Goal: Communication & Community: Answer question/provide support

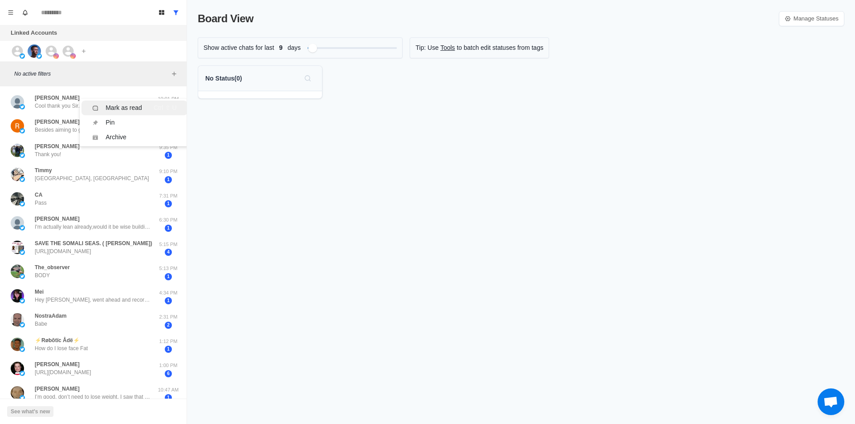
click at [156, 109] on div "Ctrl ⇧ U" at bounding box center [165, 107] width 23 height 9
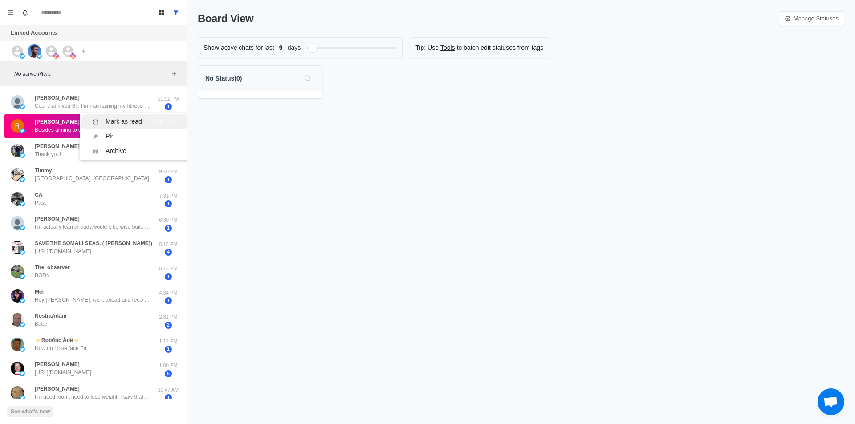
click at [137, 121] on div "Mark as read" at bounding box center [124, 121] width 37 height 9
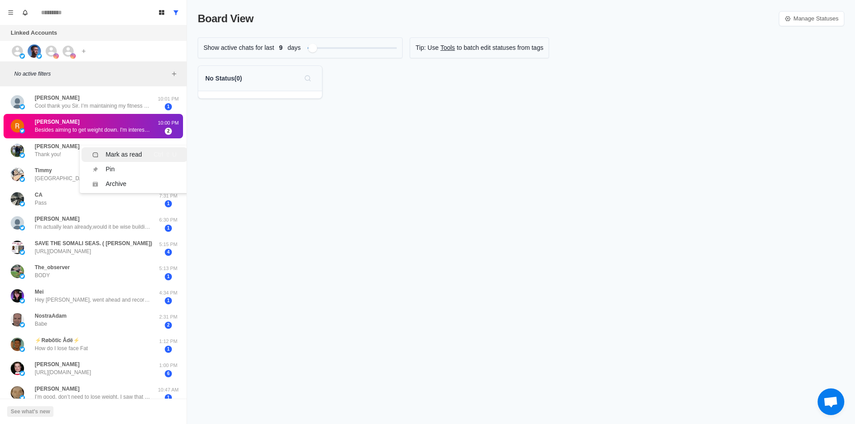
click at [117, 152] on div "Mark as read" at bounding box center [124, 154] width 37 height 9
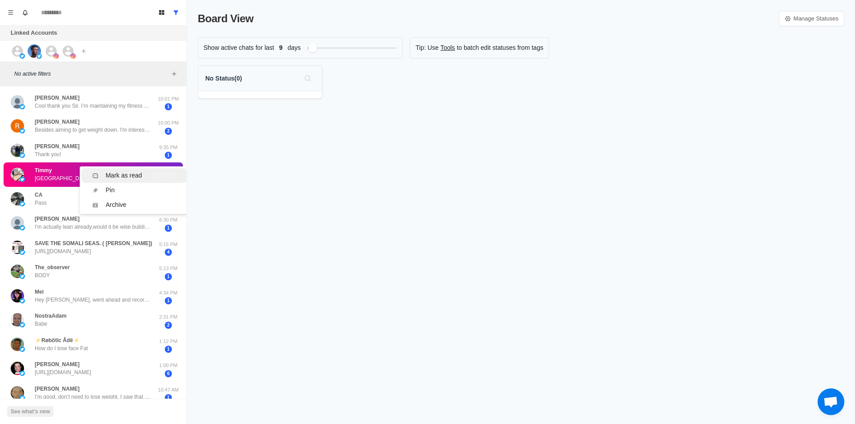
click at [126, 172] on div "Mark as read" at bounding box center [124, 175] width 37 height 9
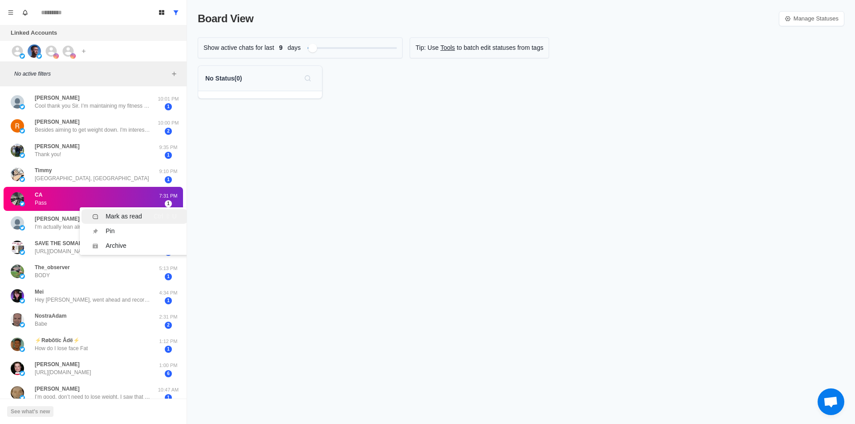
click at [120, 212] on div "Mark as read" at bounding box center [124, 216] width 37 height 9
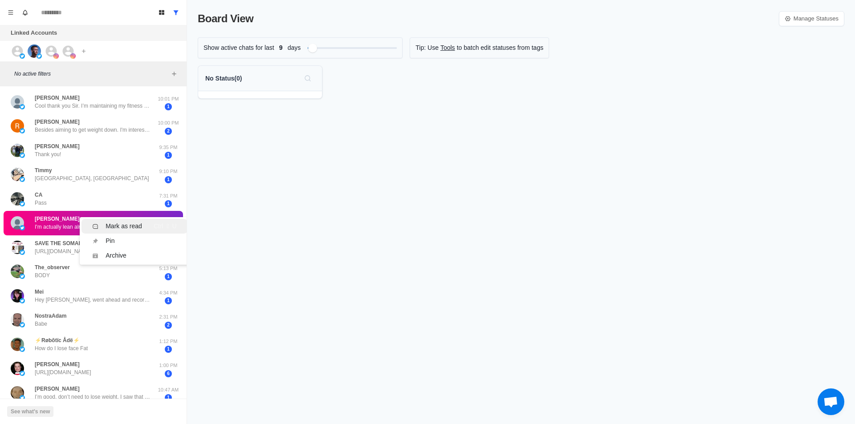
click at [122, 229] on div "Mark as read" at bounding box center [124, 226] width 37 height 9
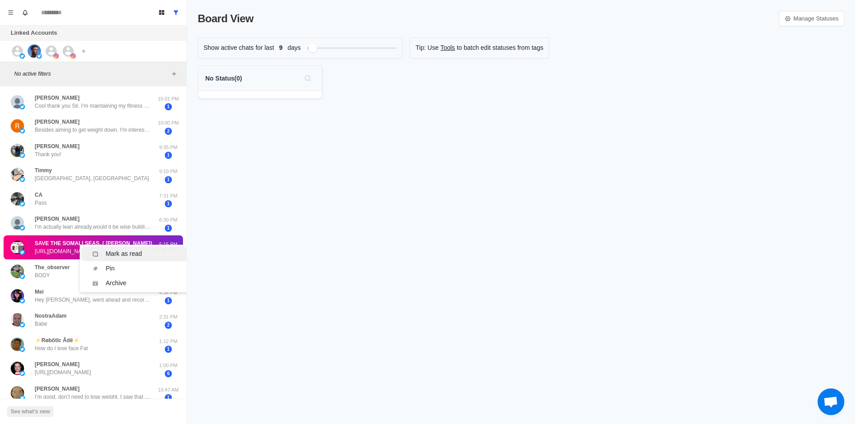
click at [132, 255] on div "Mark as read" at bounding box center [124, 253] width 37 height 9
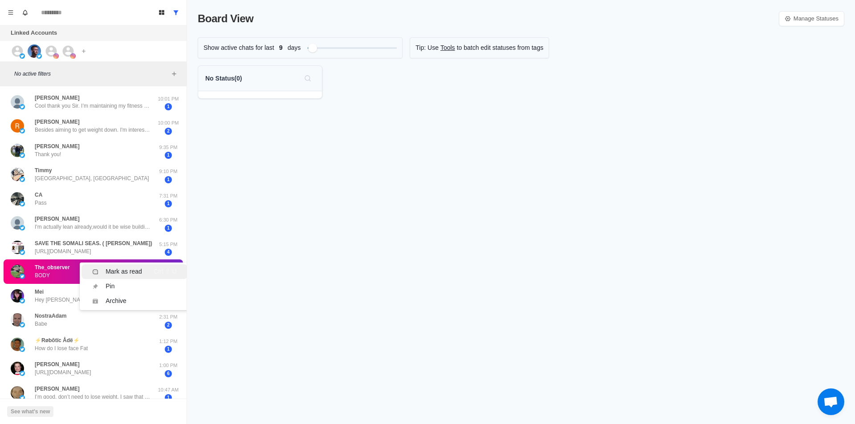
click at [128, 269] on div "Mark as read" at bounding box center [124, 271] width 37 height 9
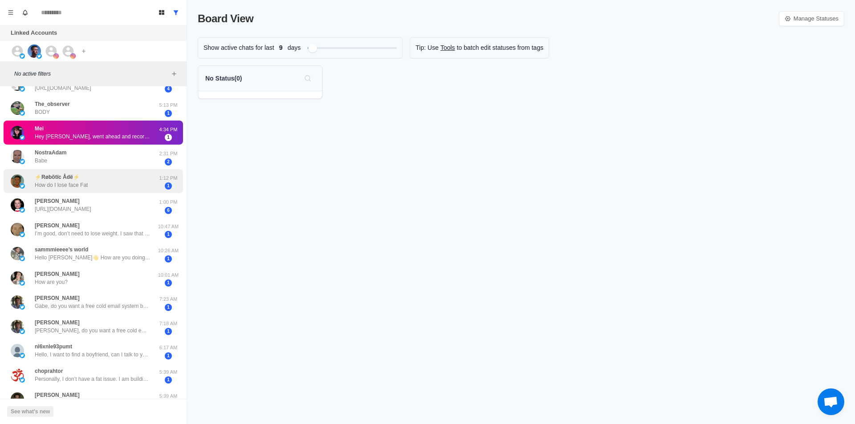
scroll to position [178, 0]
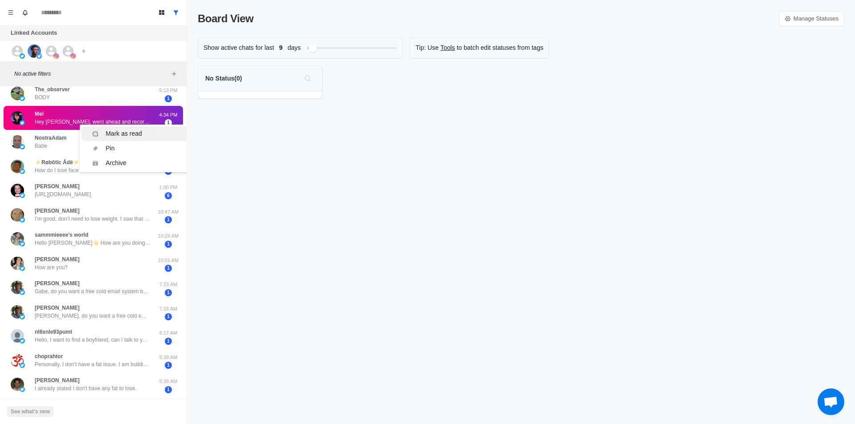
click at [108, 138] on li "Mark as read Ctrl ⇧ U" at bounding box center [134, 133] width 106 height 15
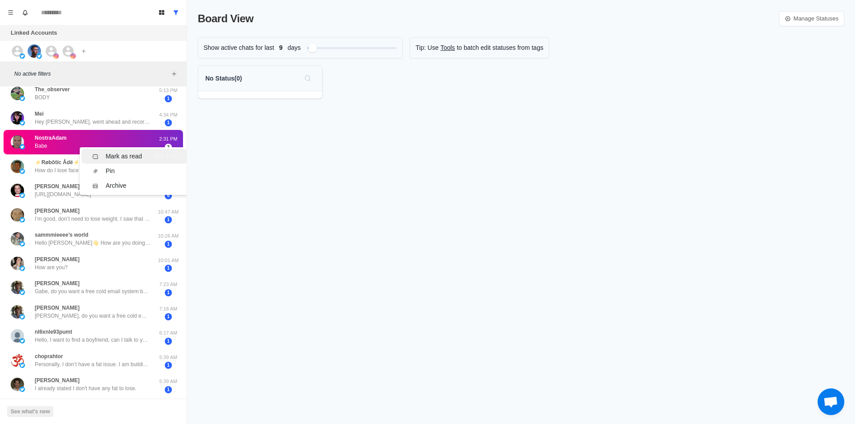
click at [122, 157] on div "Mark as read" at bounding box center [124, 156] width 37 height 9
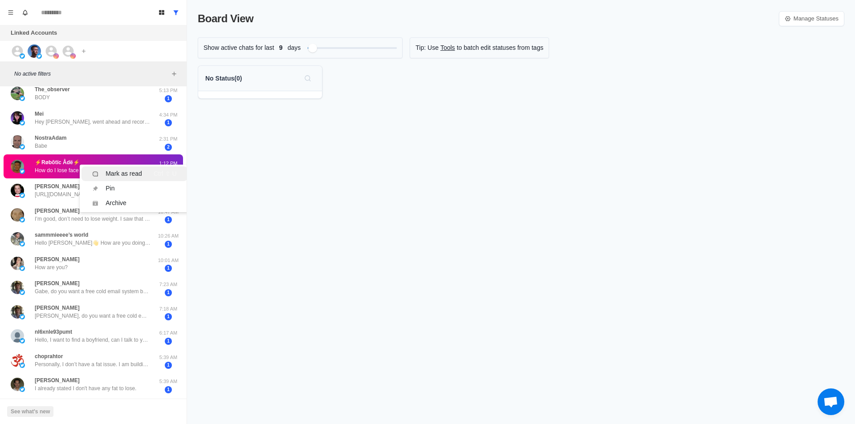
click at [120, 168] on li "Mark as read Ctrl ⇧ U" at bounding box center [134, 174] width 106 height 15
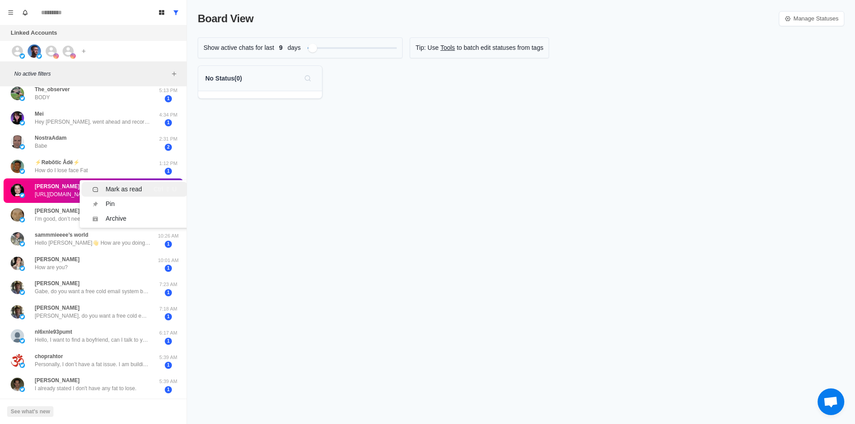
click at [120, 186] on div "Mark as read" at bounding box center [124, 189] width 37 height 9
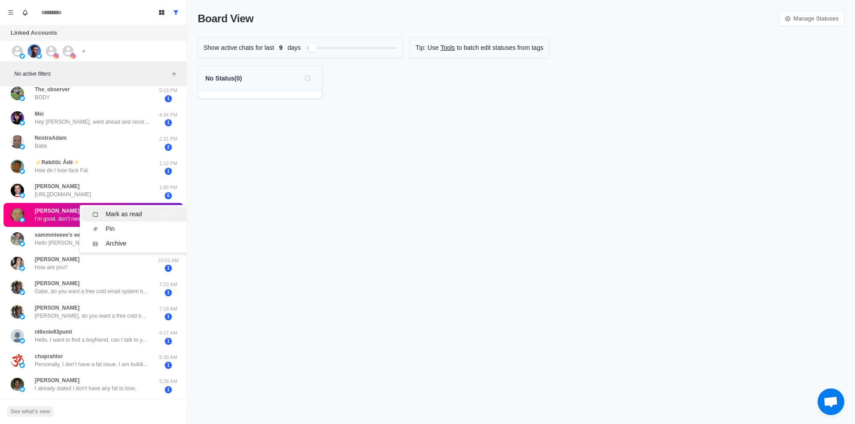
click at [133, 214] on div "Mark as read" at bounding box center [124, 214] width 37 height 9
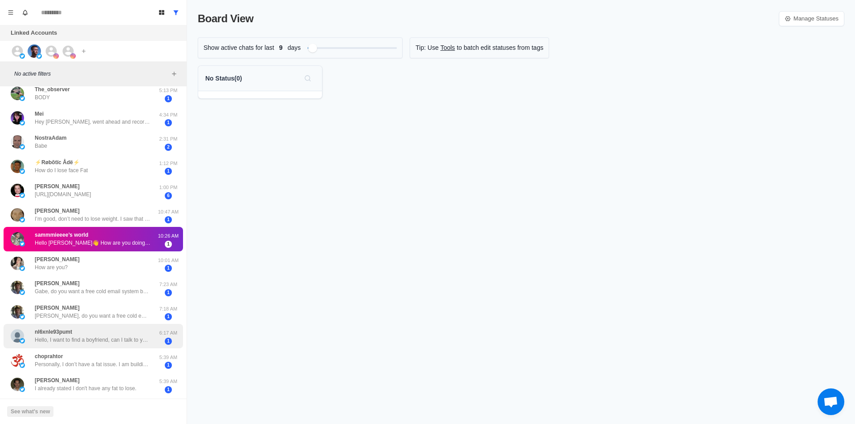
scroll to position [0, 0]
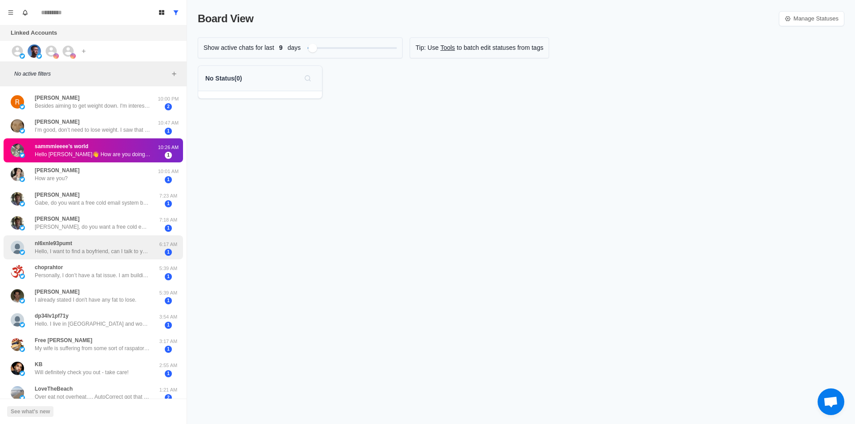
click at [140, 237] on div "nl6xnle93pumt Hello, I want to find a boyfriend, can I talk to you? 6:17 AM 1" at bounding box center [93, 248] width 179 height 24
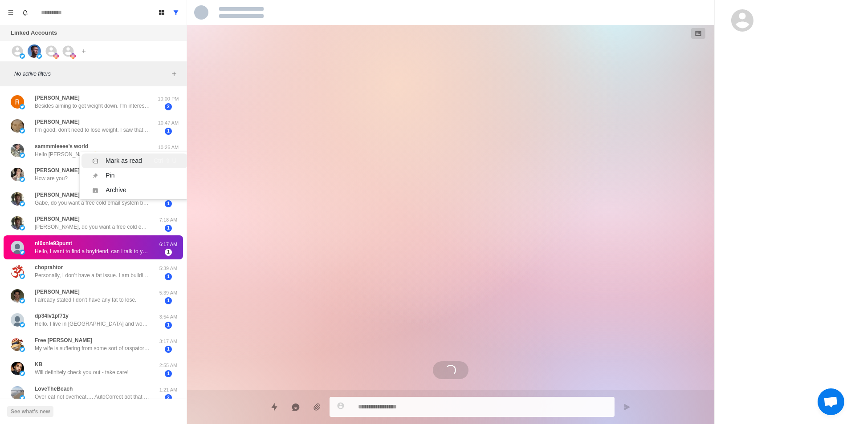
click at [126, 159] on div "Mark as read" at bounding box center [124, 160] width 37 height 9
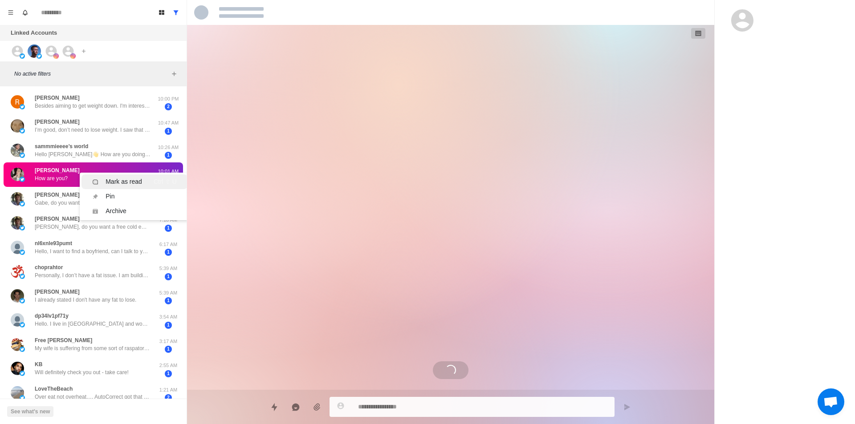
click at [126, 183] on div "Mark as read" at bounding box center [124, 181] width 37 height 9
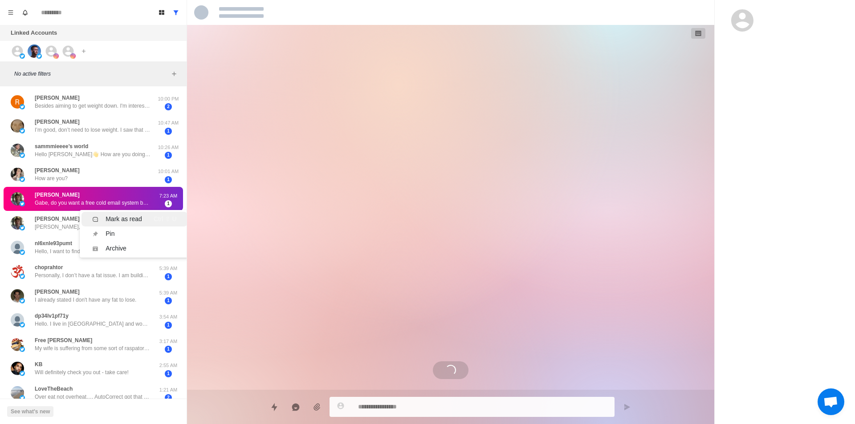
click at [123, 214] on li "Mark as read Ctrl ⇧ U" at bounding box center [134, 219] width 106 height 15
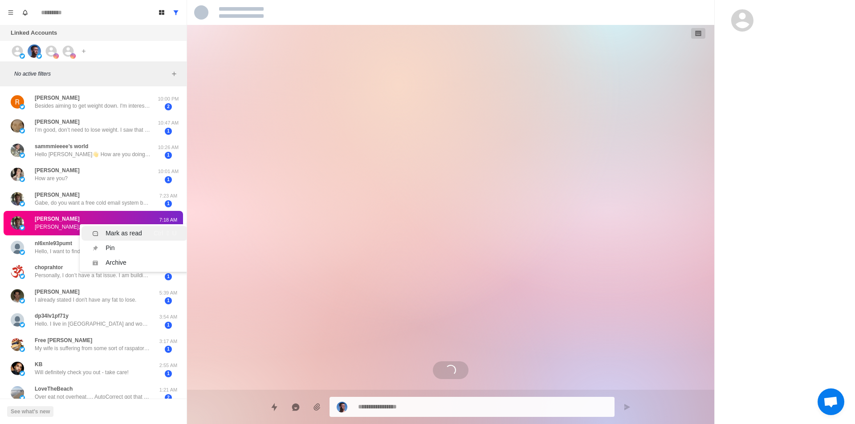
click at [125, 231] on div "Mark as read" at bounding box center [124, 233] width 37 height 9
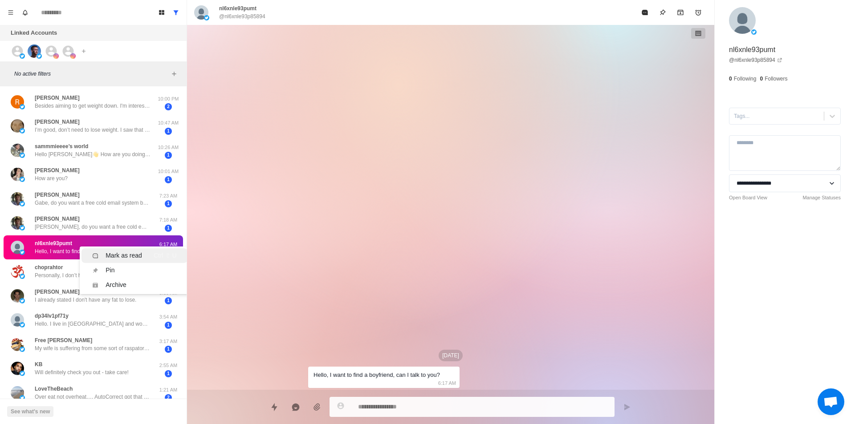
click at [124, 258] on div "Mark as read" at bounding box center [124, 255] width 37 height 9
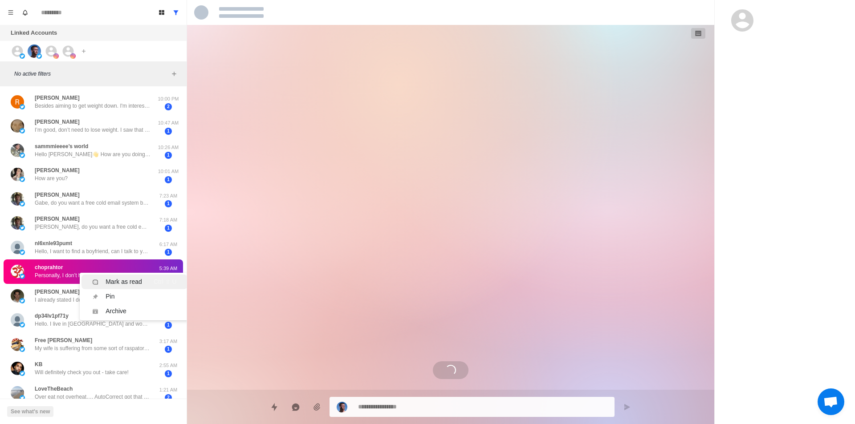
click at [136, 285] on div "Mark as read" at bounding box center [124, 281] width 37 height 9
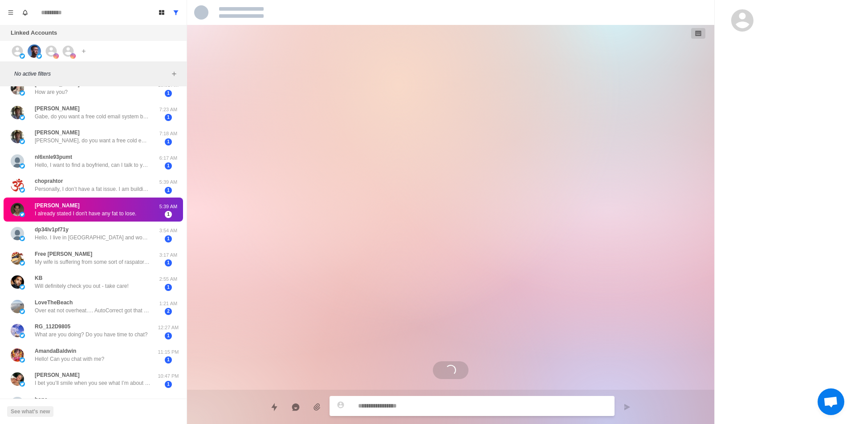
scroll to position [89, 0]
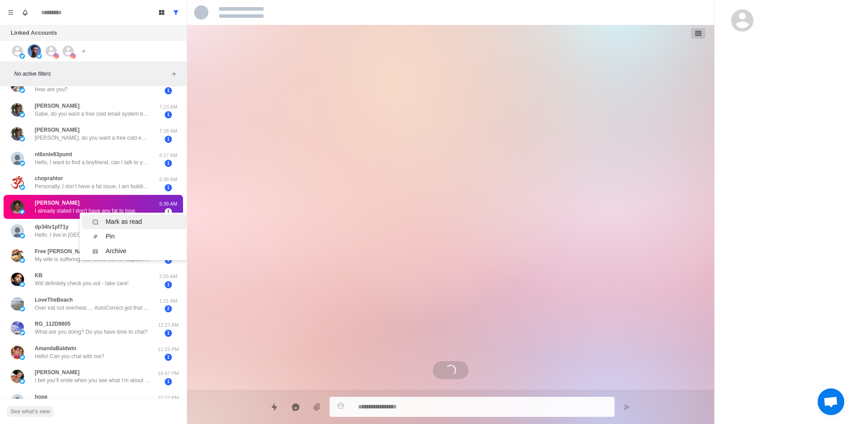
click at [119, 223] on div "Mark as read" at bounding box center [124, 221] width 37 height 9
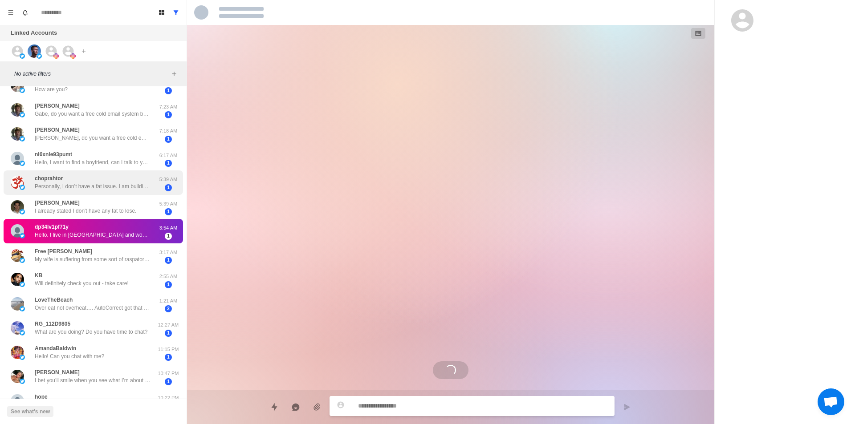
click at [111, 187] on p "Personally, I don’t have a fat issue. I am building up a website for self help,…" at bounding box center [93, 187] width 116 height 8
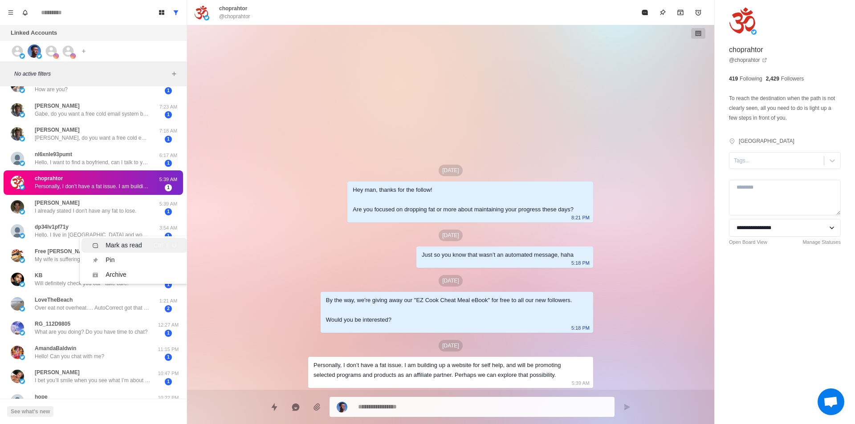
click at [117, 244] on div "Mark as read" at bounding box center [124, 245] width 37 height 9
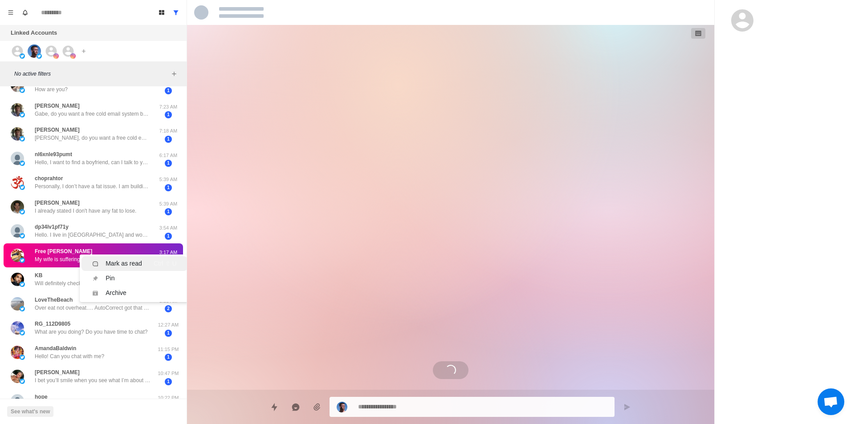
click at [118, 263] on div "Mark as read" at bounding box center [124, 263] width 37 height 9
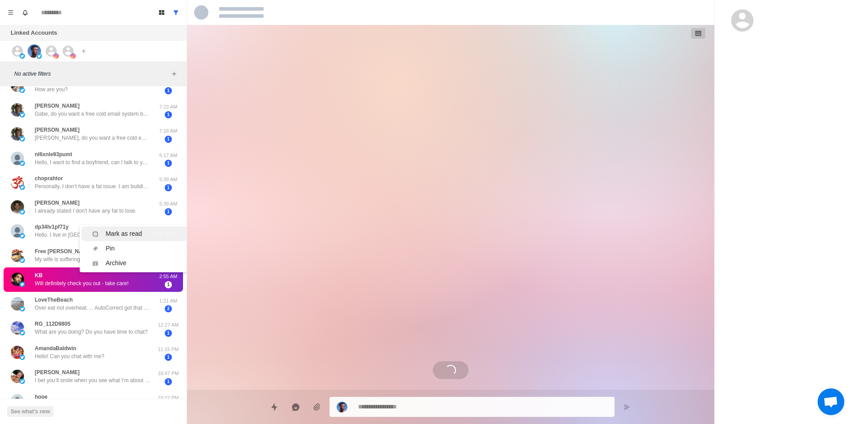
click at [128, 234] on div "Mark as read" at bounding box center [124, 233] width 37 height 9
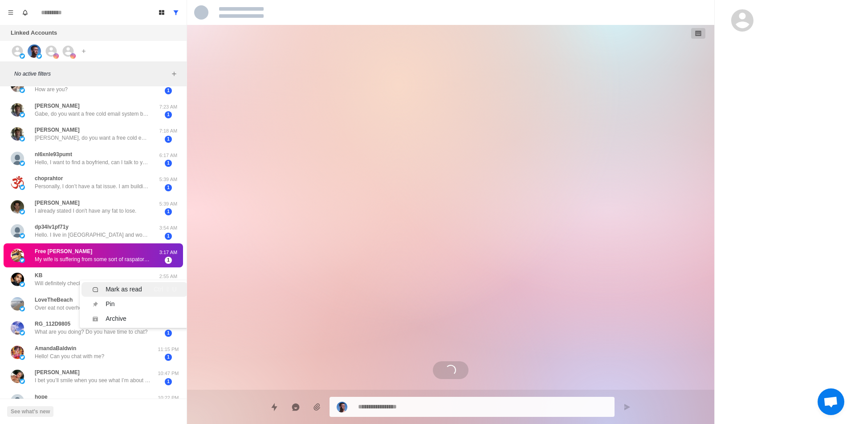
click at [122, 285] on div "Mark as read" at bounding box center [124, 289] width 37 height 9
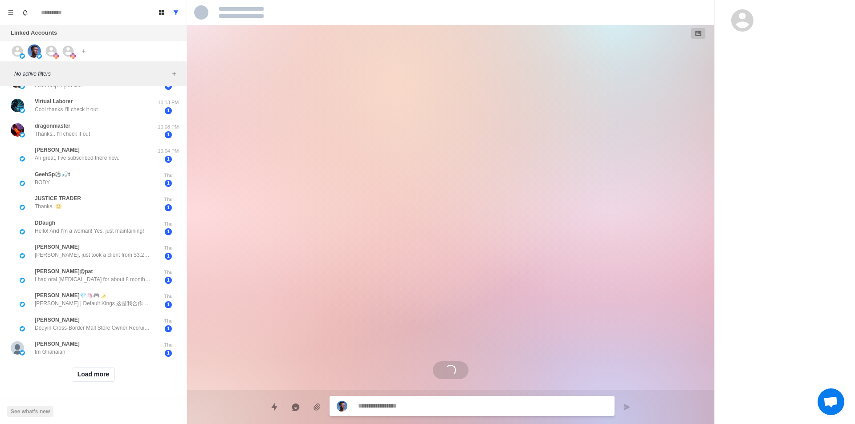
scroll to position [3, 0]
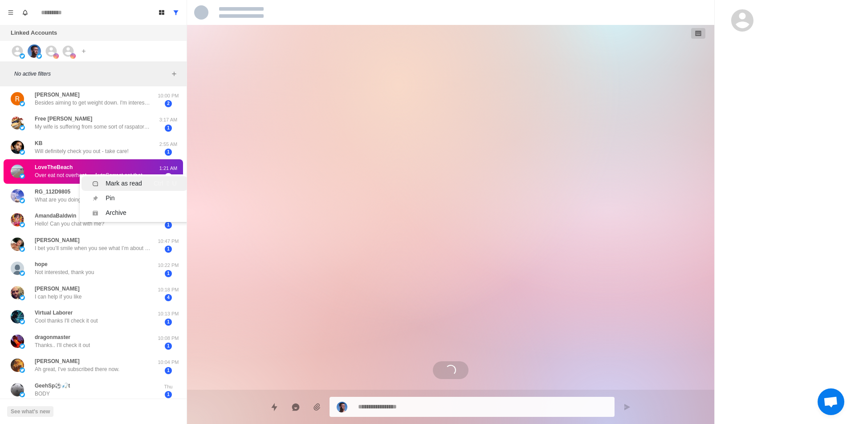
click at [116, 184] on div "Mark as read" at bounding box center [124, 183] width 37 height 9
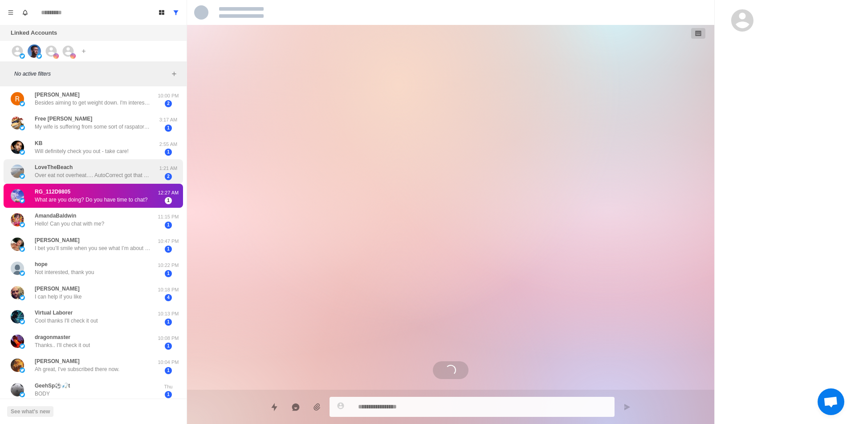
click at [117, 169] on div "LoveTheBeach Over eat not overheat…. AutoCorrect got that wrong." at bounding box center [93, 171] width 116 height 16
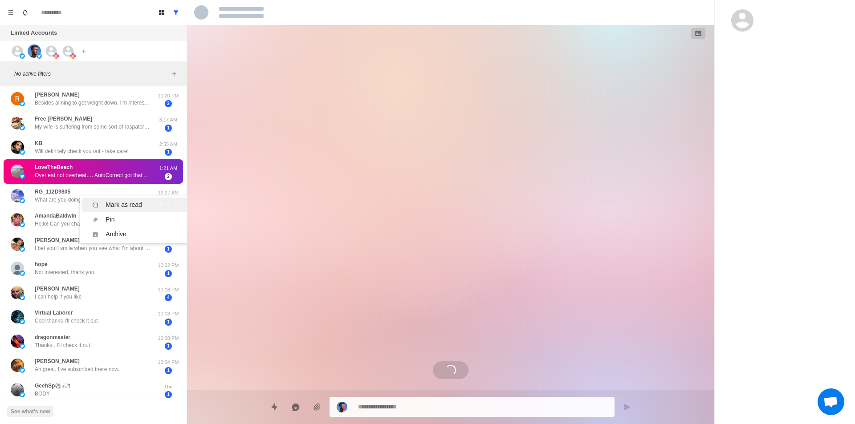
click at [116, 206] on div "Mark as read" at bounding box center [124, 204] width 37 height 9
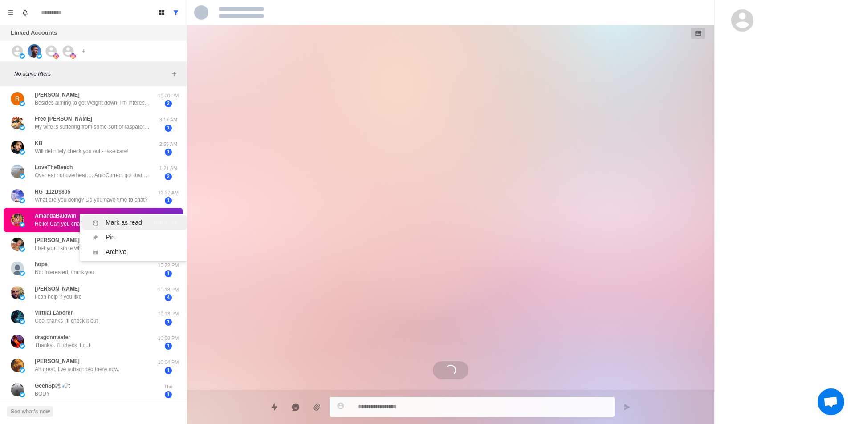
click at [127, 223] on div "Mark as read" at bounding box center [124, 222] width 37 height 9
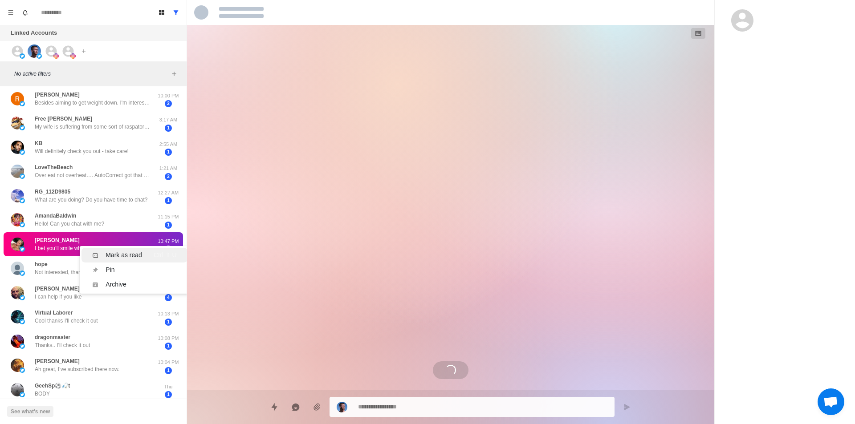
click at [133, 254] on div "Mark as read" at bounding box center [124, 255] width 37 height 9
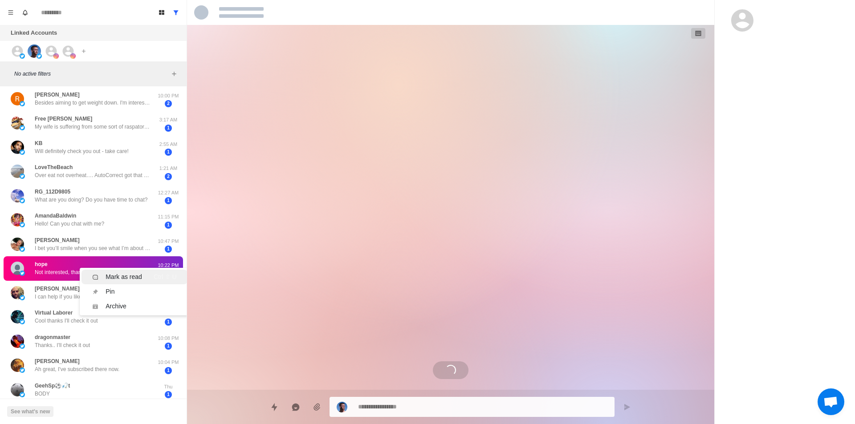
click at [126, 277] on div "Mark as read" at bounding box center [124, 276] width 37 height 9
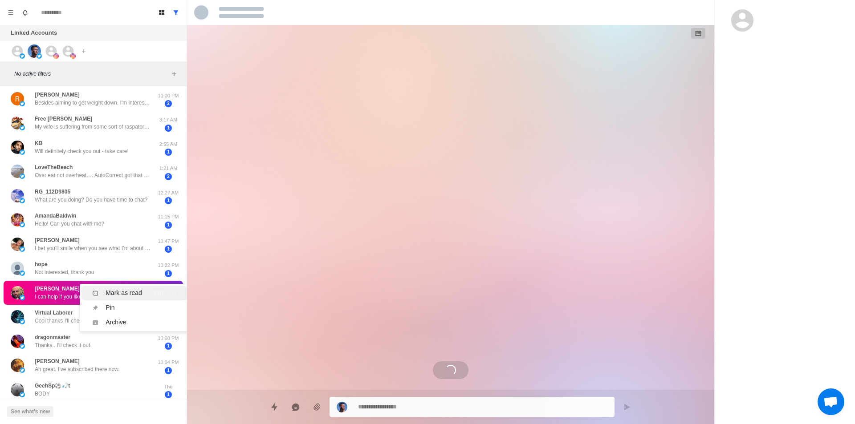
click at [149, 297] on div "Mark as read Ctrl ⇧ U" at bounding box center [134, 293] width 84 height 9
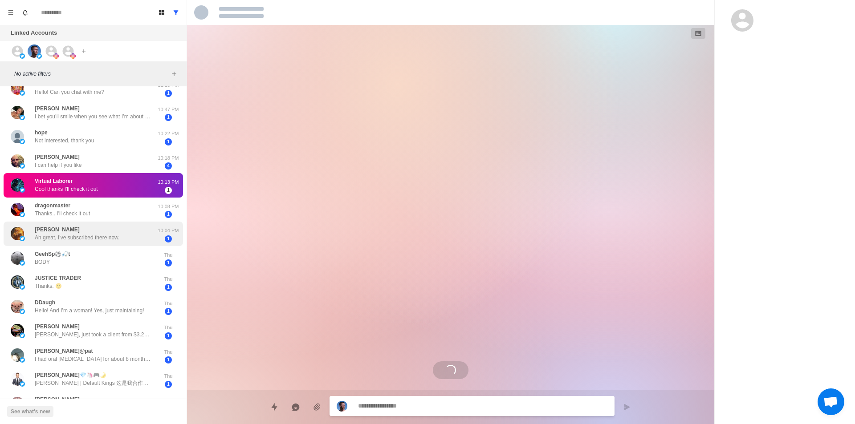
scroll to position [137, 0]
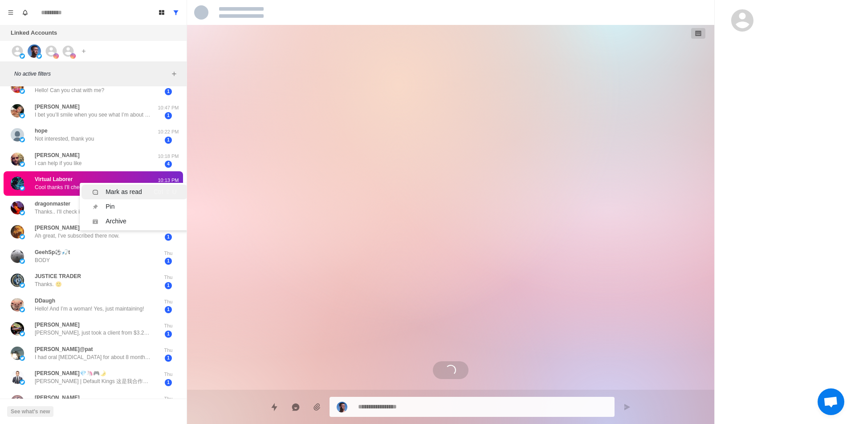
click at [126, 195] on div "Mark as read" at bounding box center [124, 191] width 37 height 9
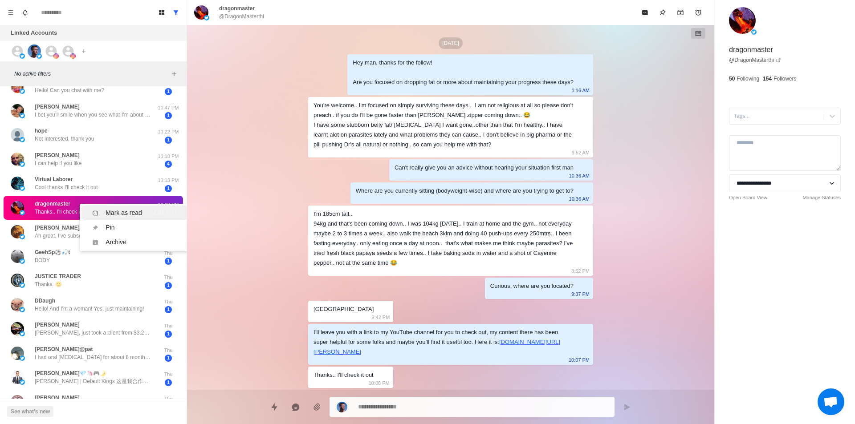
click at [130, 215] on div "Mark as read" at bounding box center [124, 212] width 37 height 9
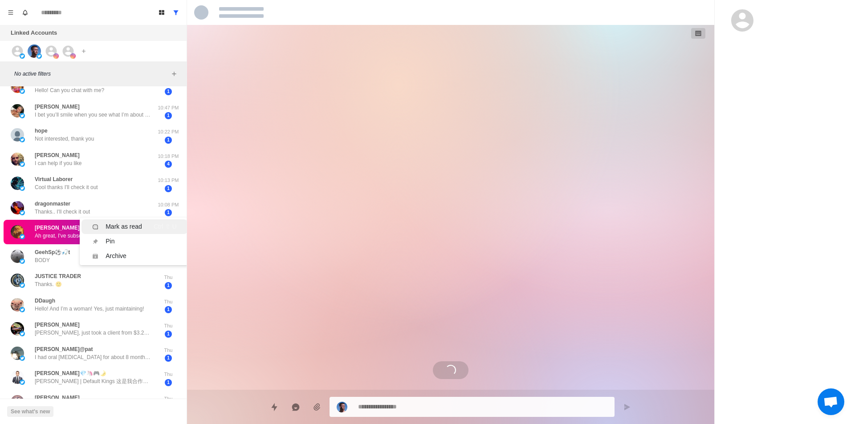
click at [146, 228] on div "Mark as read Ctrl ⇧ U" at bounding box center [134, 226] width 84 height 9
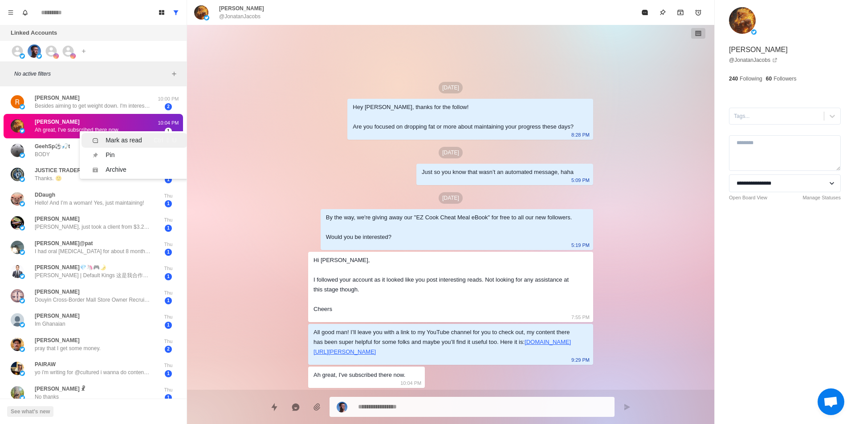
click at [135, 139] on div "Mark as read" at bounding box center [124, 140] width 37 height 9
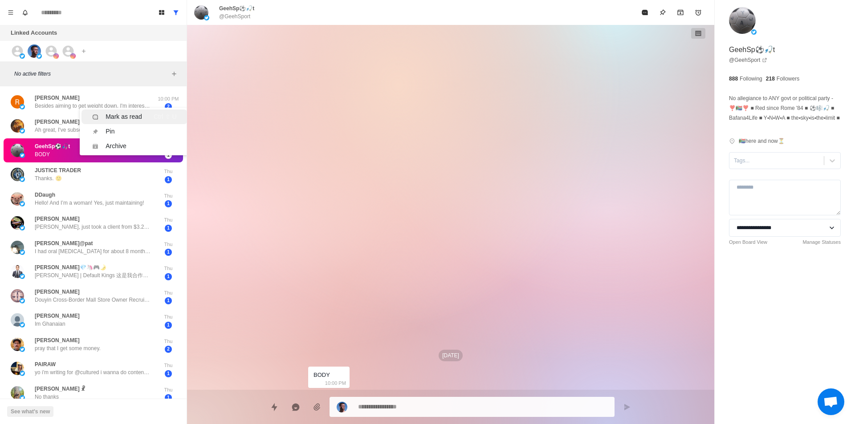
click at [140, 115] on div "Mark as read" at bounding box center [124, 116] width 37 height 9
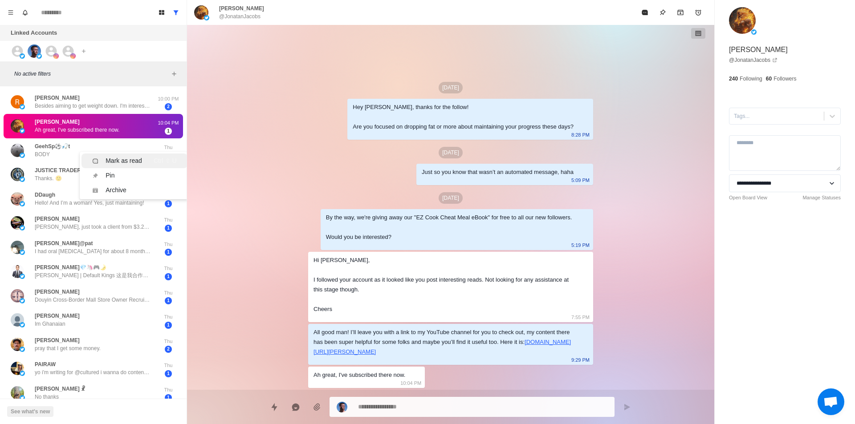
click at [124, 162] on div "Mark as read" at bounding box center [124, 160] width 37 height 9
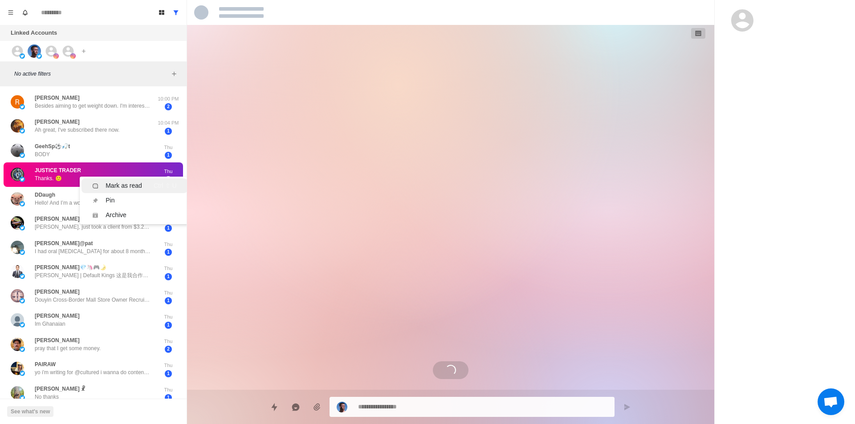
click at [124, 187] on div "Mark as read" at bounding box center [124, 185] width 37 height 9
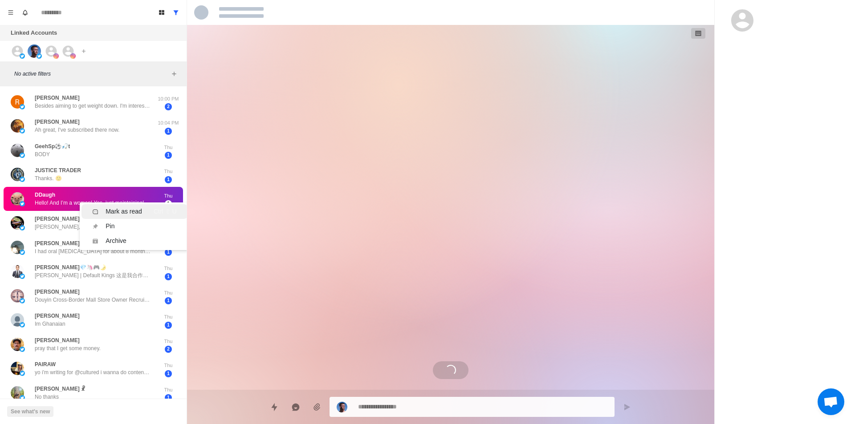
click at [128, 207] on div "Mark as read" at bounding box center [124, 211] width 37 height 9
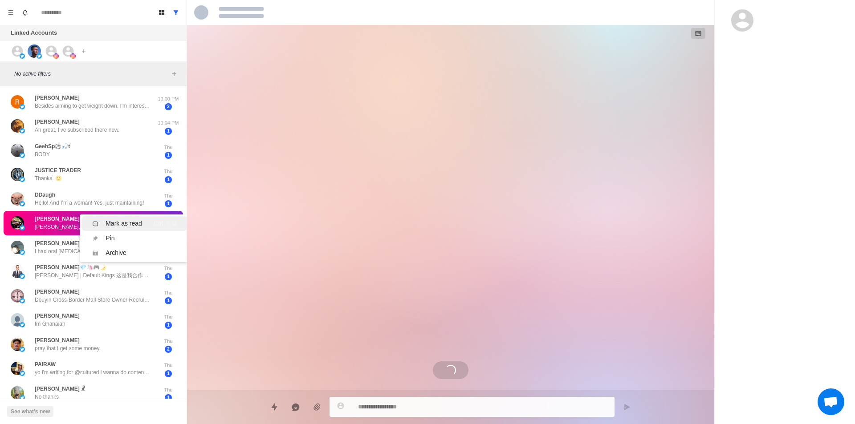
drag, startPoint x: 127, startPoint y: 222, endPoint x: 122, endPoint y: 228, distance: 7.7
click at [127, 222] on div "Mark as read" at bounding box center [124, 223] width 37 height 9
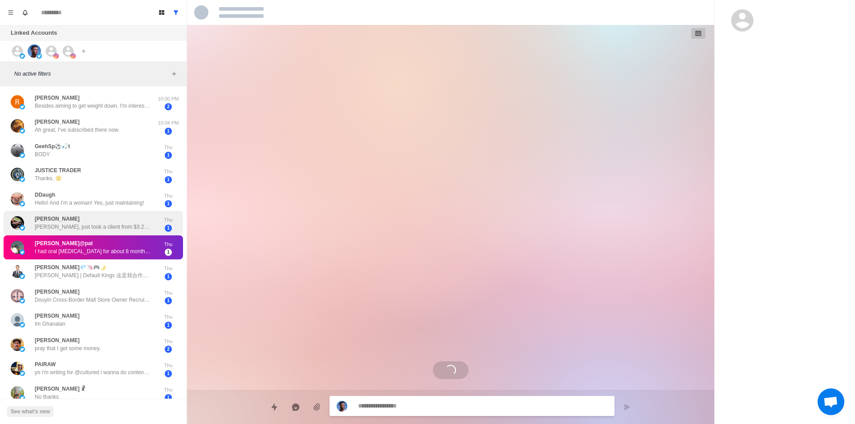
drag, startPoint x: 120, startPoint y: 234, endPoint x: 126, endPoint y: 238, distance: 7.0
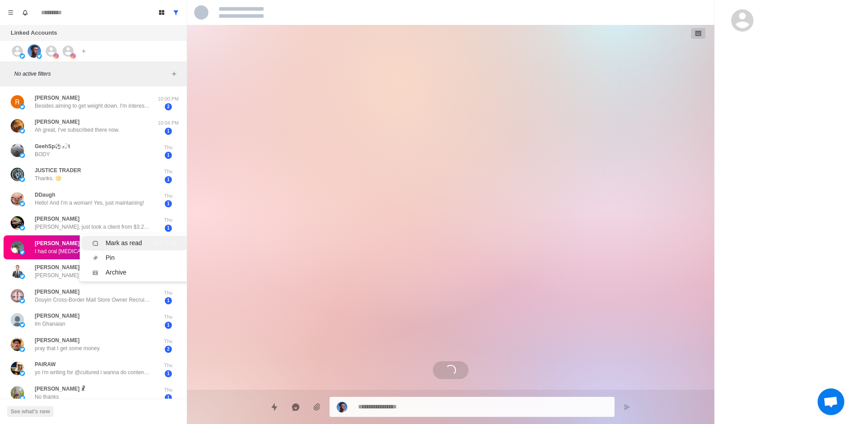
click at [132, 242] on div "Mark as read" at bounding box center [124, 243] width 37 height 9
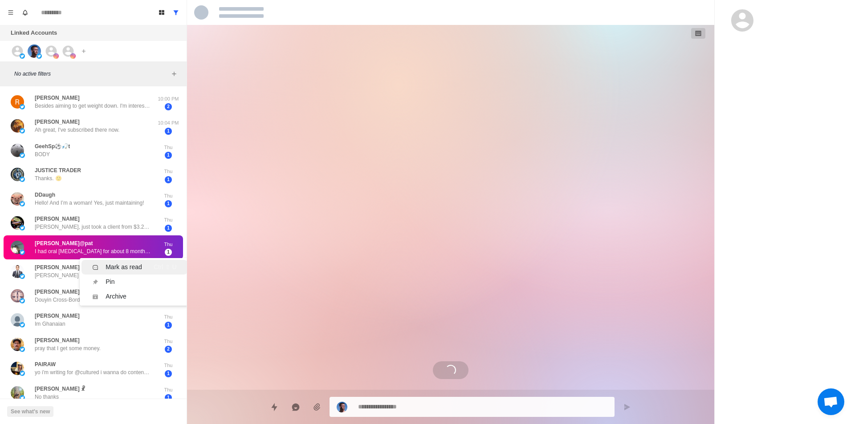
click at [121, 267] on div "Mark as read" at bounding box center [124, 267] width 37 height 9
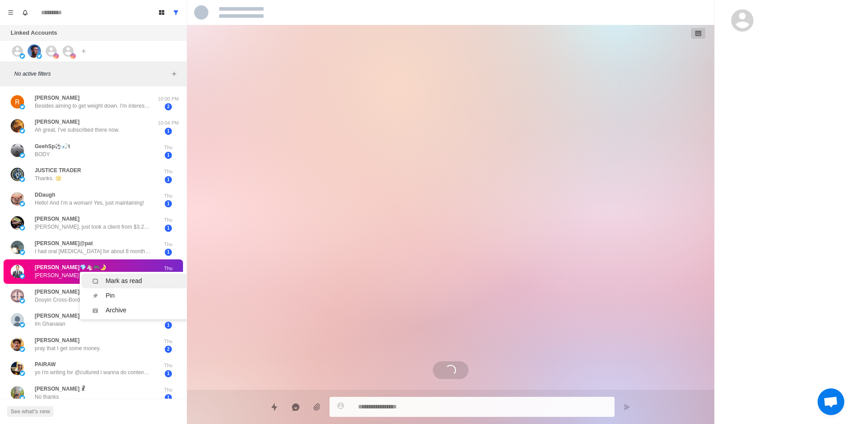
click at [126, 277] on div "Mark as read" at bounding box center [124, 281] width 37 height 9
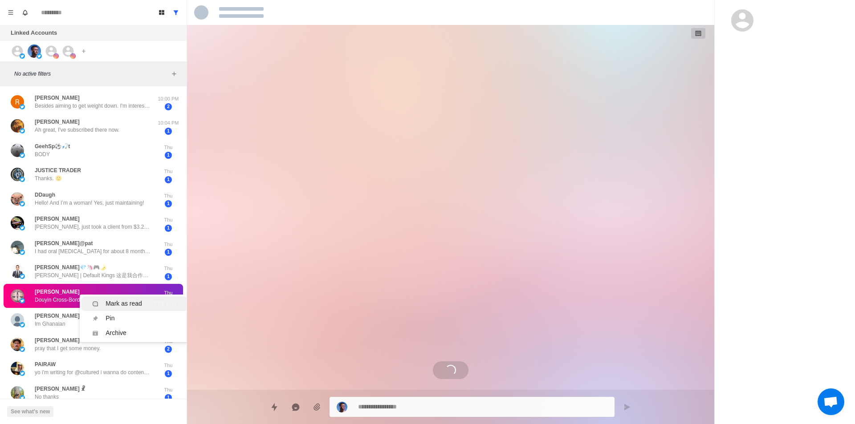
click at [119, 299] on li "Mark as read Ctrl ⇧ U" at bounding box center [134, 304] width 106 height 15
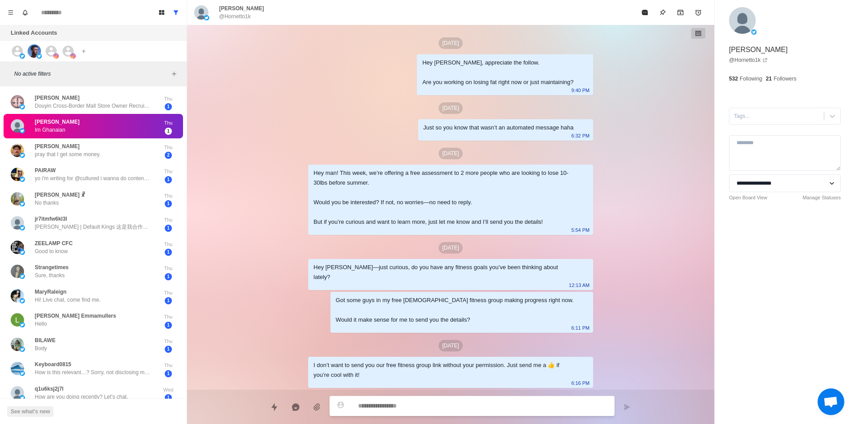
scroll to position [1375, 0]
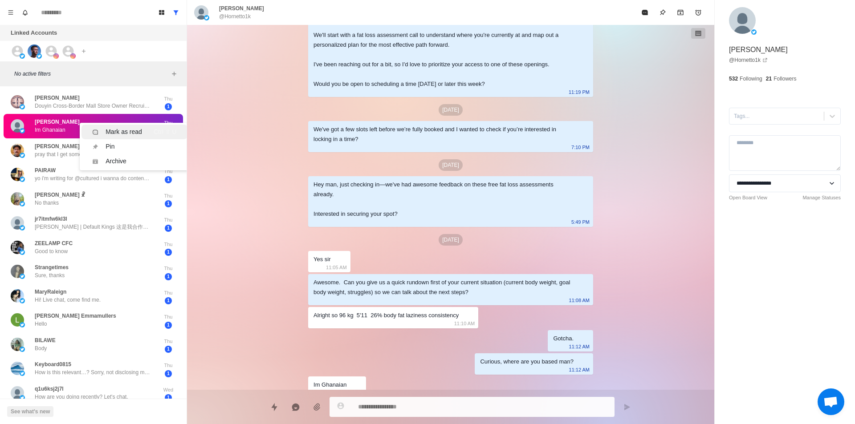
click at [123, 133] on div "Mark as read" at bounding box center [124, 131] width 37 height 9
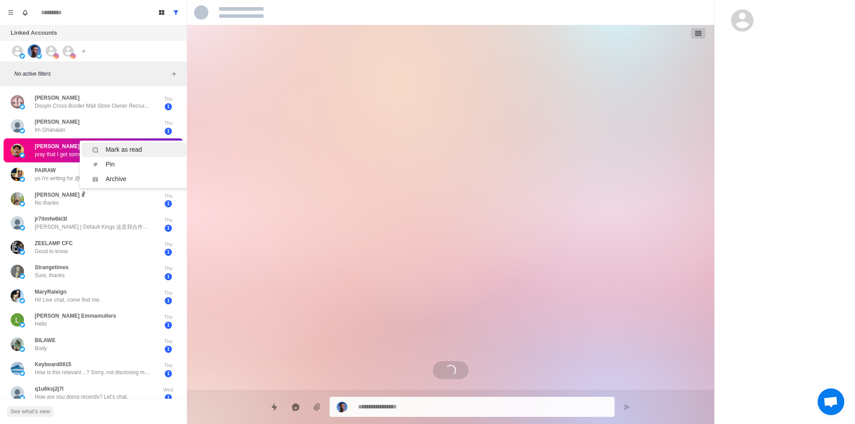
click at [124, 151] on div "Mark as read" at bounding box center [124, 149] width 37 height 9
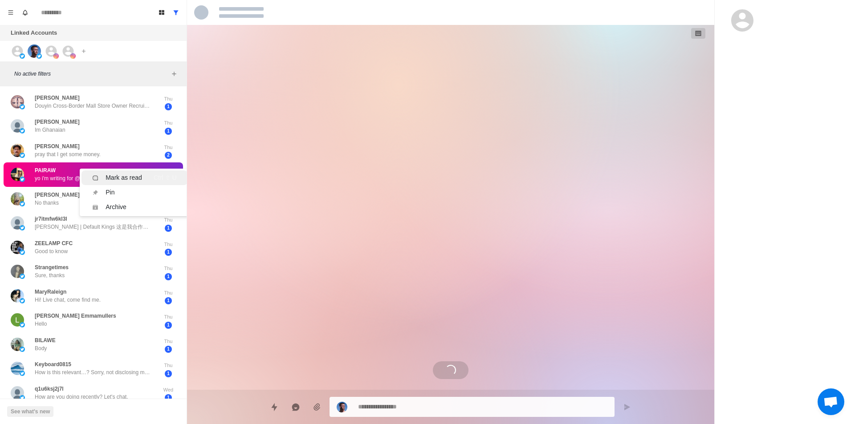
click at [118, 175] on div "Mark as read" at bounding box center [124, 177] width 37 height 9
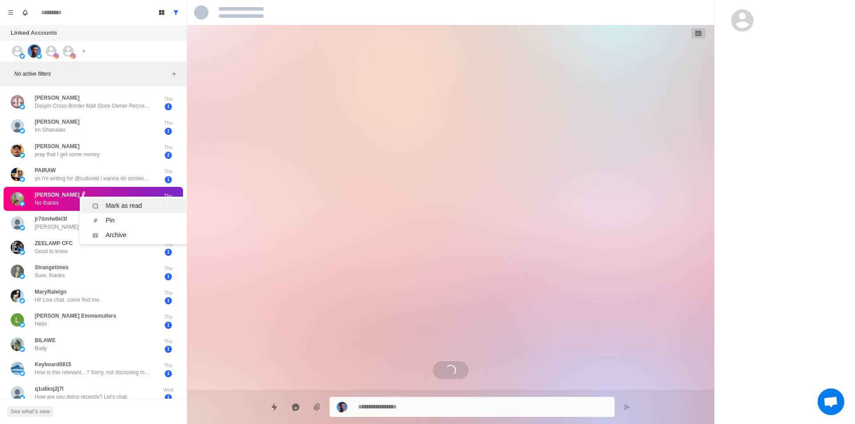
click at [130, 207] on div "Mark as read" at bounding box center [124, 205] width 37 height 9
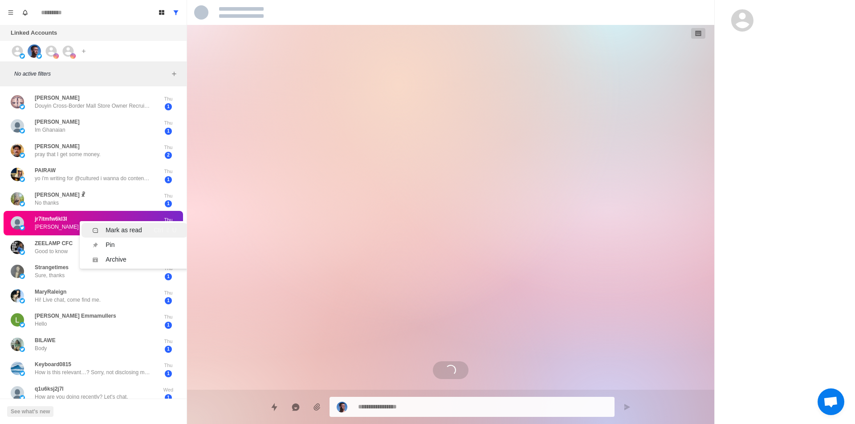
click at [119, 225] on li "Mark as read Ctrl ⇧ U" at bounding box center [134, 230] width 106 height 15
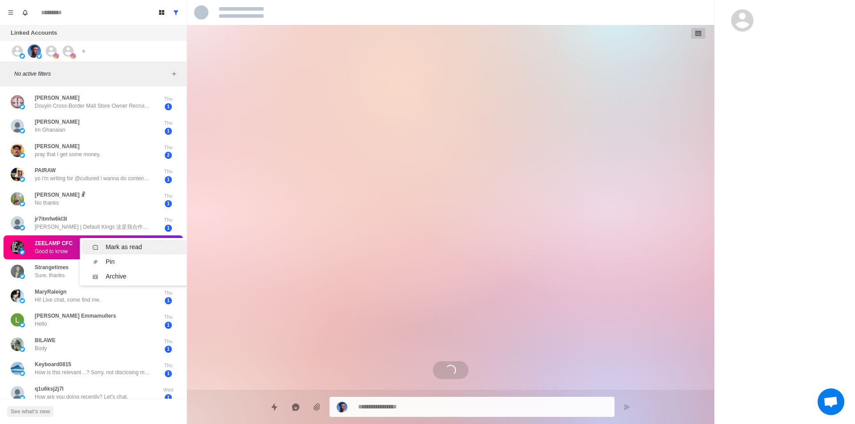
click at [134, 248] on div "Mark as read" at bounding box center [124, 247] width 37 height 9
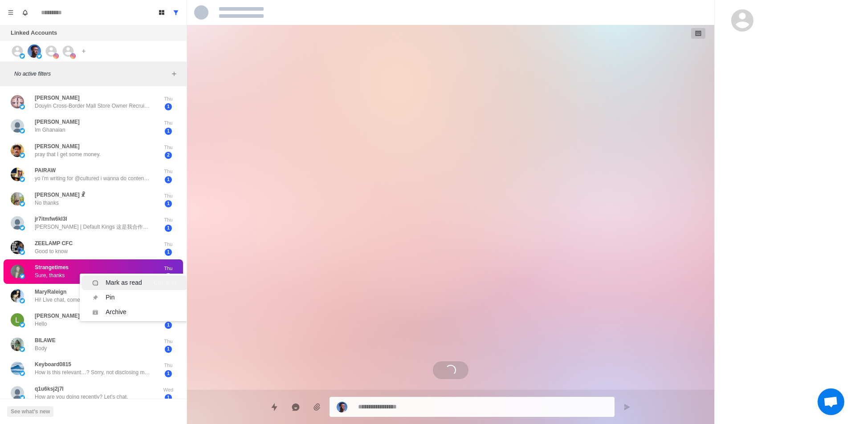
click at [118, 280] on div "Mark as read" at bounding box center [124, 282] width 37 height 9
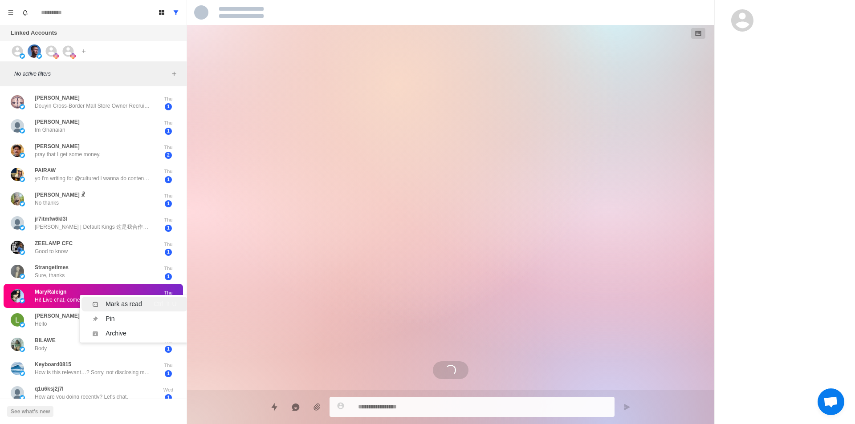
click at [126, 304] on div "Mark as read" at bounding box center [124, 304] width 37 height 9
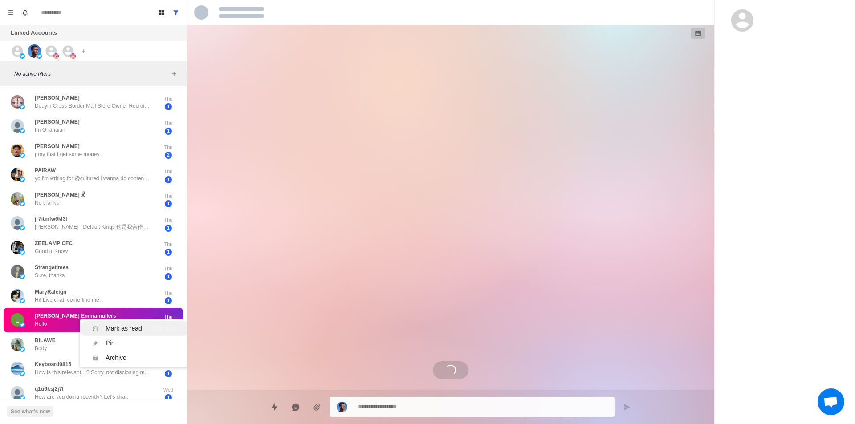
click at [124, 331] on div "Mark as read" at bounding box center [124, 328] width 37 height 9
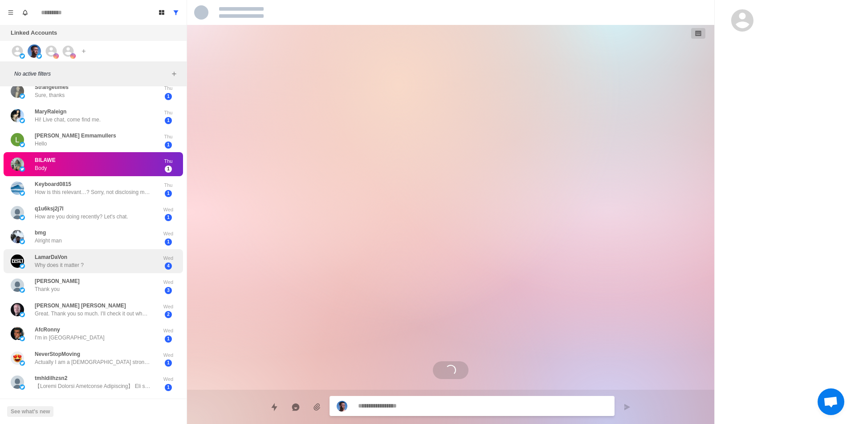
scroll to position [221, 0]
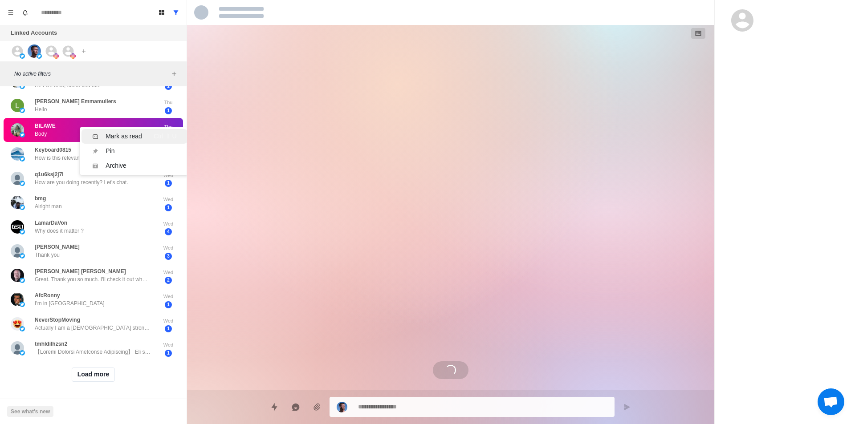
click at [124, 132] on div "Mark as read" at bounding box center [124, 136] width 37 height 9
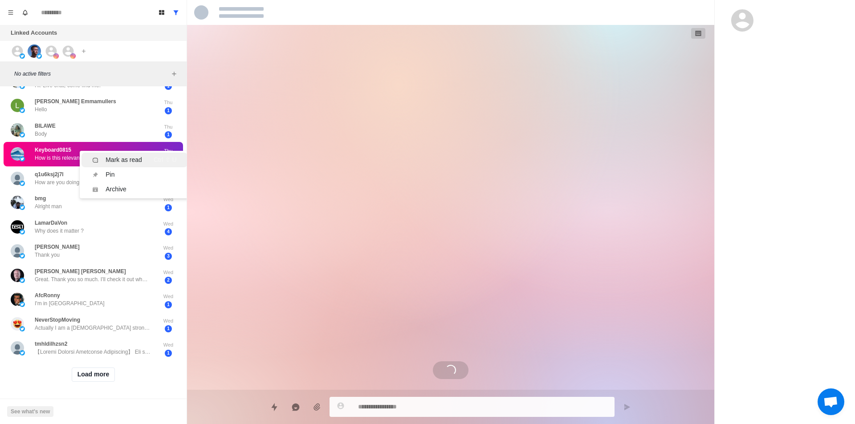
click at [126, 155] on div "Mark as read" at bounding box center [124, 159] width 37 height 9
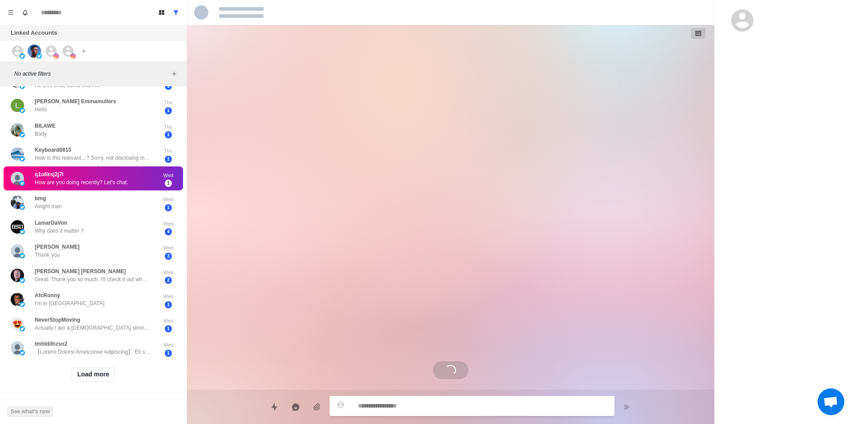
scroll to position [0, 0]
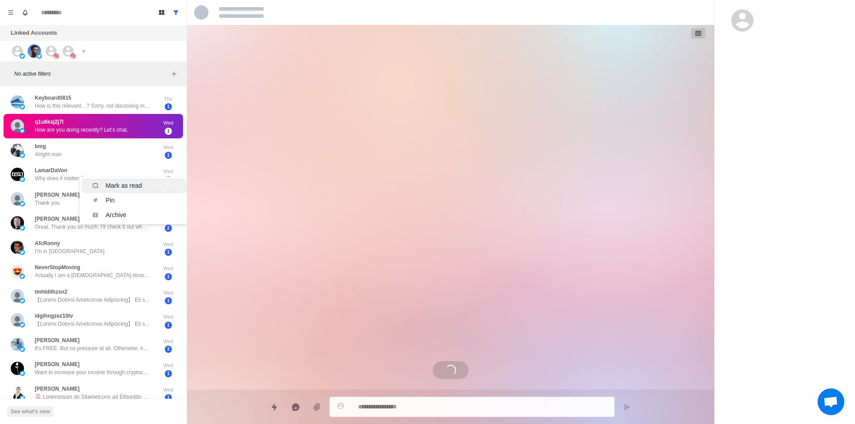
click at [122, 181] on div "Mark as read" at bounding box center [124, 185] width 37 height 9
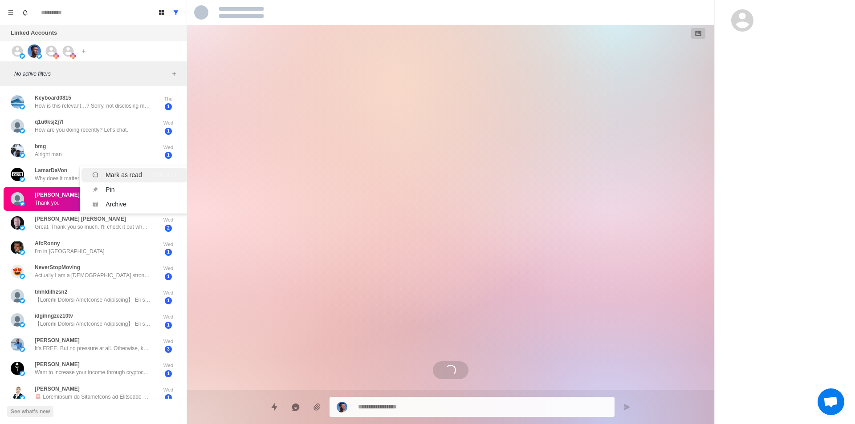
click at [114, 171] on div "Mark as read" at bounding box center [124, 175] width 37 height 9
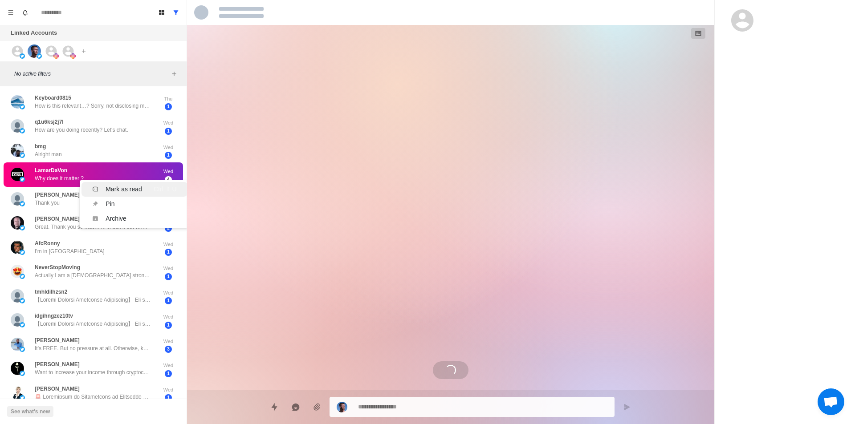
drag, startPoint x: 120, startPoint y: 180, endPoint x: 111, endPoint y: 188, distance: 12.0
click at [121, 185] on div "Mark as read" at bounding box center [124, 189] width 37 height 9
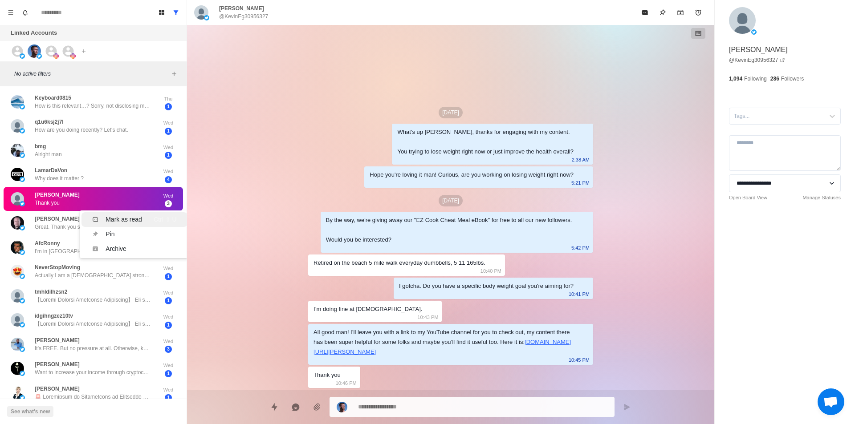
click at [113, 215] on div "Mark as read" at bounding box center [124, 219] width 37 height 9
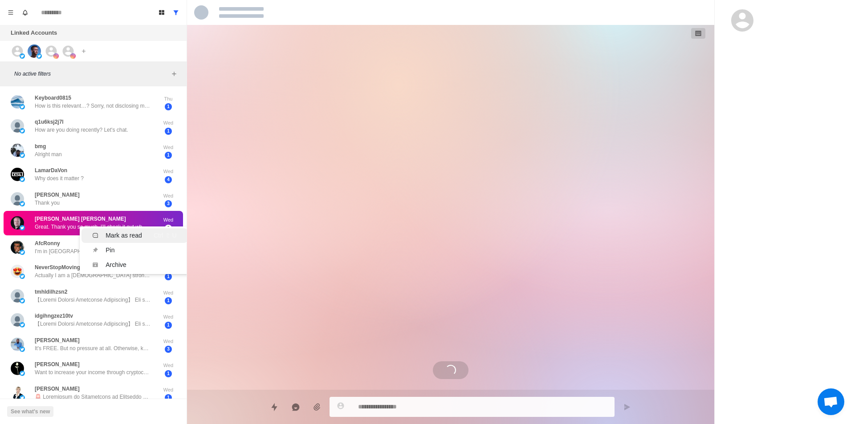
click at [104, 231] on div "Mark as read" at bounding box center [117, 235] width 50 height 9
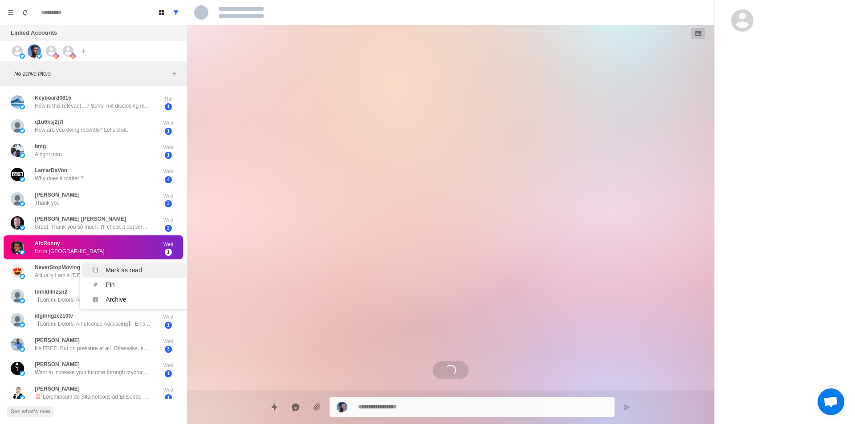
click at [102, 266] on div "Mark as read" at bounding box center [117, 270] width 50 height 9
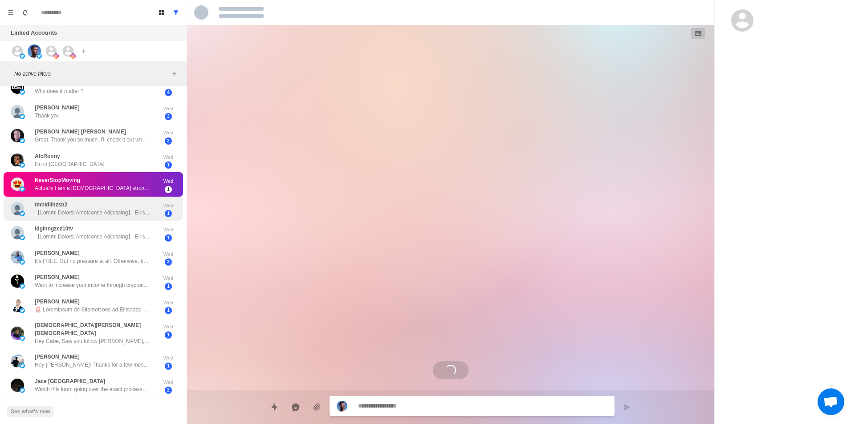
scroll to position [89, 0]
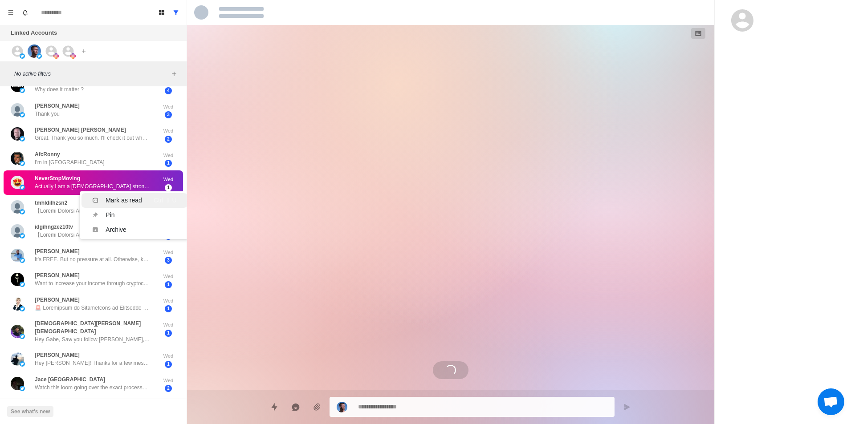
click at [136, 196] on div "Mark as read" at bounding box center [124, 200] width 37 height 9
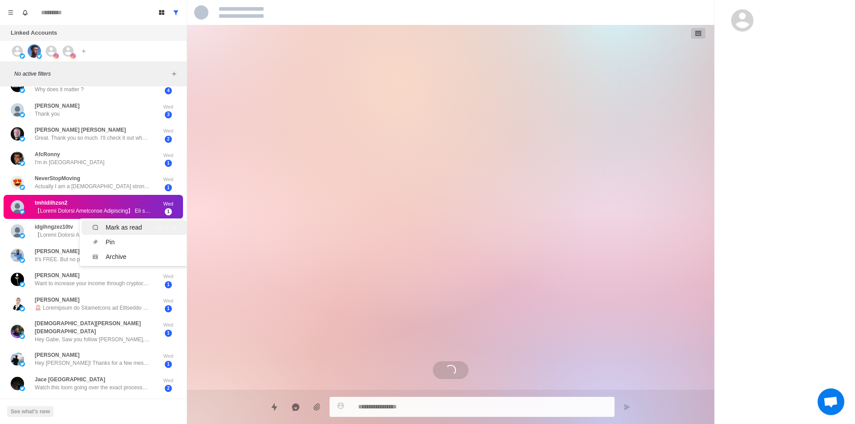
click at [119, 223] on div "Mark as read" at bounding box center [124, 227] width 37 height 9
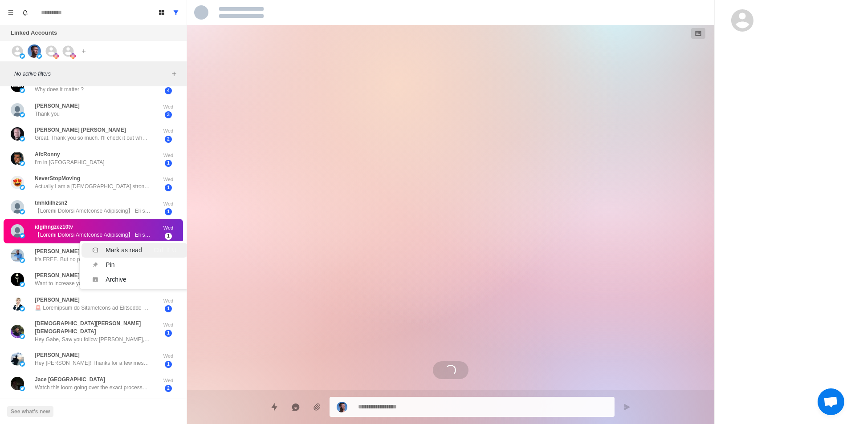
click at [113, 246] on div "Mark as read" at bounding box center [124, 250] width 37 height 9
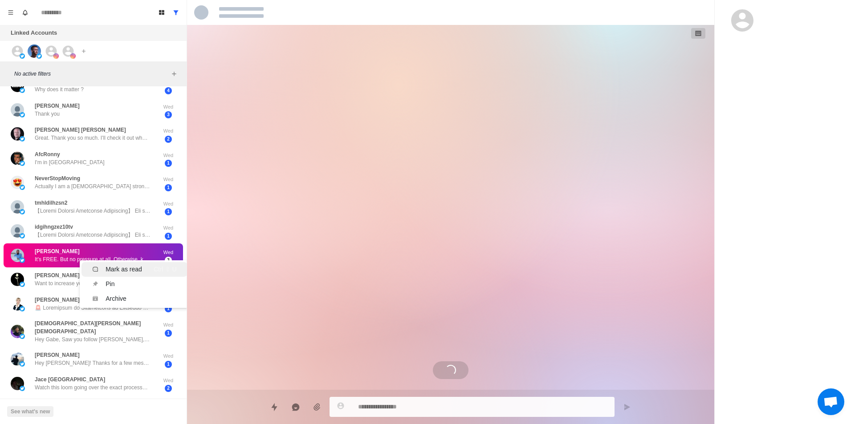
click at [119, 262] on li "Mark as read Ctrl ⇧ U" at bounding box center [134, 269] width 106 height 15
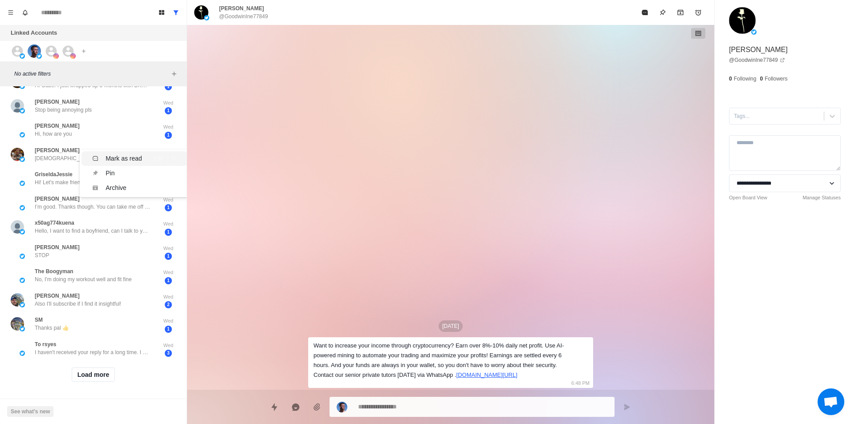
scroll to position [0, 0]
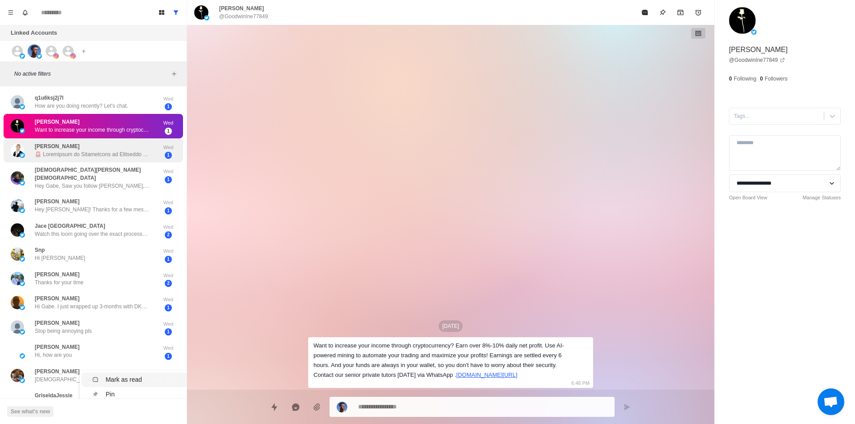
drag, startPoint x: 121, startPoint y: 159, endPoint x: 130, endPoint y: 152, distance: 11.1
click at [130, 152] on div "q1u6ksj2j7l How are you doing recently? Let's chat. Wed 1 Inez Goodwin Want to …" at bounding box center [93, 368] width 187 height 557
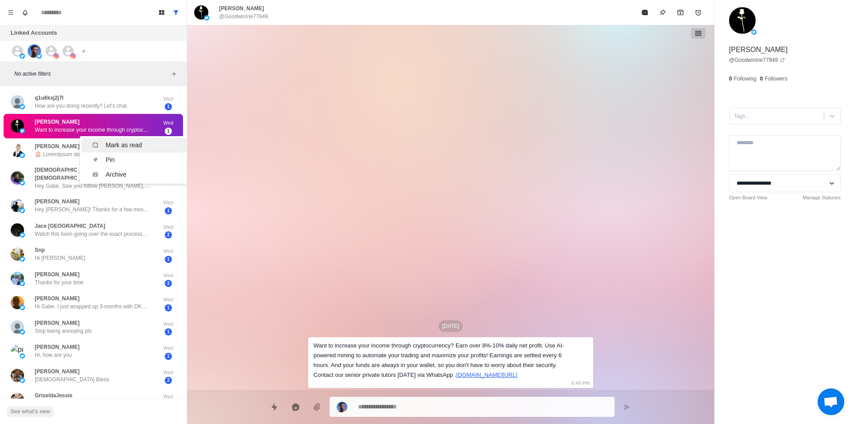
click at [132, 141] on div "Mark as read" at bounding box center [124, 145] width 37 height 9
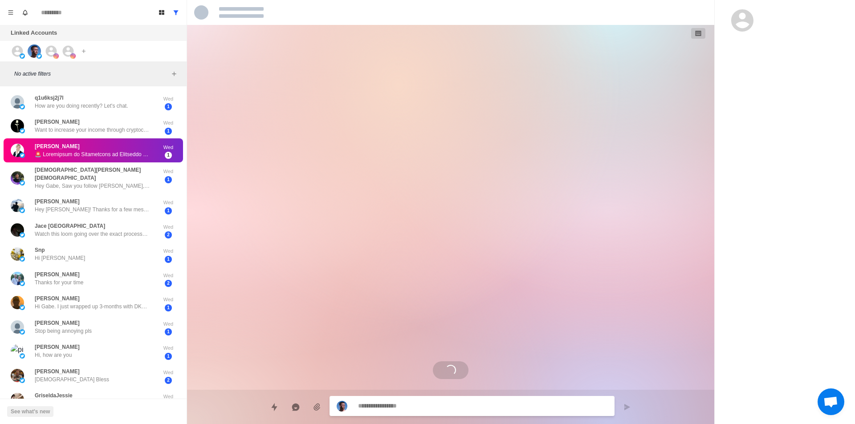
drag, startPoint x: 109, startPoint y: 152, endPoint x: 118, endPoint y: 157, distance: 10.4
click at [132, 164] on div "Mark as read" at bounding box center [124, 168] width 37 height 9
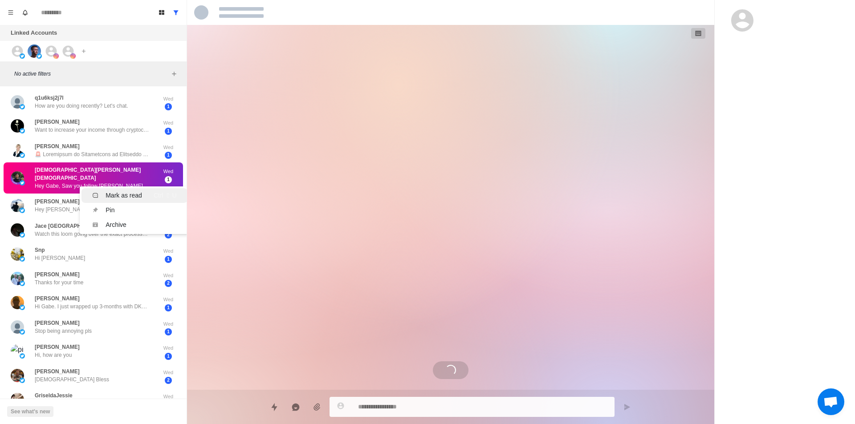
click at [125, 191] on div "Mark as read" at bounding box center [124, 195] width 37 height 9
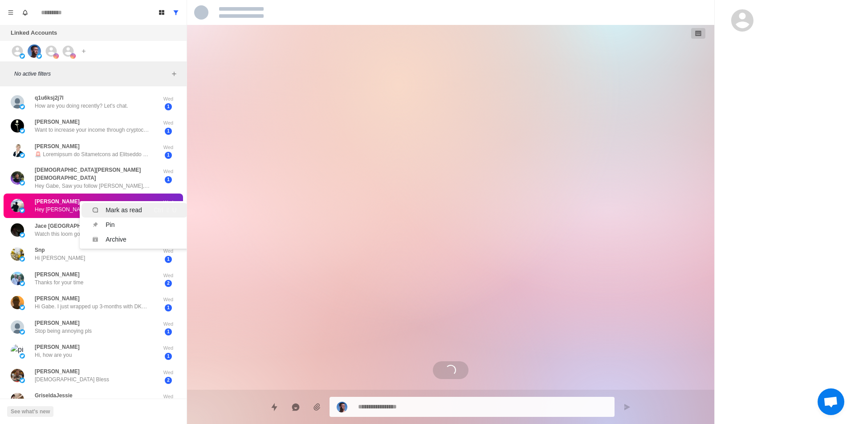
drag, startPoint x: 113, startPoint y: 199, endPoint x: 104, endPoint y: 207, distance: 11.4
click at [113, 206] on div "Mark as read" at bounding box center [124, 210] width 37 height 9
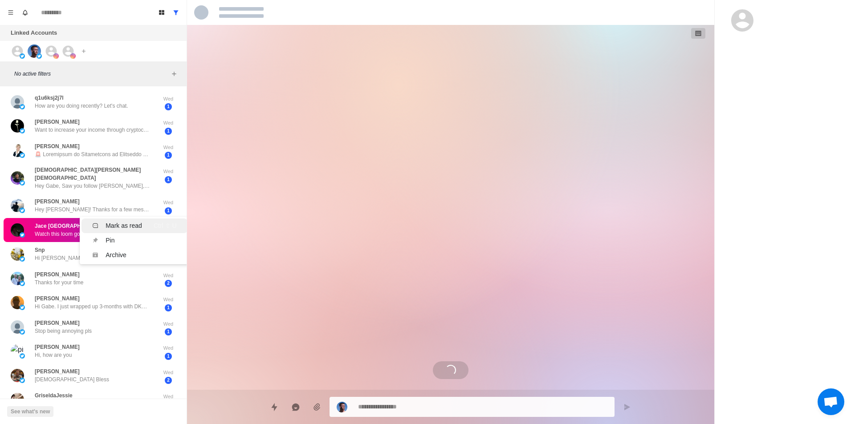
click at [117, 221] on div "Mark as read" at bounding box center [124, 225] width 37 height 9
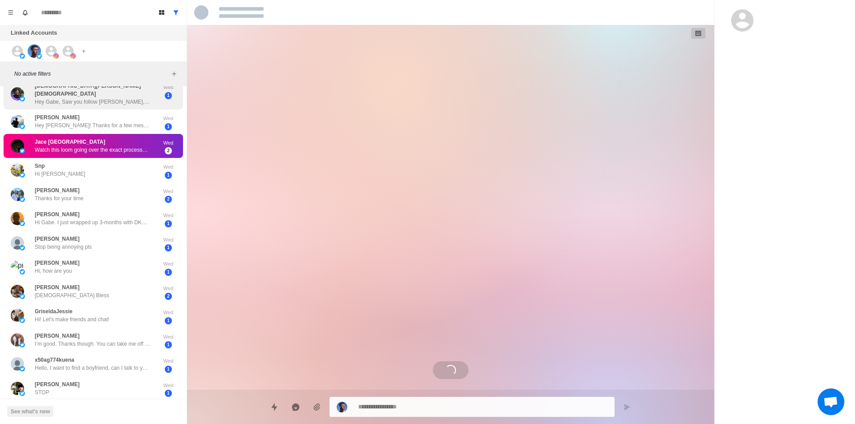
scroll to position [89, 0]
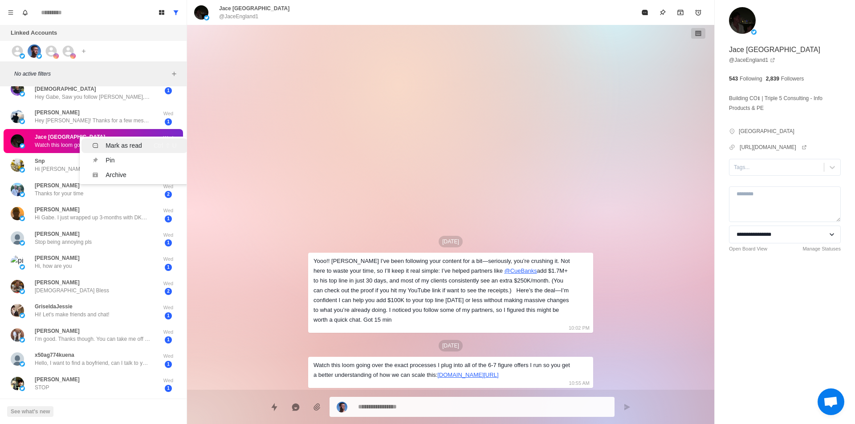
click at [123, 141] on div "Mark as read" at bounding box center [124, 145] width 37 height 9
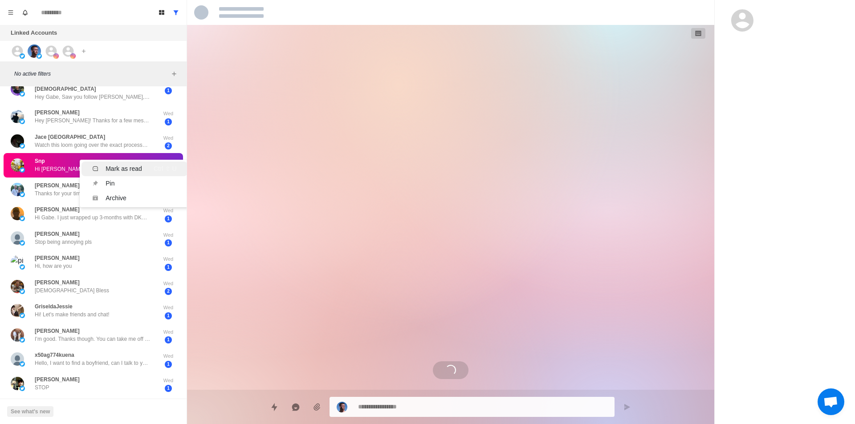
click at [114, 164] on div "Mark as read" at bounding box center [124, 168] width 37 height 9
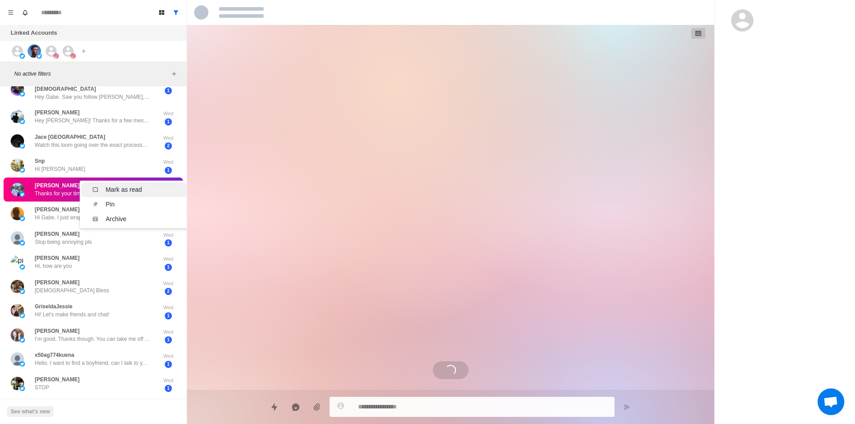
click at [121, 185] on div "Mark as read" at bounding box center [124, 189] width 37 height 9
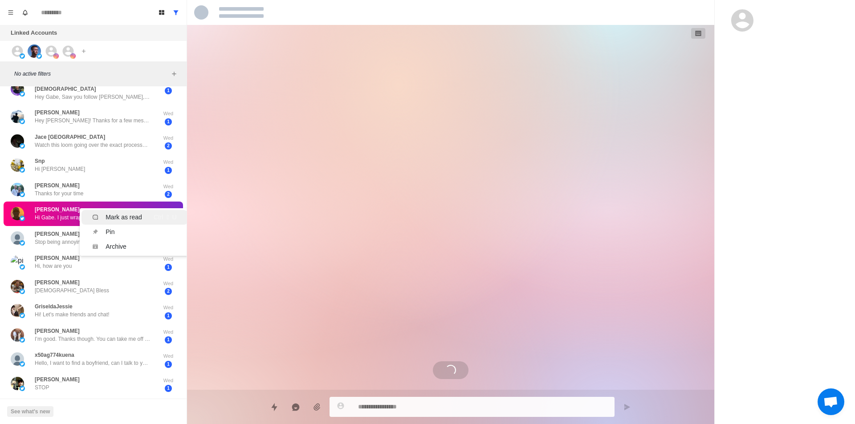
click at [124, 213] on div "Mark as read" at bounding box center [124, 217] width 37 height 9
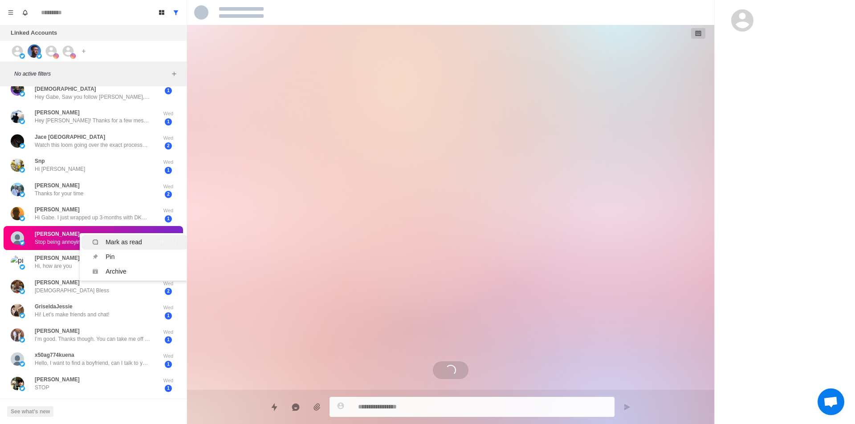
click at [126, 235] on li "Mark as read Ctrl ⇧ U" at bounding box center [134, 242] width 106 height 15
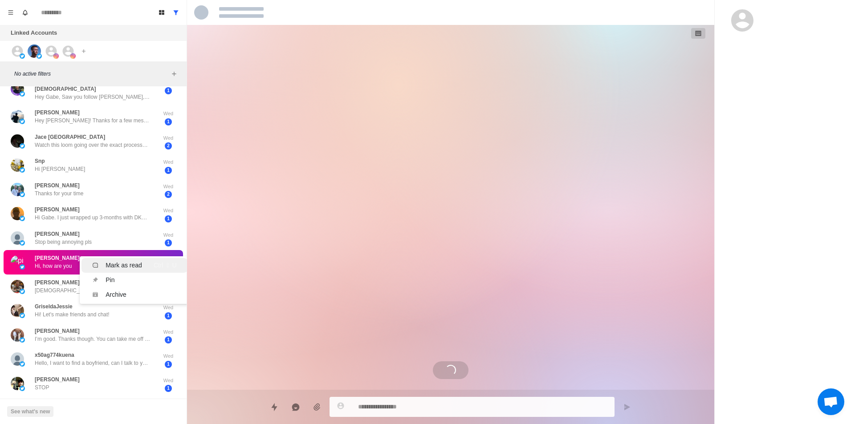
click at [126, 261] on div "Mark as read" at bounding box center [124, 265] width 37 height 9
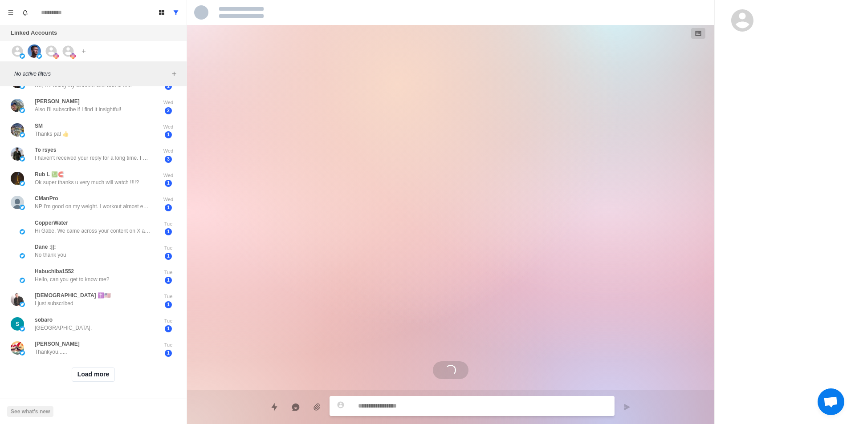
scroll to position [27, 0]
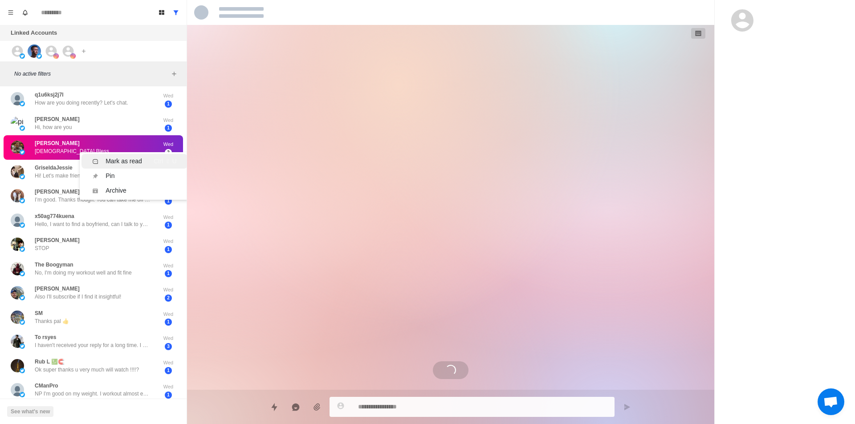
click at [116, 160] on div "Mark as read" at bounding box center [124, 161] width 37 height 9
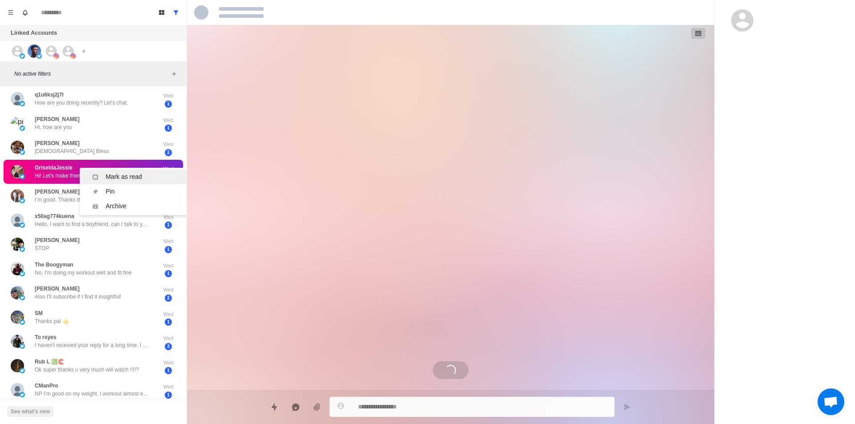
click at [114, 179] on div "Mark as read" at bounding box center [124, 176] width 37 height 9
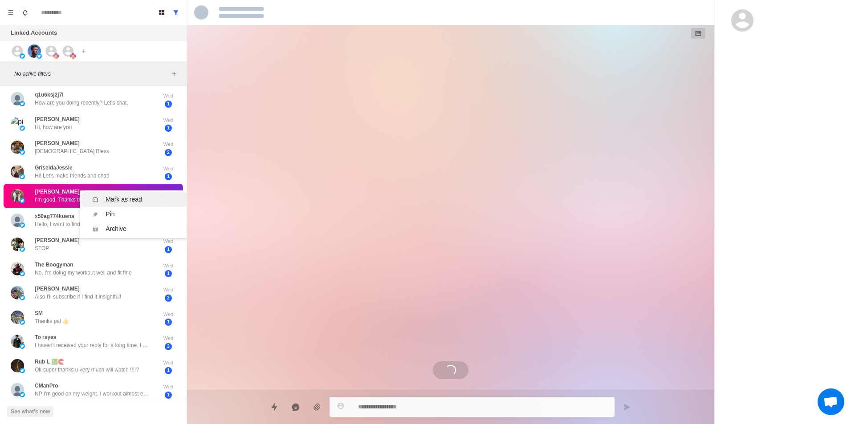
click at [117, 202] on div "Mark as read" at bounding box center [124, 199] width 37 height 9
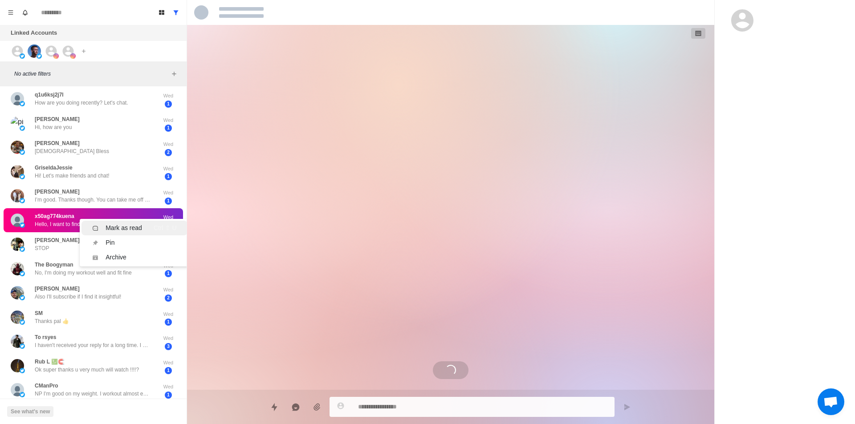
click at [119, 226] on div "Mark as read" at bounding box center [124, 228] width 37 height 9
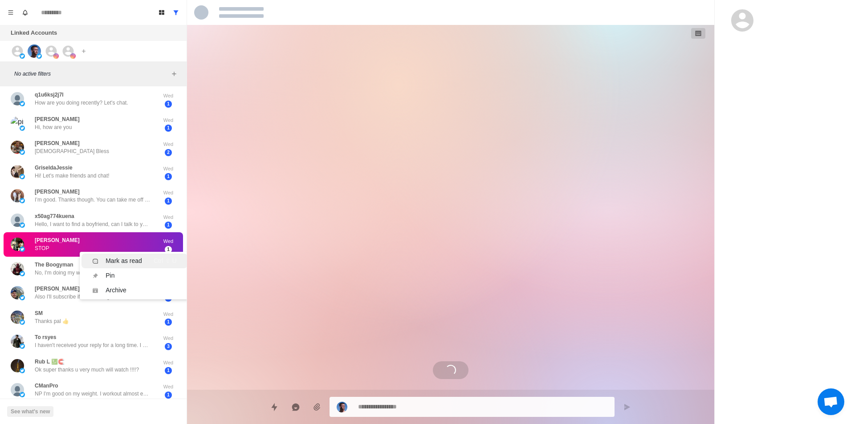
click at [118, 261] on div "Mark as read" at bounding box center [124, 260] width 37 height 9
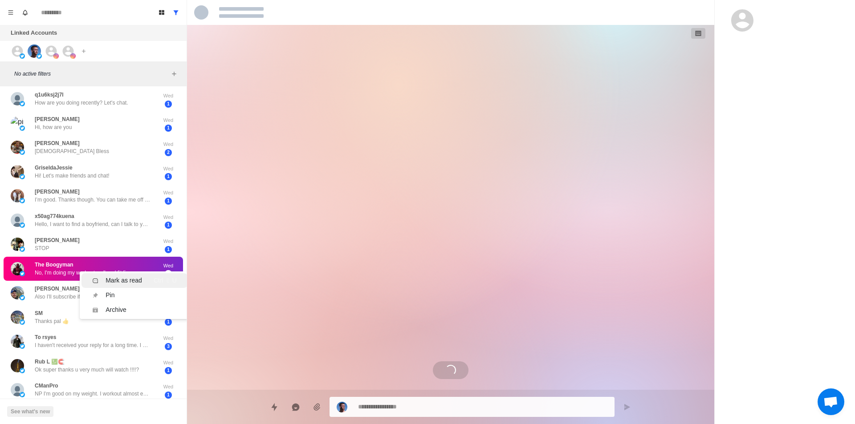
drag, startPoint x: 116, startPoint y: 276, endPoint x: 110, endPoint y: 279, distance: 6.4
click at [116, 276] on div "Mark as read" at bounding box center [124, 280] width 37 height 9
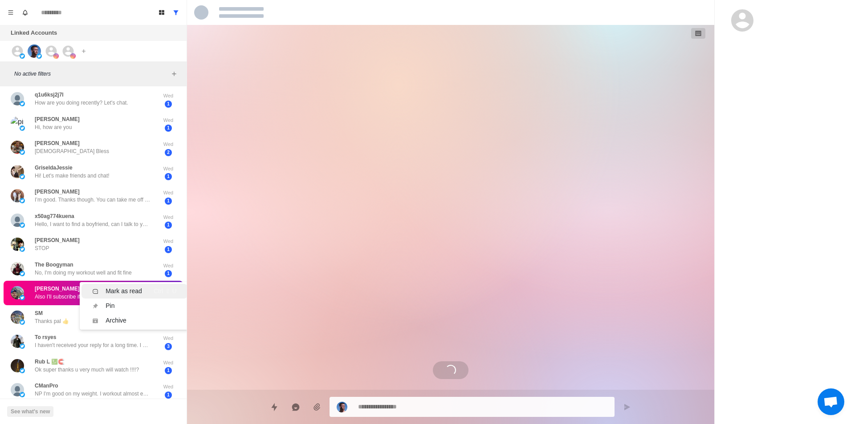
click at [112, 285] on li "Mark as read Ctrl ⇧ U" at bounding box center [134, 291] width 106 height 15
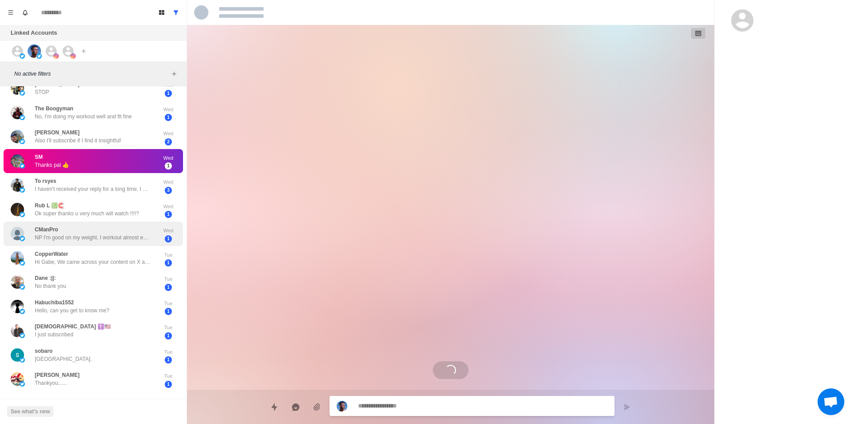
scroll to position [205, 0]
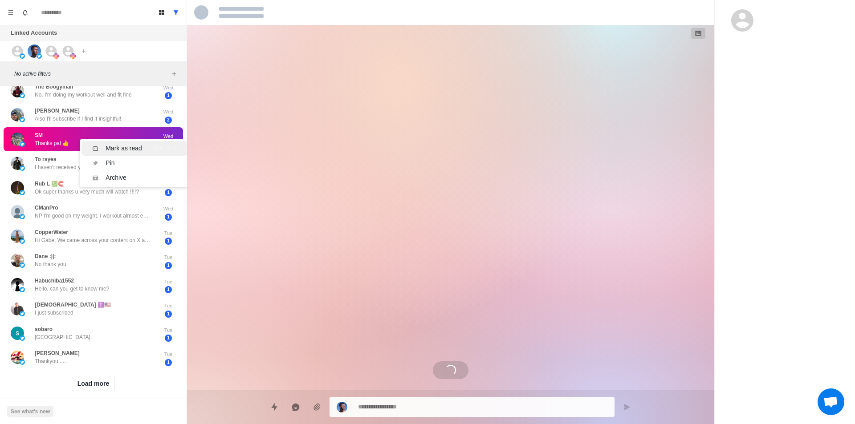
click at [128, 143] on li "Mark as read Ctrl ⇧ U" at bounding box center [134, 148] width 106 height 15
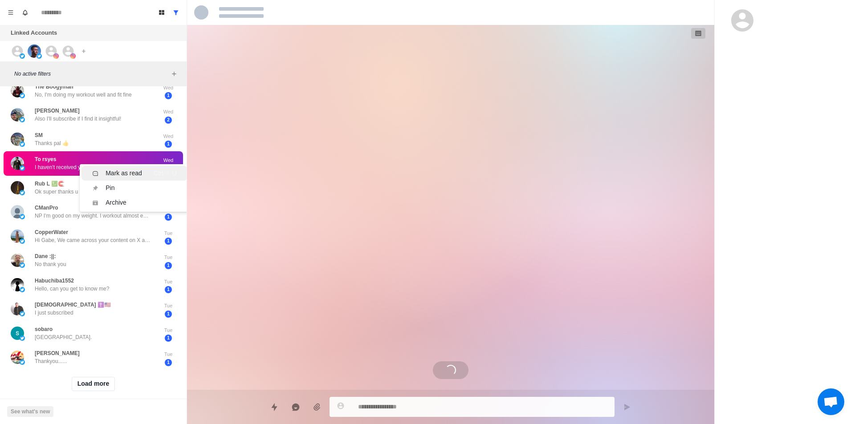
click at [121, 174] on div "Mark as read" at bounding box center [124, 173] width 37 height 9
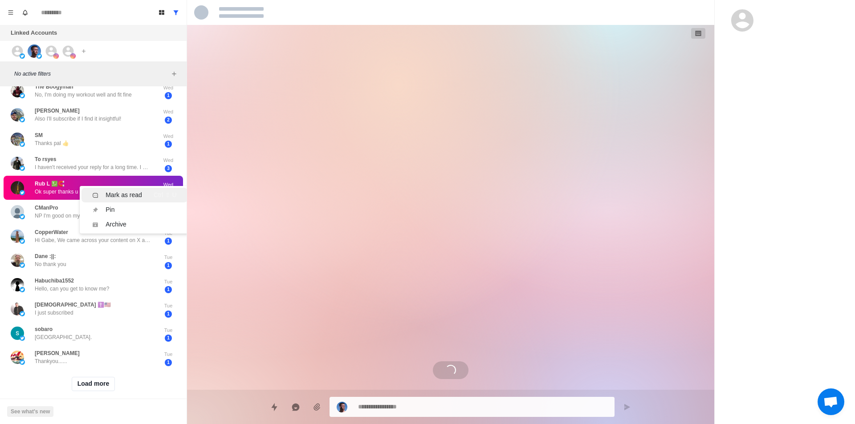
click at [121, 194] on div "Mark as read" at bounding box center [124, 195] width 37 height 9
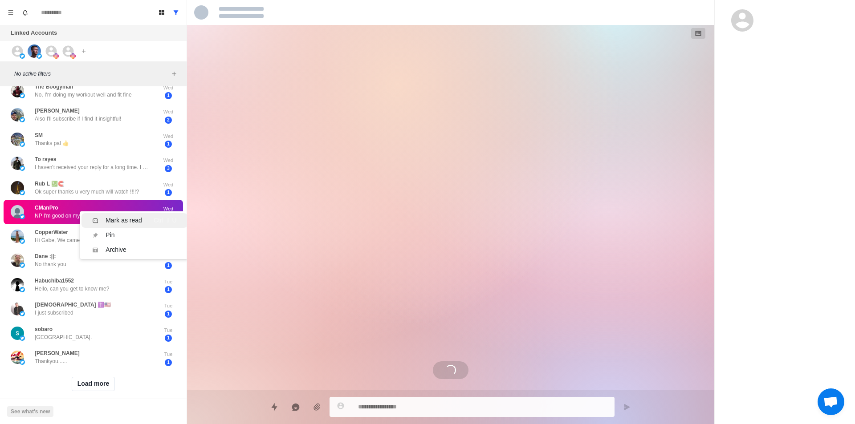
click at [123, 217] on div "Mark as read" at bounding box center [124, 220] width 37 height 9
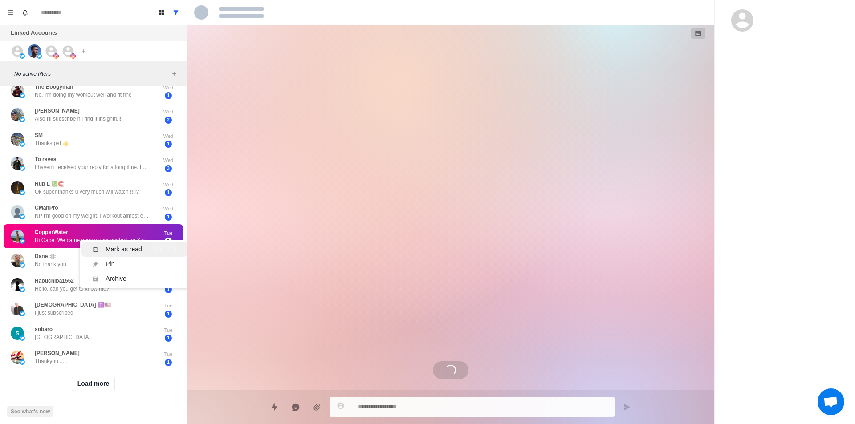
click at [108, 248] on div "Mark as read" at bounding box center [124, 249] width 37 height 9
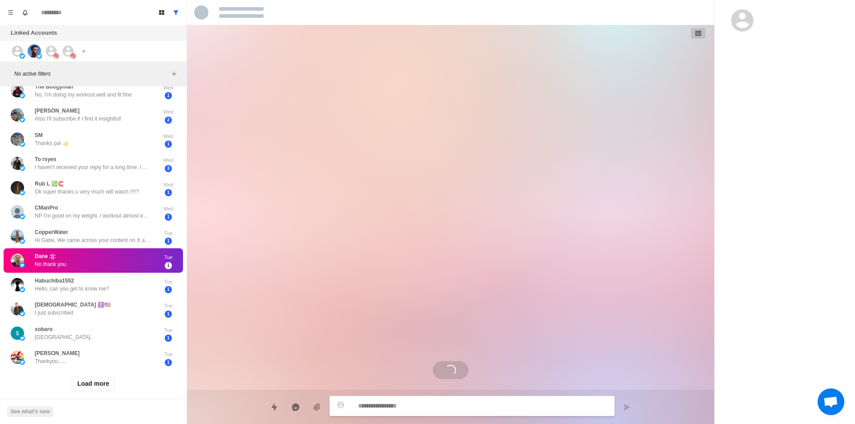
drag, startPoint x: 94, startPoint y: 254, endPoint x: 100, endPoint y: 260, distance: 9.1
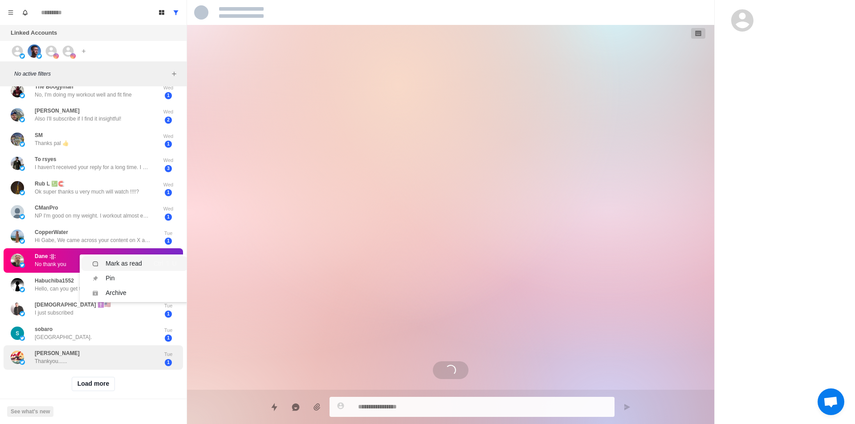
scroll to position [0, 0]
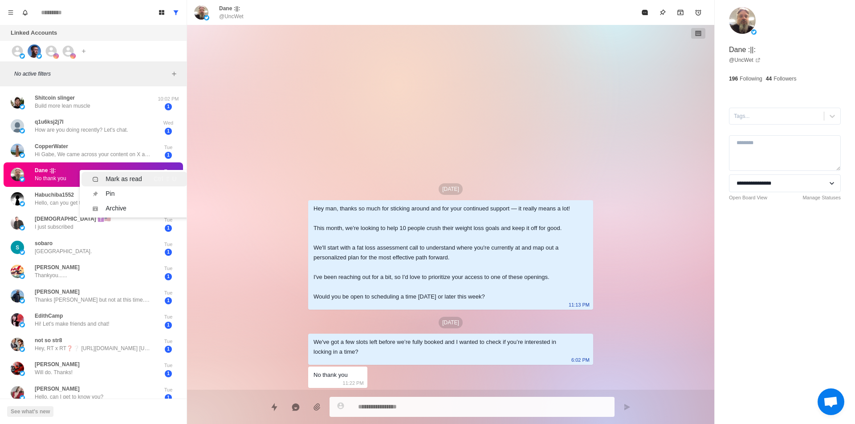
click at [126, 179] on div "Mark as read" at bounding box center [124, 179] width 37 height 9
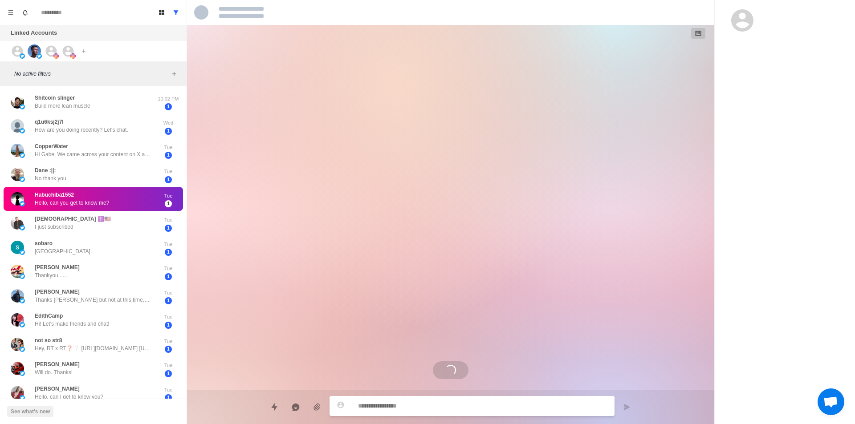
drag, startPoint x: 103, startPoint y: 195, endPoint x: 114, endPoint y: 200, distance: 12.2
click at [124, 206] on div "Mark as read" at bounding box center [124, 203] width 37 height 9
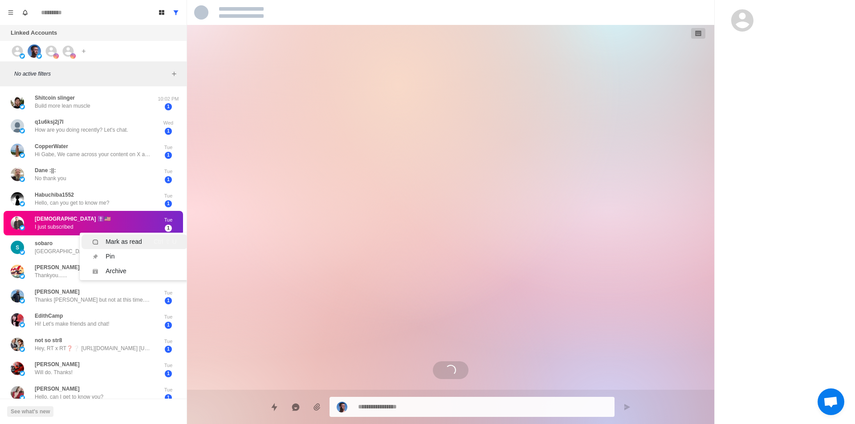
scroll to position [636, 0]
click at [105, 243] on div "Mark as read" at bounding box center [117, 241] width 50 height 9
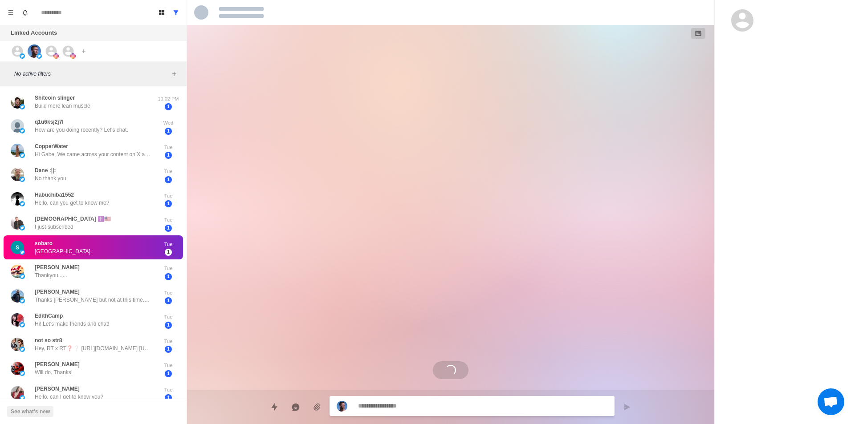
scroll to position [0, 0]
drag, startPoint x: 94, startPoint y: 241, endPoint x: 99, endPoint y: 244, distance: 5.8
click at [106, 245] on div "Mark as read" at bounding box center [124, 249] width 37 height 9
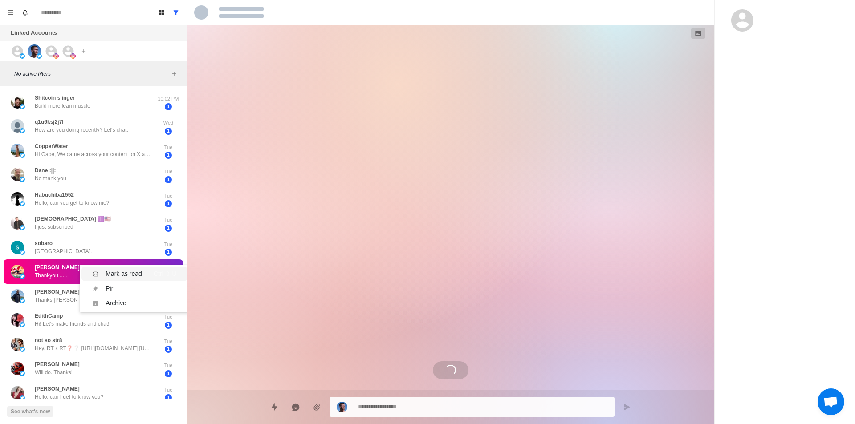
click at [104, 268] on li "Mark as read Ctrl ⇧ U" at bounding box center [134, 274] width 106 height 15
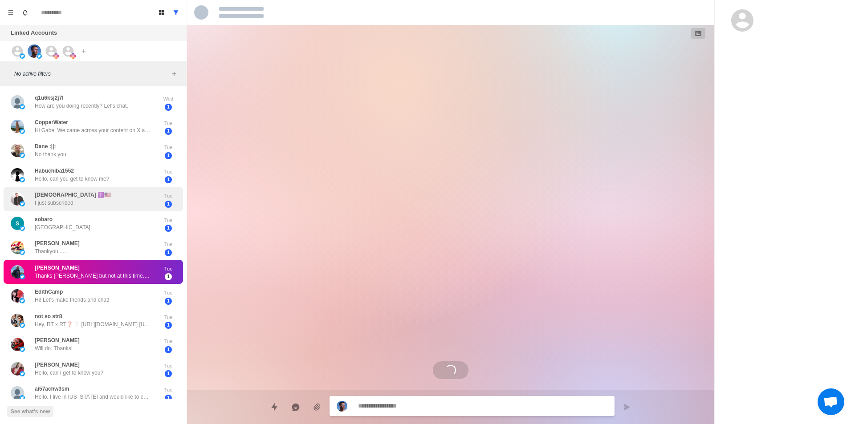
scroll to position [134, 0]
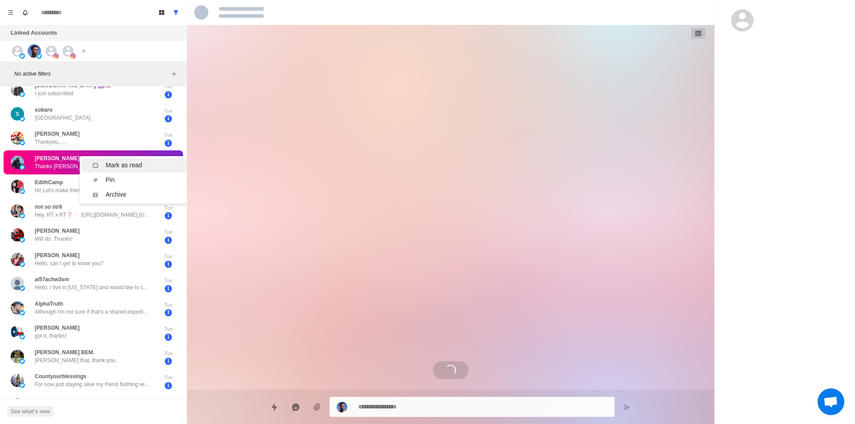
click at [121, 163] on div "Mark as read" at bounding box center [124, 165] width 37 height 9
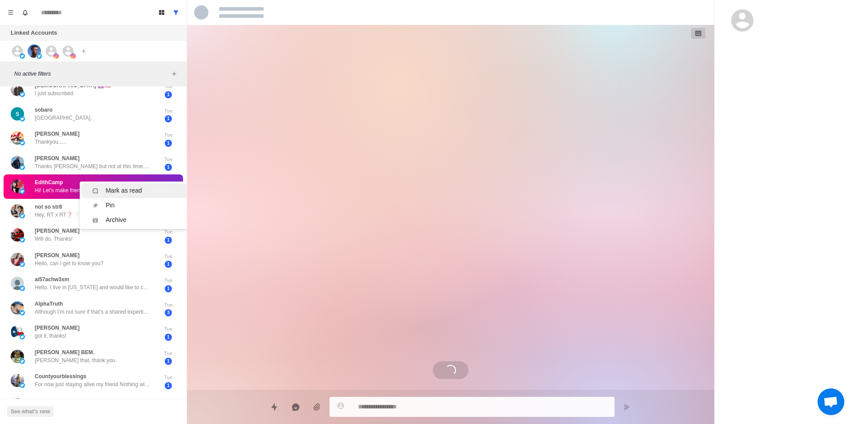
click at [114, 188] on div "Mark as read" at bounding box center [124, 190] width 37 height 9
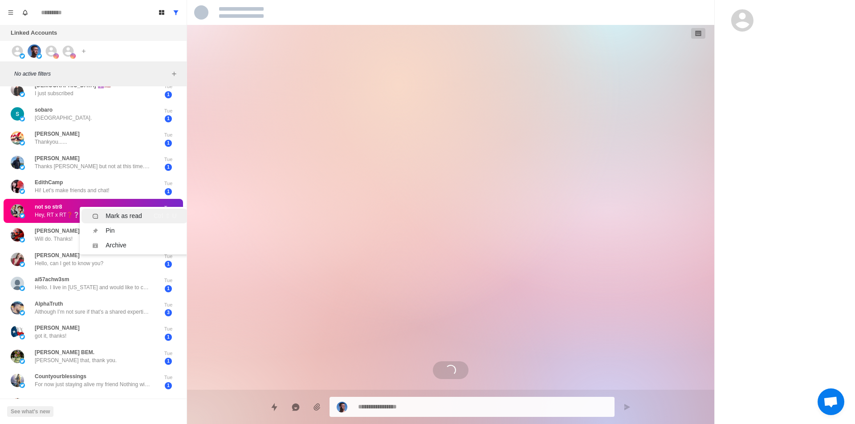
click at [111, 216] on div "Mark as read" at bounding box center [124, 215] width 37 height 9
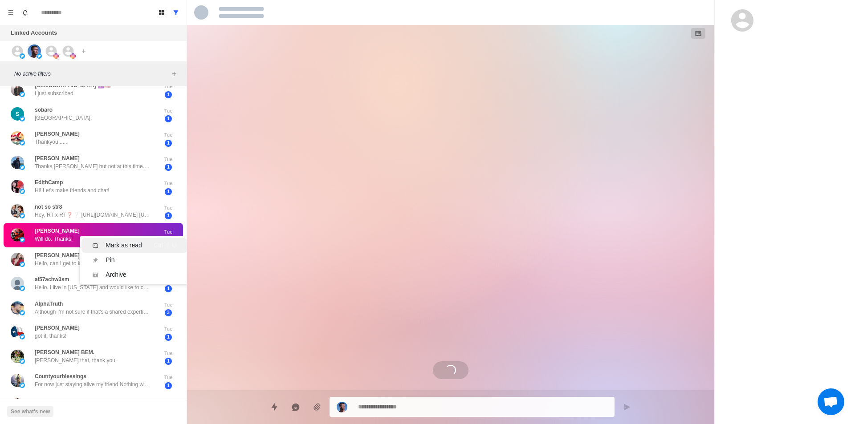
click at [122, 246] on div "Mark as read" at bounding box center [124, 245] width 37 height 9
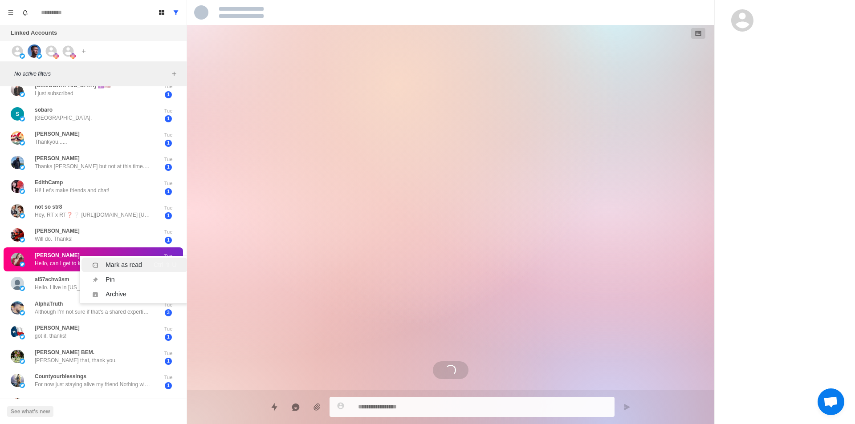
click at [130, 260] on div "Mark as read" at bounding box center [124, 264] width 37 height 9
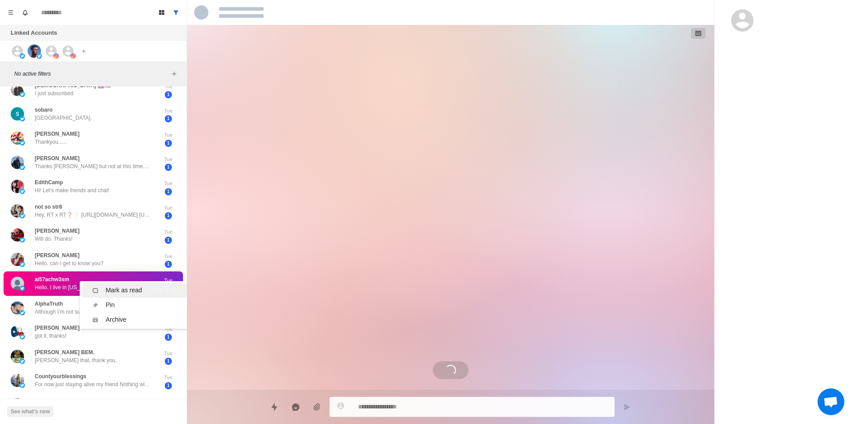
click at [118, 289] on div "Mark as read" at bounding box center [124, 290] width 37 height 9
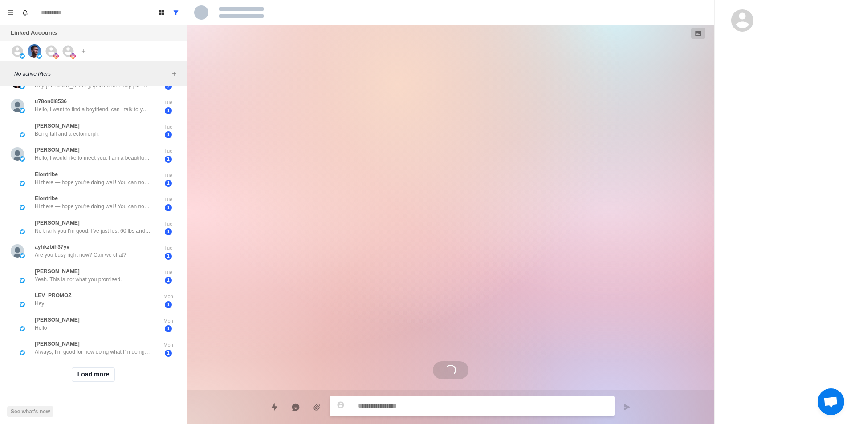
scroll to position [0, 0]
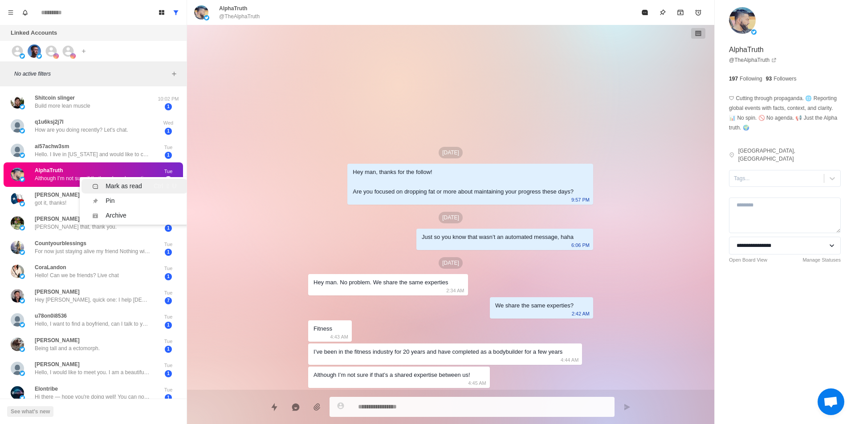
click at [120, 183] on div "Mark as read" at bounding box center [124, 186] width 37 height 9
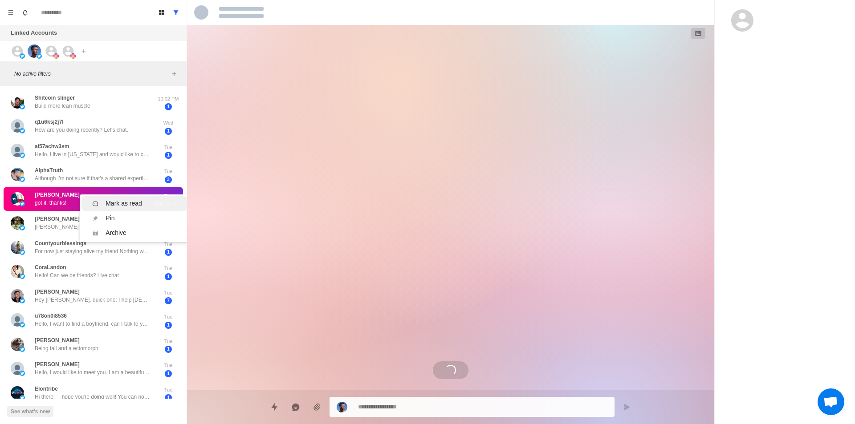
click at [118, 204] on div "Mark as read" at bounding box center [124, 203] width 37 height 9
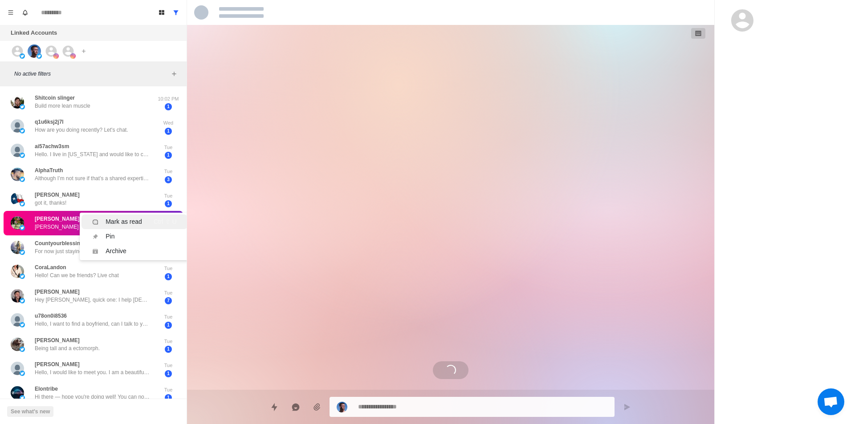
click at [113, 223] on div "Mark as read" at bounding box center [124, 221] width 37 height 9
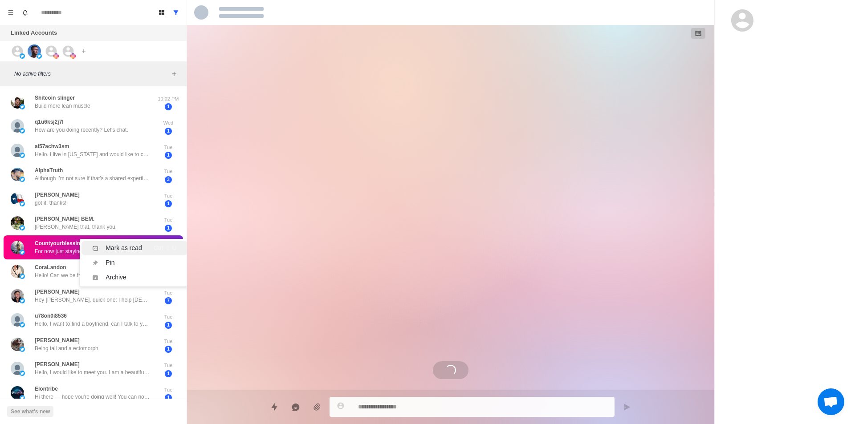
click at [115, 246] on div "Mark as read" at bounding box center [124, 248] width 37 height 9
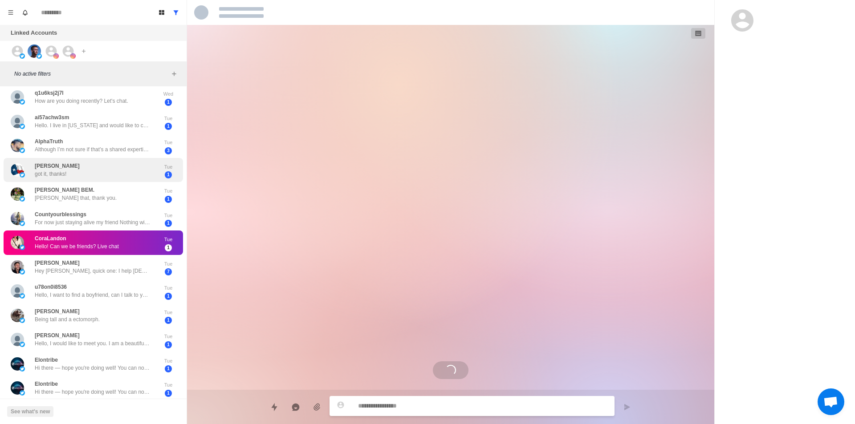
scroll to position [134, 0]
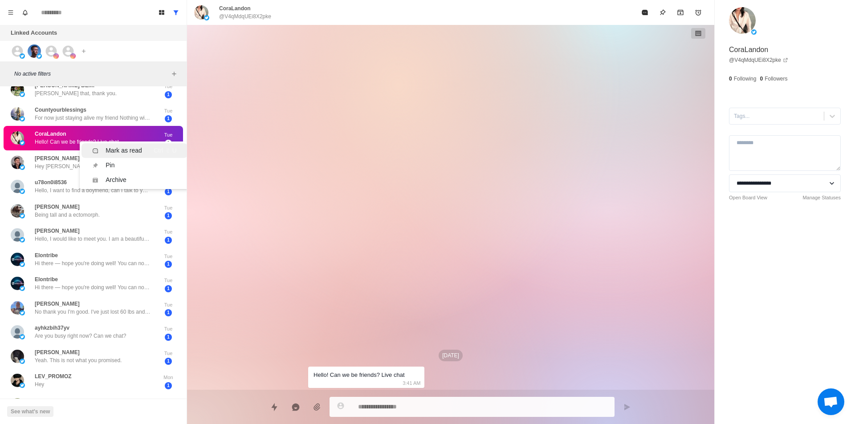
click at [112, 152] on div "Mark as read" at bounding box center [124, 150] width 37 height 9
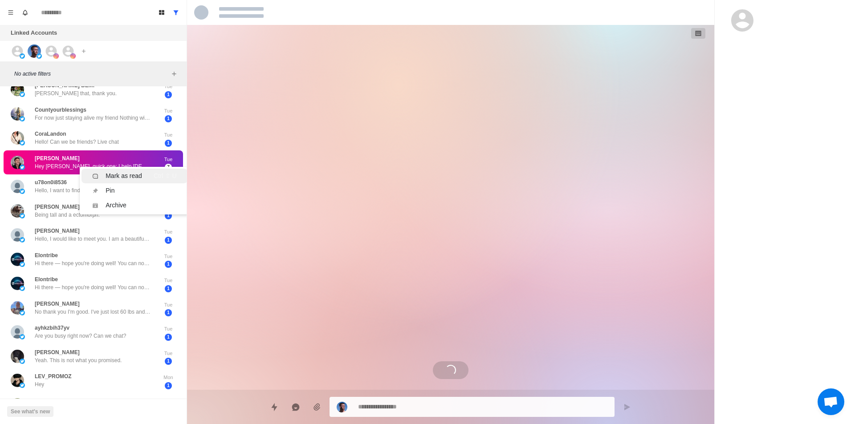
click at [120, 178] on div "Mark as read" at bounding box center [124, 175] width 37 height 9
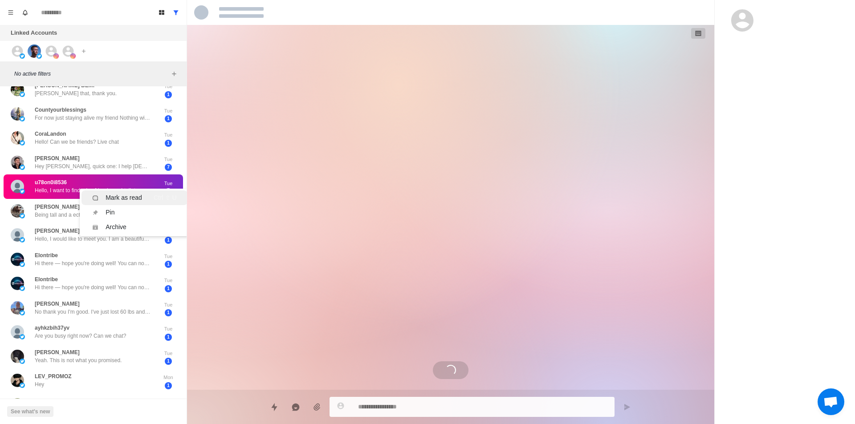
click at [122, 197] on div "Mark as read" at bounding box center [124, 197] width 37 height 9
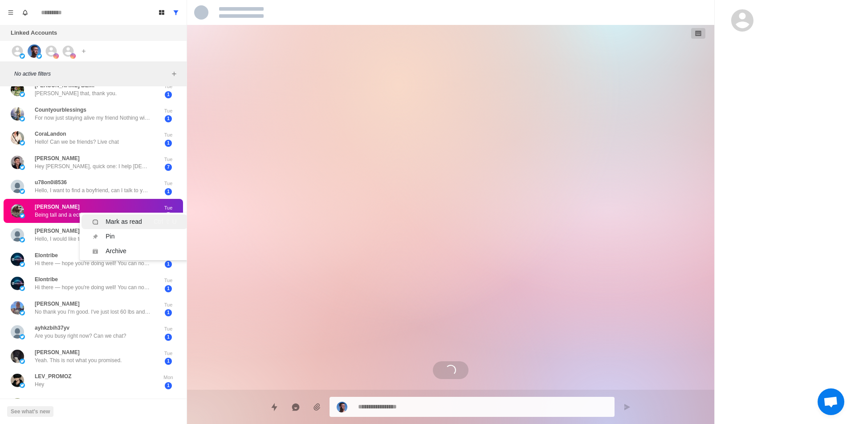
click at [115, 220] on div "Mark as read" at bounding box center [124, 221] width 37 height 9
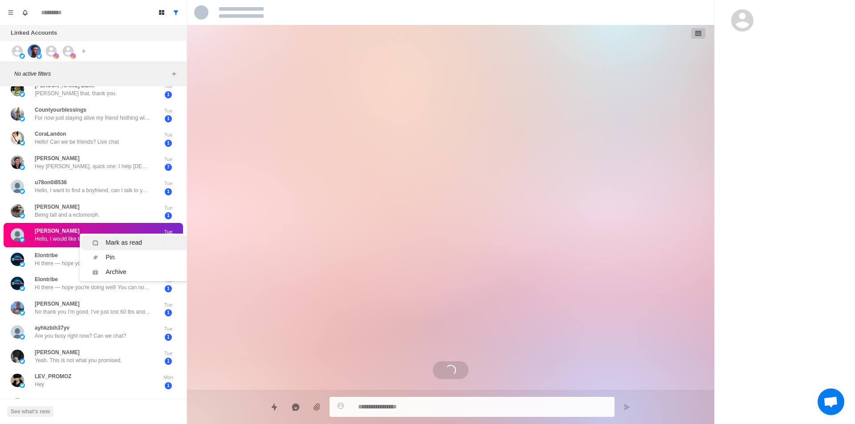
click at [118, 241] on div "Mark as read" at bounding box center [124, 242] width 37 height 9
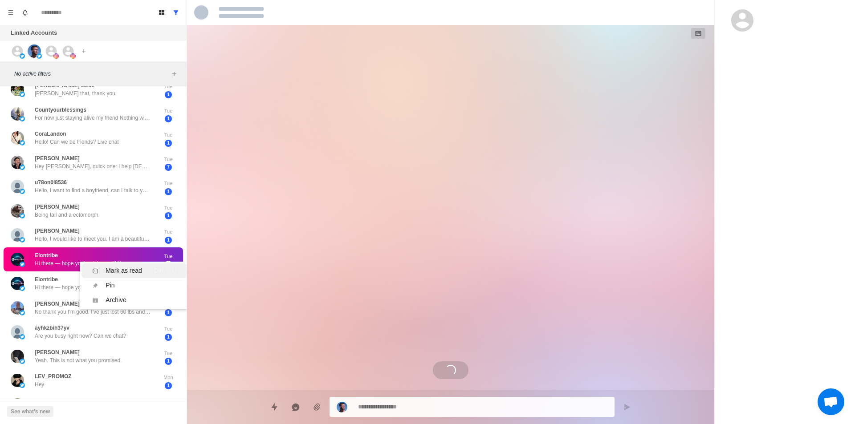
click at [118, 268] on div "Mark as read" at bounding box center [124, 270] width 37 height 9
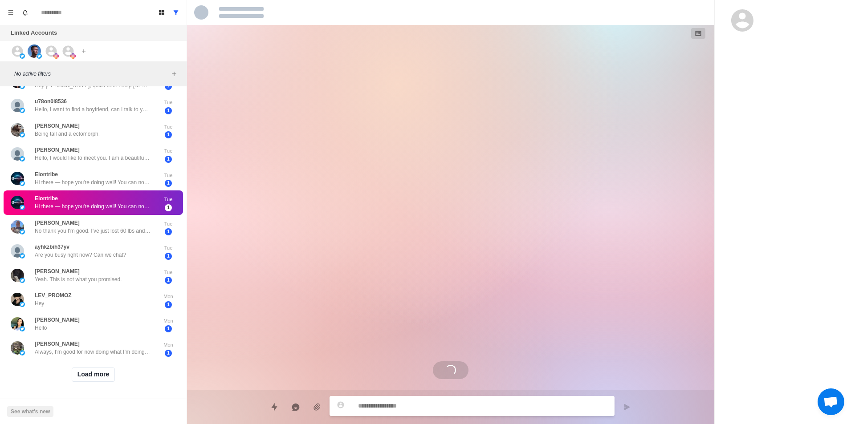
scroll to position [221, 0]
drag, startPoint x: 113, startPoint y: 201, endPoint x: 125, endPoint y: 209, distance: 14.8
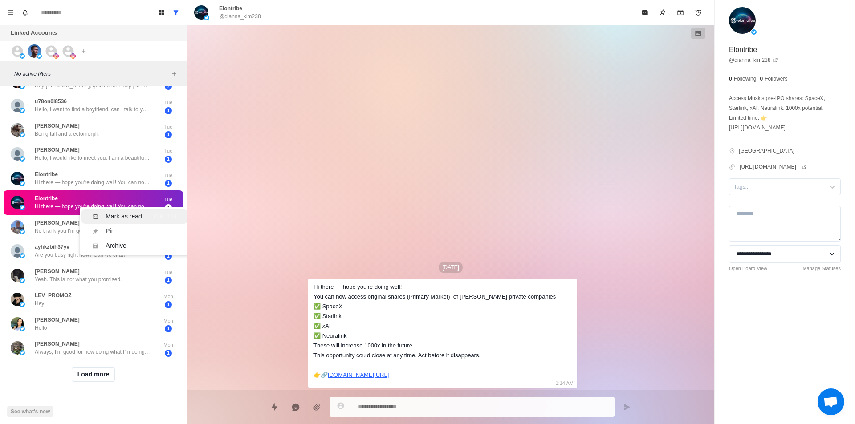
click at [129, 212] on div "Mark as read" at bounding box center [124, 216] width 37 height 9
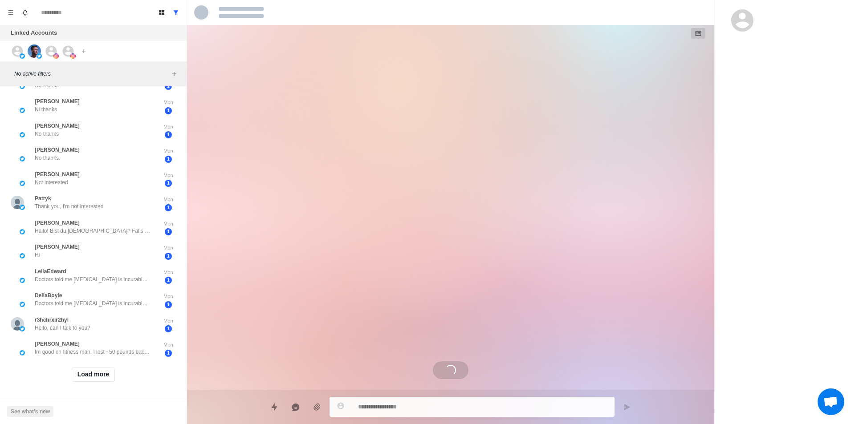
scroll to position [0, 0]
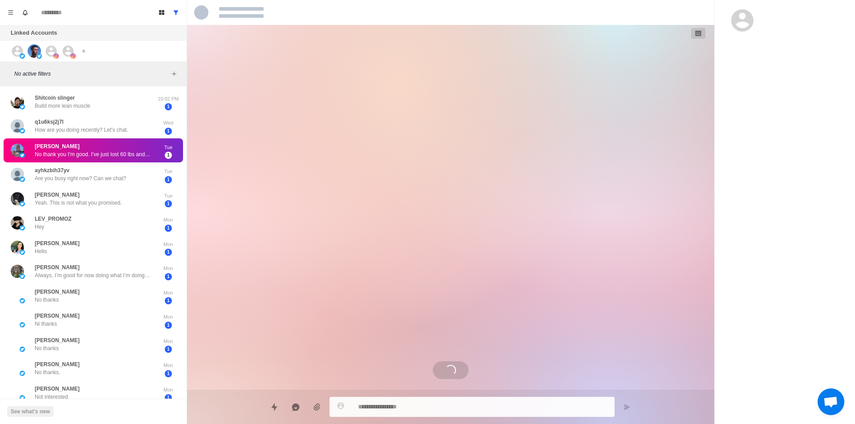
click at [125, 237] on div "Kate Antony Hello Mon 1" at bounding box center [93, 248] width 179 height 24
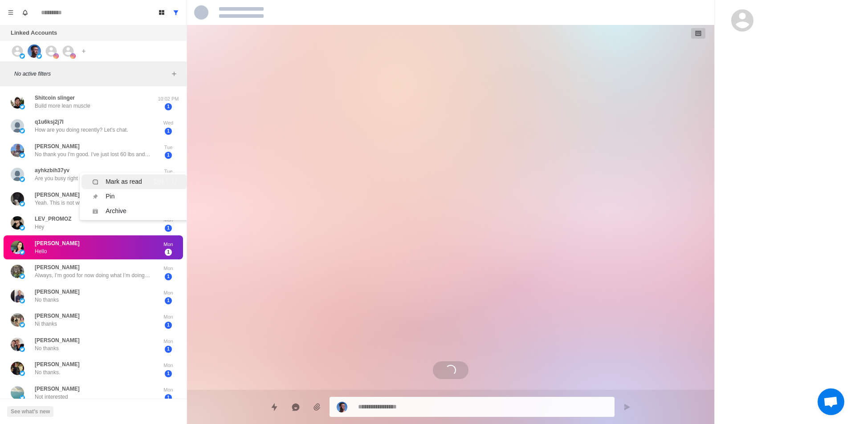
click at [126, 181] on div "Mark as read" at bounding box center [124, 181] width 37 height 9
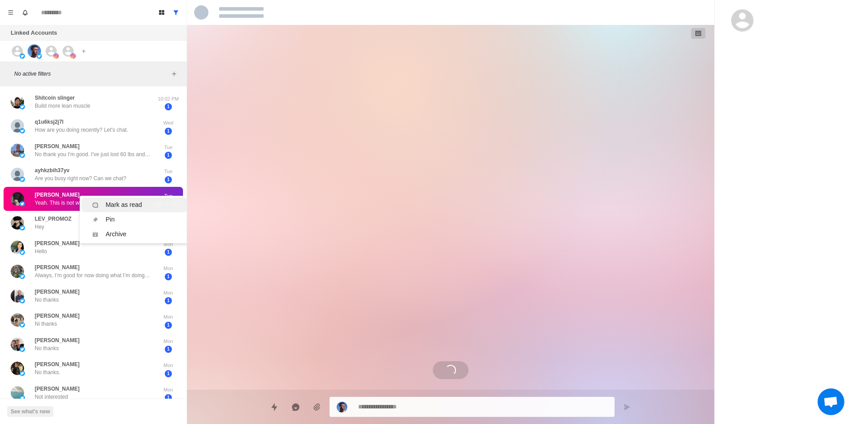
click at [114, 206] on div "Mark as read" at bounding box center [124, 204] width 37 height 9
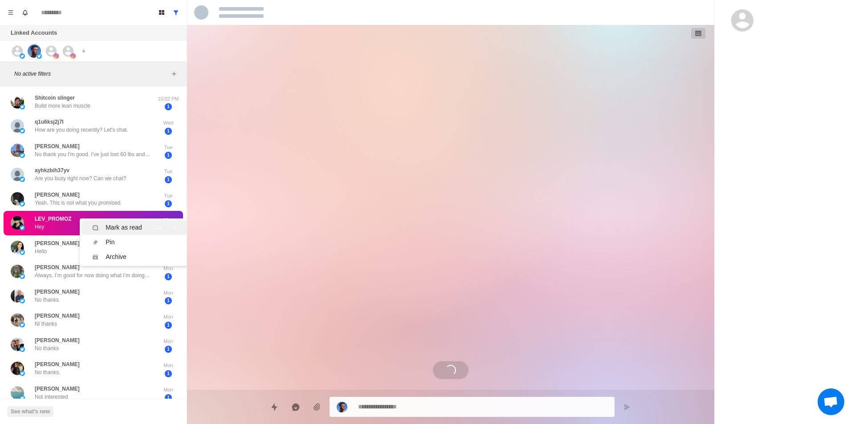
click at [129, 228] on div "Mark as read" at bounding box center [124, 227] width 37 height 9
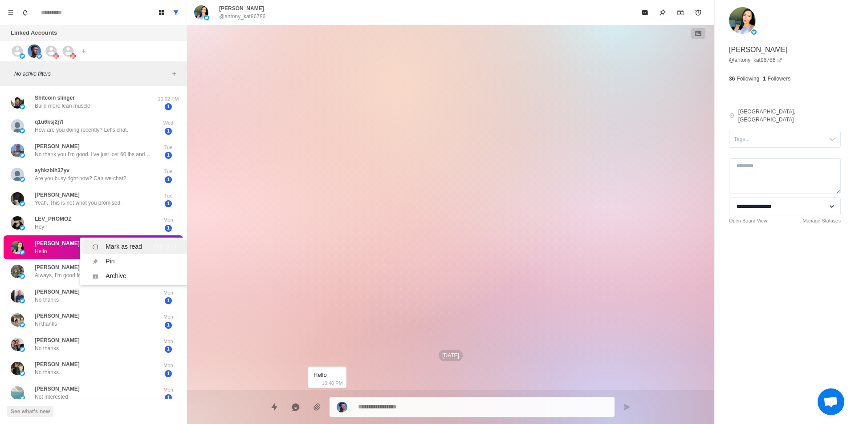
click at [125, 243] on div "Mark as read" at bounding box center [124, 246] width 37 height 9
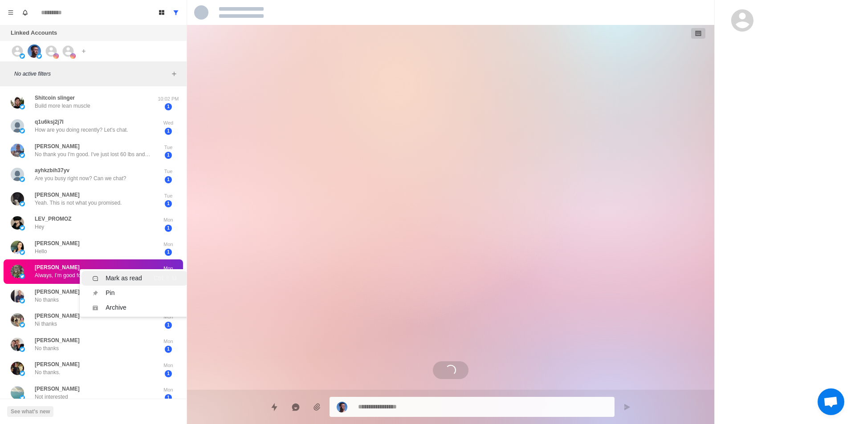
click at [116, 271] on li "Mark as read Ctrl ⇧ U" at bounding box center [134, 278] width 106 height 15
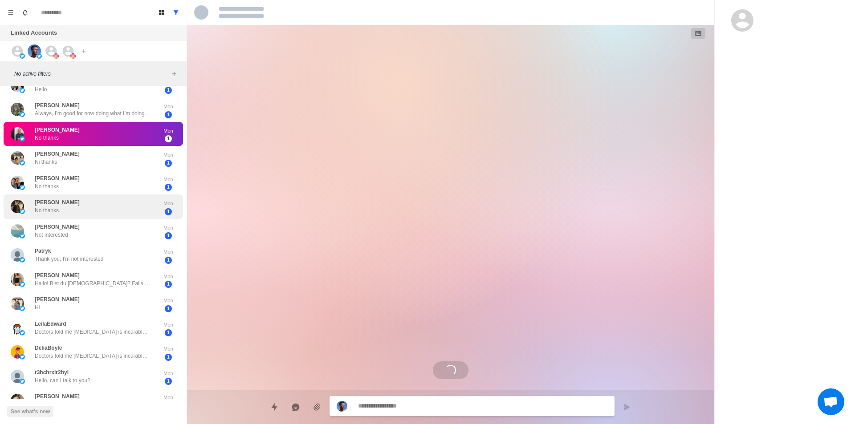
scroll to position [178, 0]
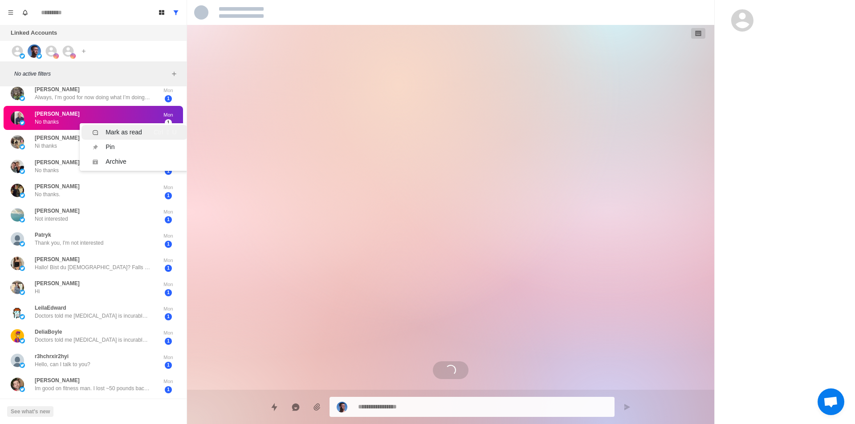
click at [104, 128] on div "Mark as read" at bounding box center [117, 132] width 50 height 9
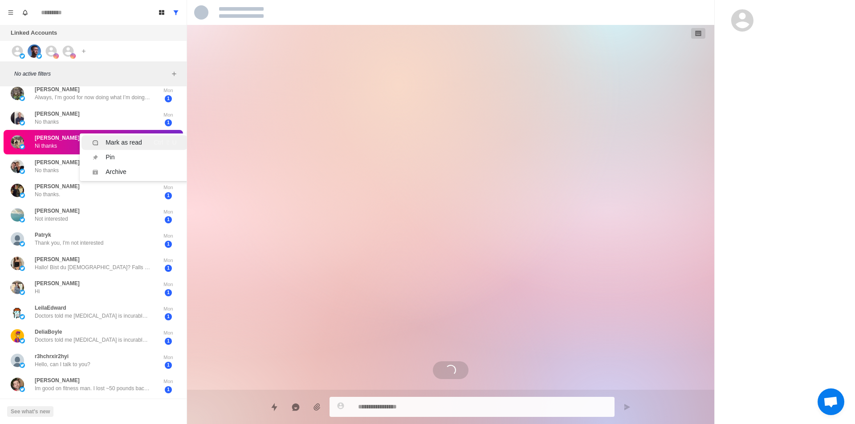
click at [119, 141] on div "Mark as read" at bounding box center [124, 142] width 37 height 9
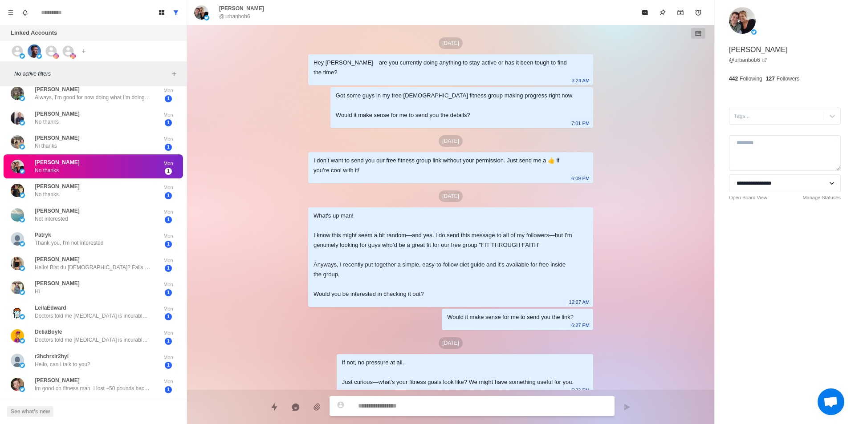
scroll to position [187, 0]
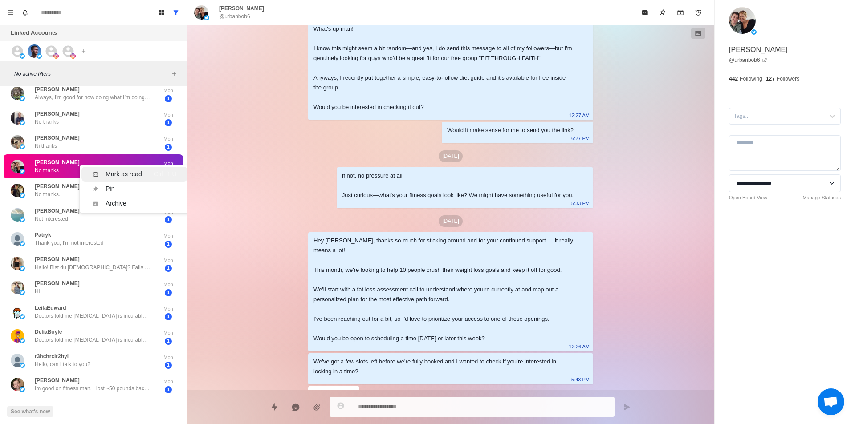
click at [123, 173] on div "Mark as read" at bounding box center [124, 174] width 37 height 9
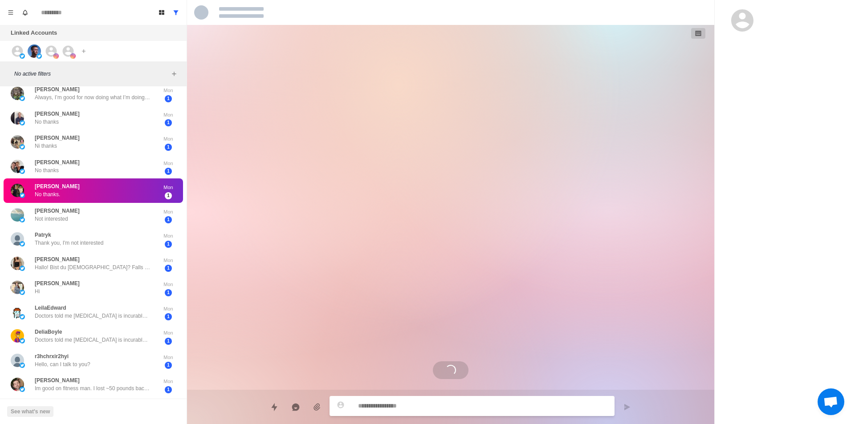
scroll to position [0, 0]
click at [129, 193] on div "Mark as read" at bounding box center [124, 193] width 37 height 9
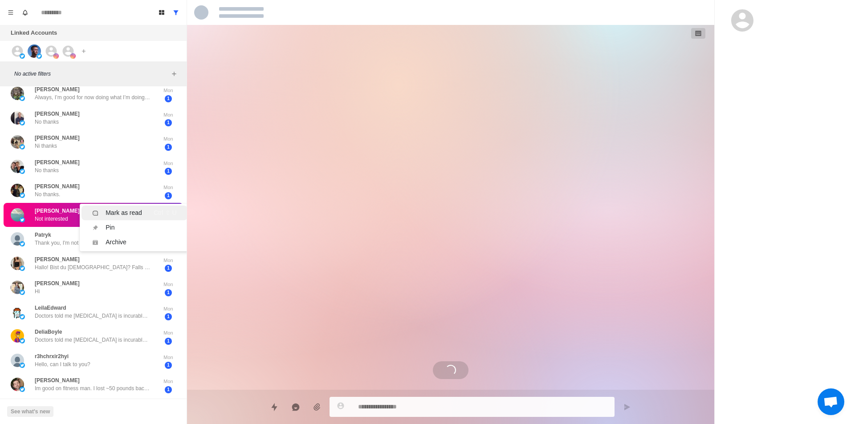
click at [124, 213] on div "Mark as read" at bounding box center [124, 212] width 37 height 9
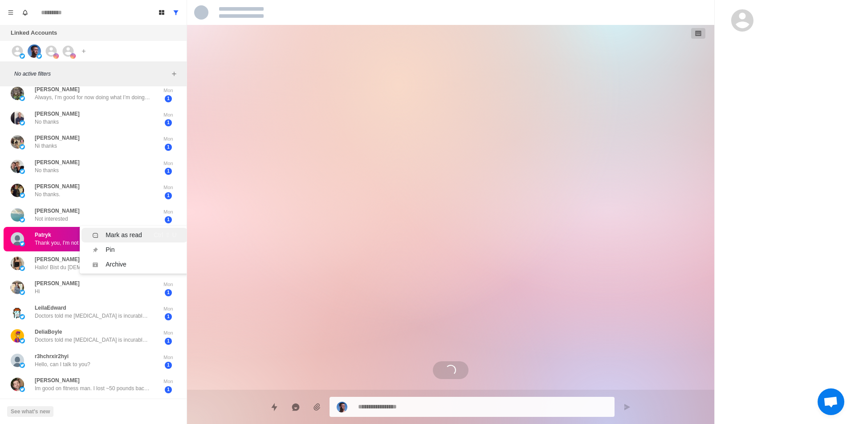
click at [129, 236] on div "Mark as read" at bounding box center [124, 235] width 37 height 9
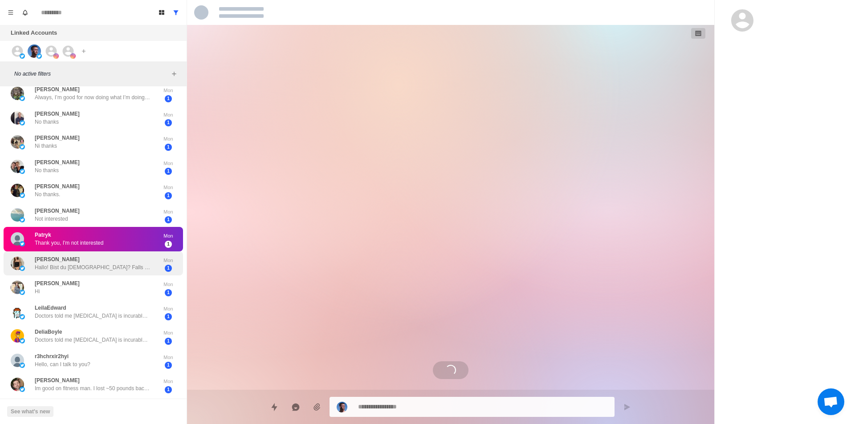
drag, startPoint x: 115, startPoint y: 254, endPoint x: 127, endPoint y: 265, distance: 17.0
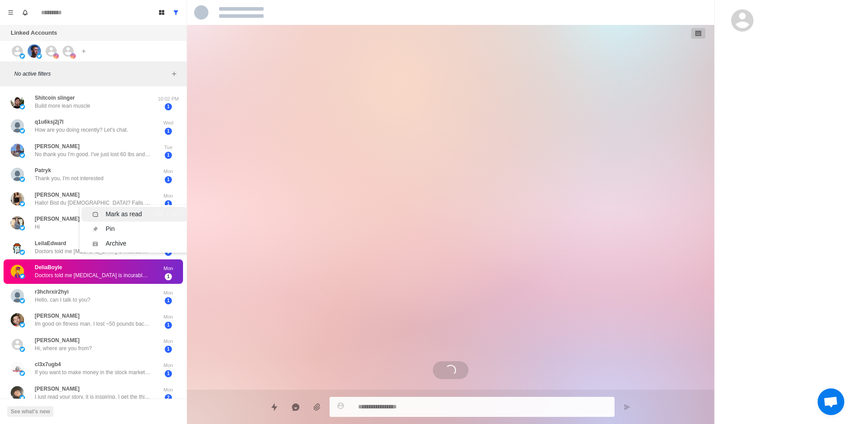
click at [127, 218] on div "Mark as read" at bounding box center [124, 214] width 37 height 9
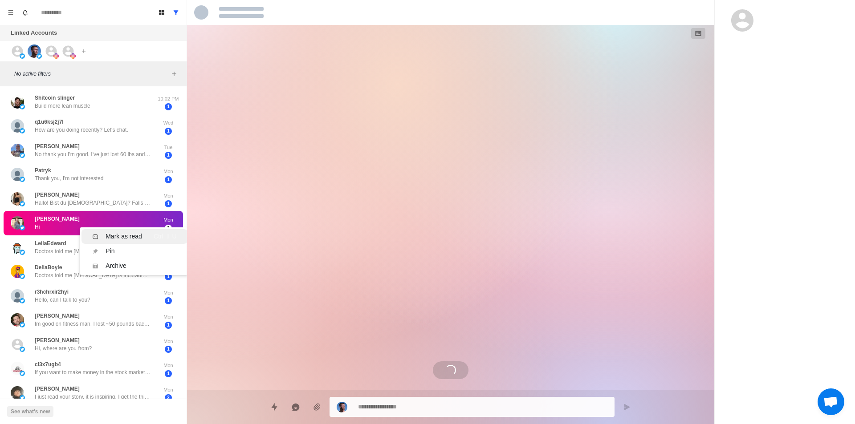
click at [118, 239] on div "Mark as read" at bounding box center [124, 236] width 37 height 9
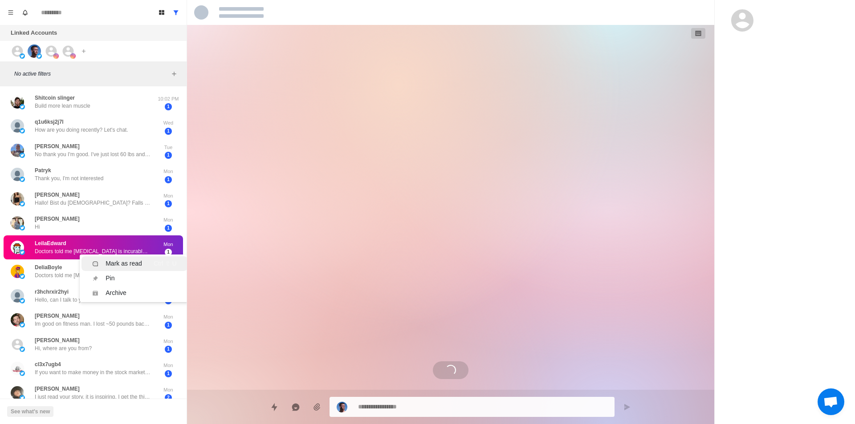
click at [129, 263] on div "Mark as read" at bounding box center [124, 263] width 37 height 9
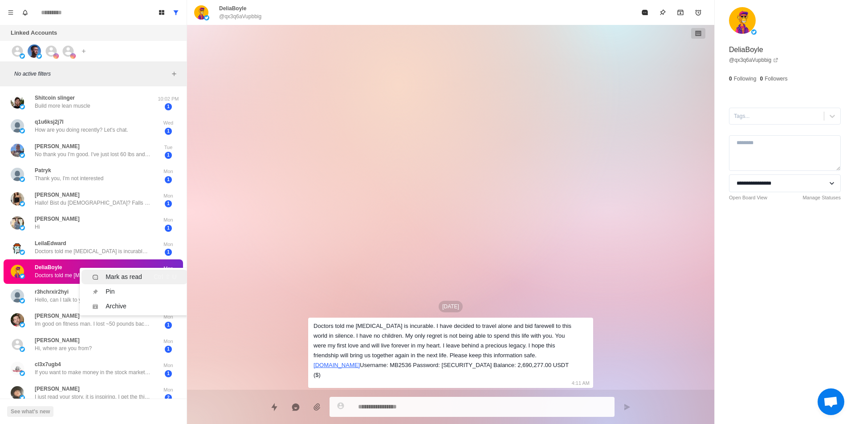
click at [124, 271] on li "Mark as read Ctrl ⇧ U" at bounding box center [134, 277] width 106 height 15
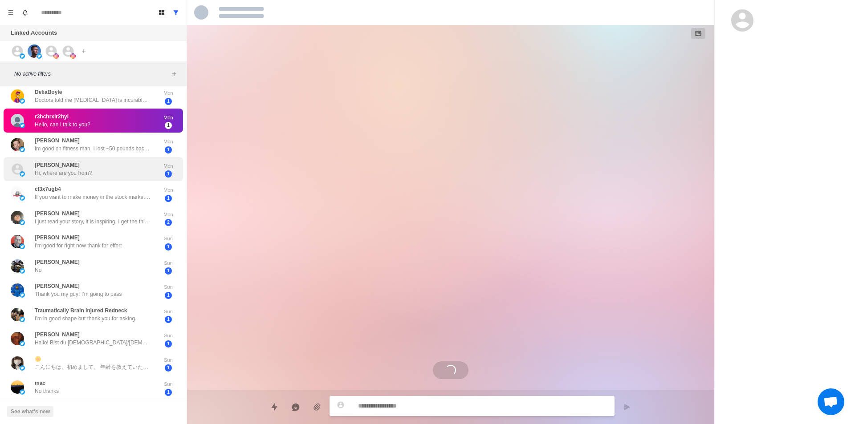
scroll to position [178, 0]
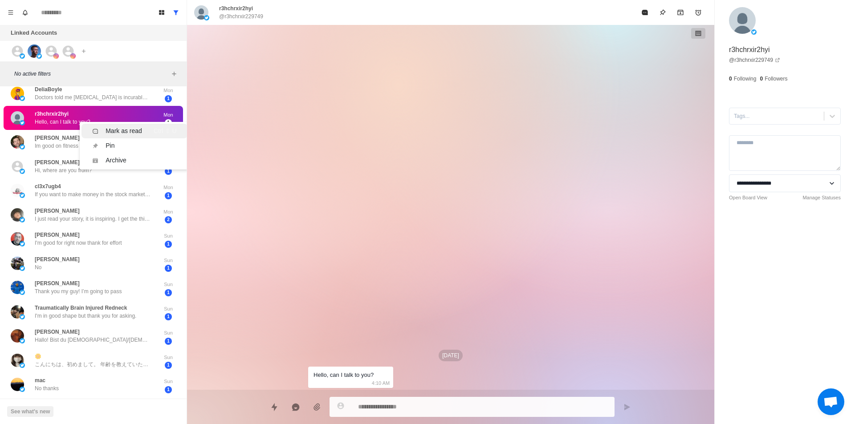
click at [122, 132] on div "Mark as read" at bounding box center [124, 130] width 37 height 9
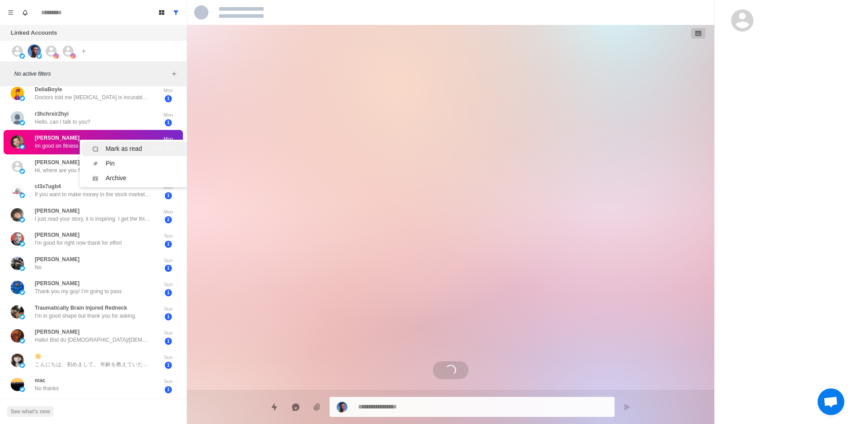
click at [131, 146] on div "Mark as read" at bounding box center [124, 148] width 37 height 9
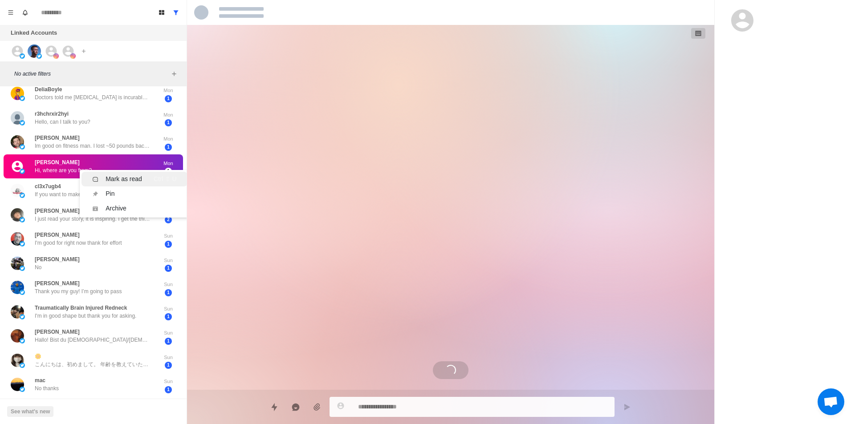
click at [126, 179] on div "Mark as read" at bounding box center [124, 179] width 37 height 9
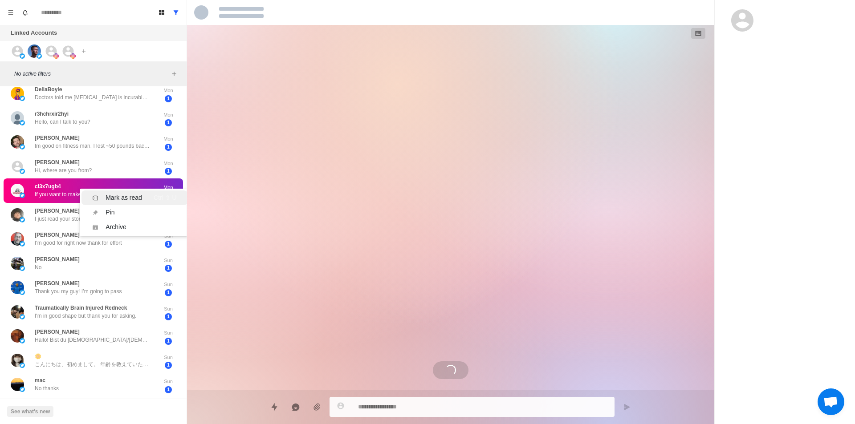
click at [133, 195] on div "Mark as read" at bounding box center [124, 197] width 37 height 9
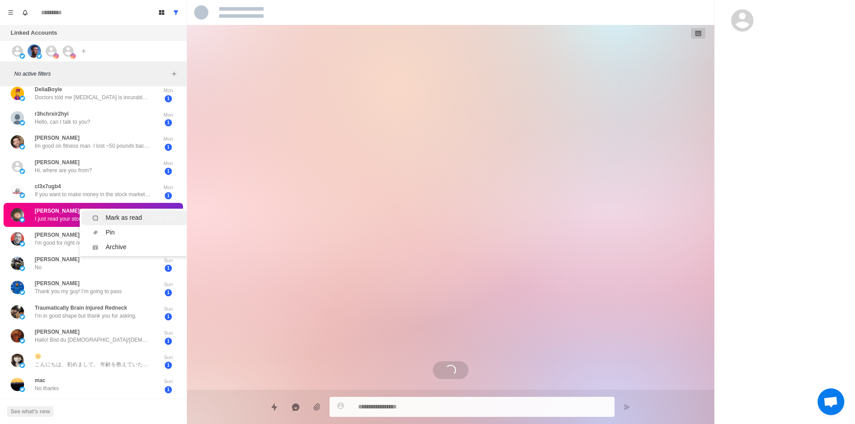
click at [135, 220] on div "Mark as read" at bounding box center [124, 217] width 37 height 9
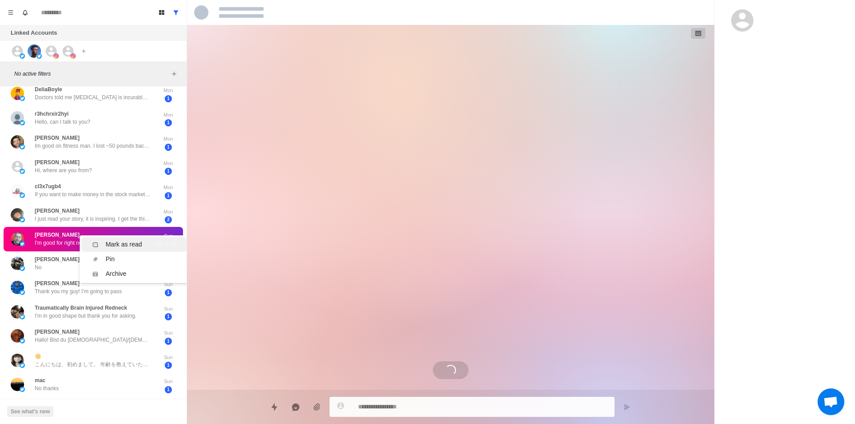
click at [140, 243] on div "Mark as read" at bounding box center [124, 244] width 37 height 9
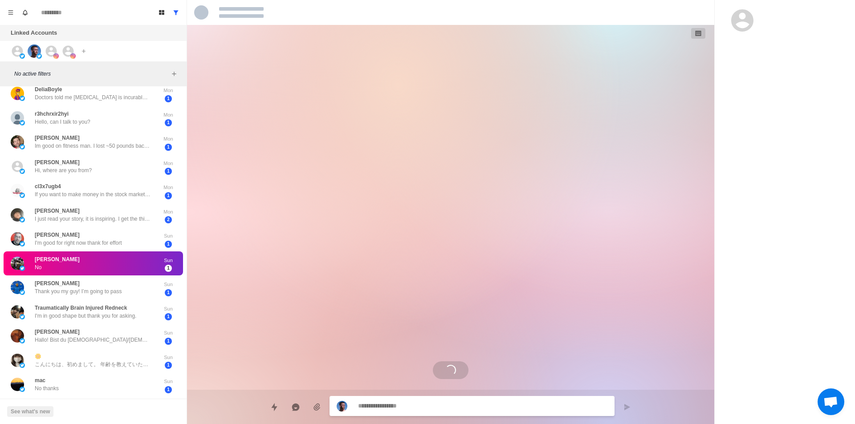
drag, startPoint x: 118, startPoint y: 262, endPoint x: 130, endPoint y: 269, distance: 14.1
click at [134, 269] on div "Mark as read" at bounding box center [124, 271] width 37 height 9
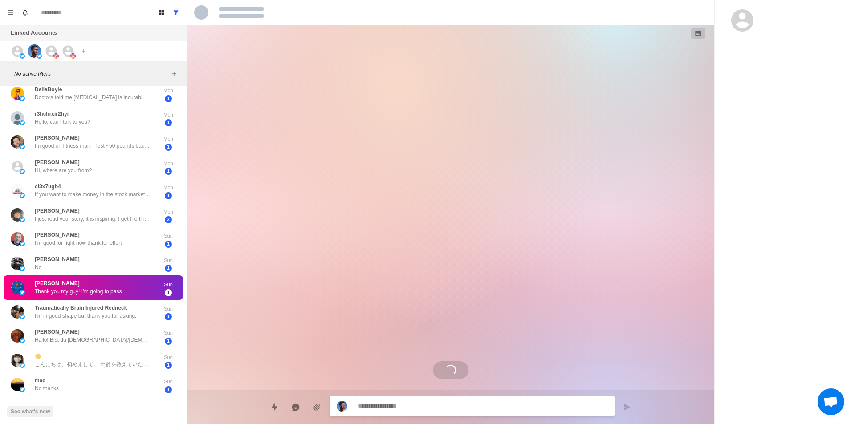
drag, startPoint x: 118, startPoint y: 287, endPoint x: 139, endPoint y: 292, distance: 21.5
click at [142, 293] on div "Mark as read Ctrl ⇧ U" at bounding box center [134, 296] width 84 height 9
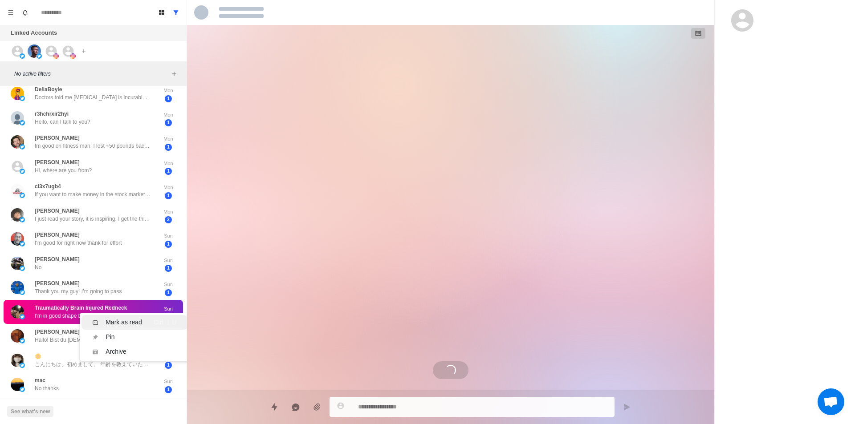
click at [141, 319] on div "Mark as read" at bounding box center [124, 322] width 37 height 9
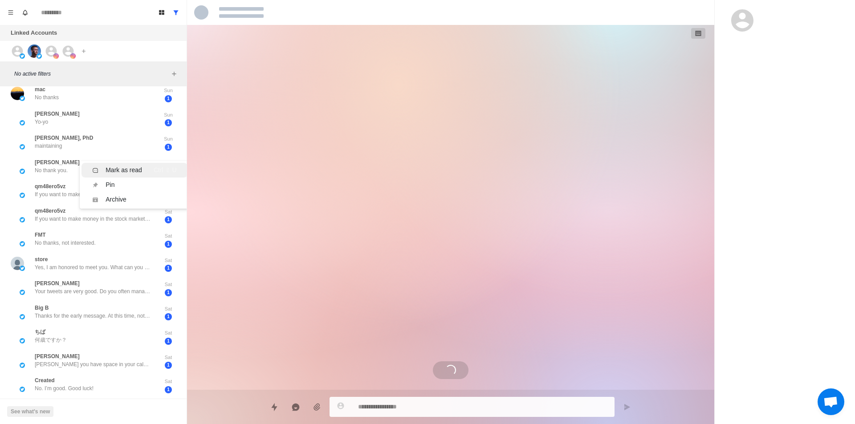
scroll to position [0, 0]
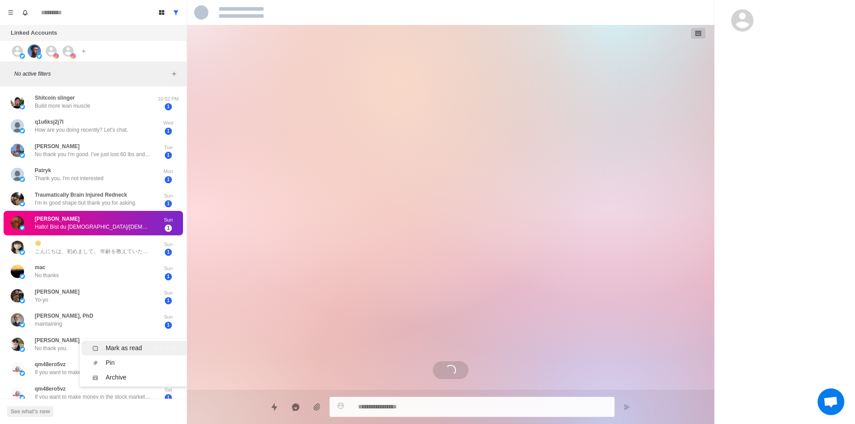
click at [134, 344] on div "Mark as read" at bounding box center [124, 348] width 37 height 9
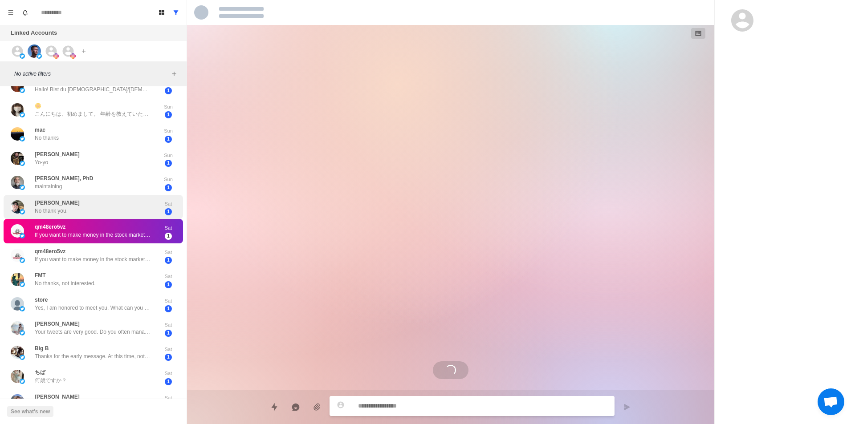
scroll to position [178, 0]
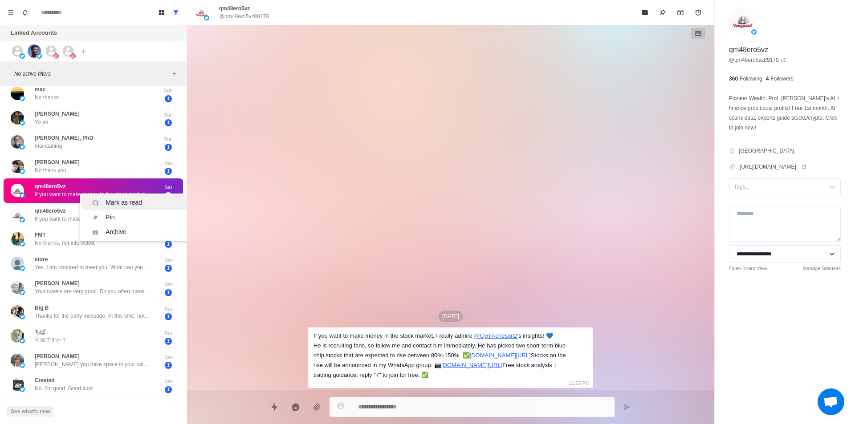
click at [136, 202] on div "Mark as read" at bounding box center [124, 202] width 37 height 9
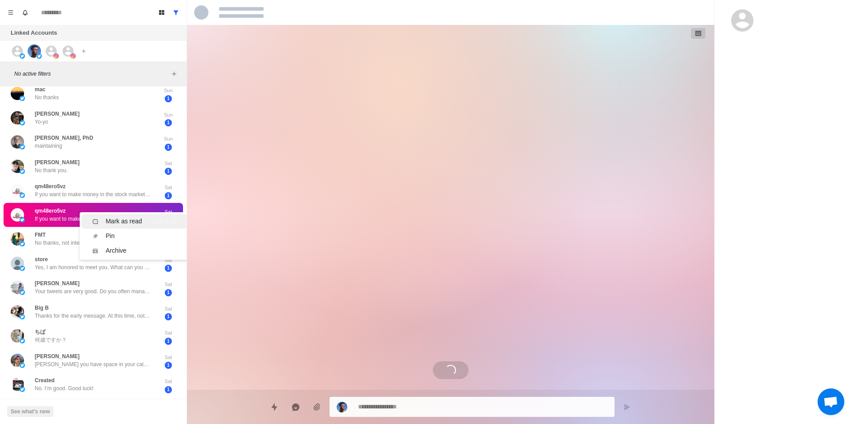
click at [131, 221] on div "Mark as read" at bounding box center [124, 221] width 37 height 9
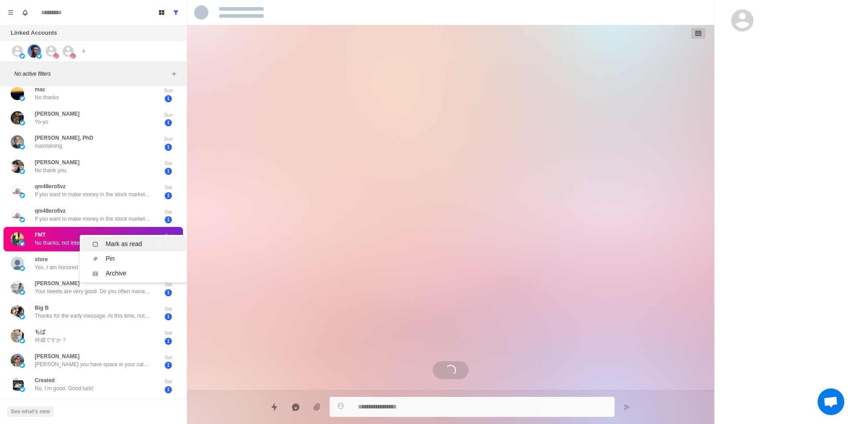
click at [120, 242] on div "Mark as read" at bounding box center [124, 244] width 37 height 9
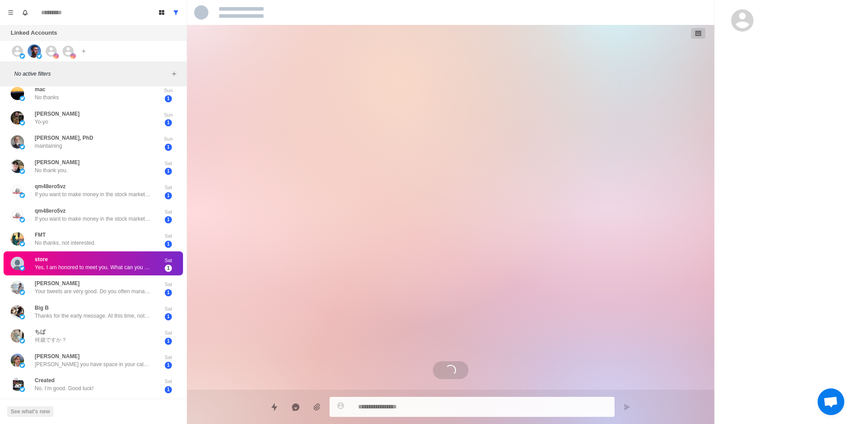
drag, startPoint x: 107, startPoint y: 260, endPoint x: 123, endPoint y: 268, distance: 18.5
drag, startPoint x: 123, startPoint y: 268, endPoint x: 118, endPoint y: 271, distance: 6.4
click at [124, 268] on div "Mark as read" at bounding box center [124, 269] width 37 height 9
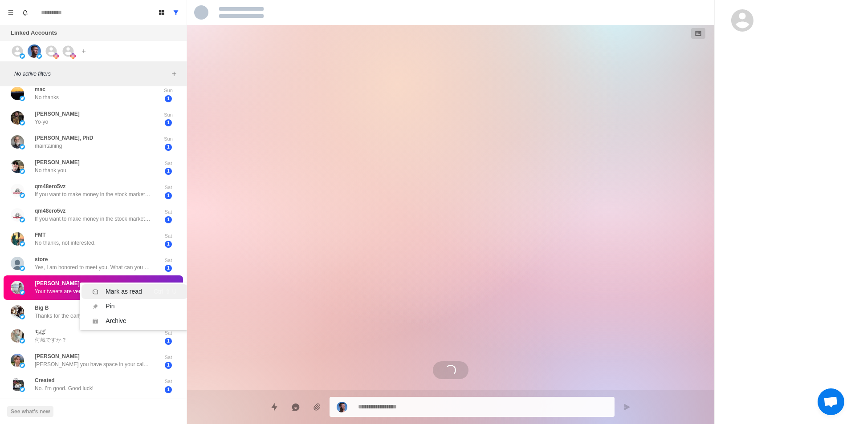
click at [119, 289] on div "Mark as read" at bounding box center [124, 291] width 37 height 9
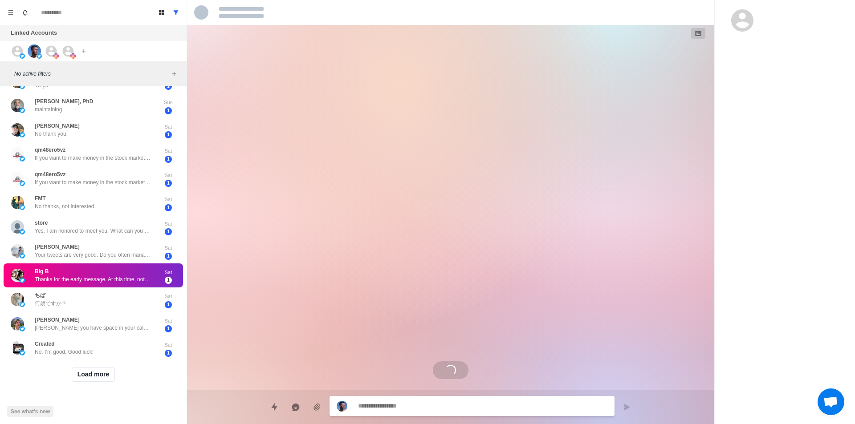
scroll to position [241, 0]
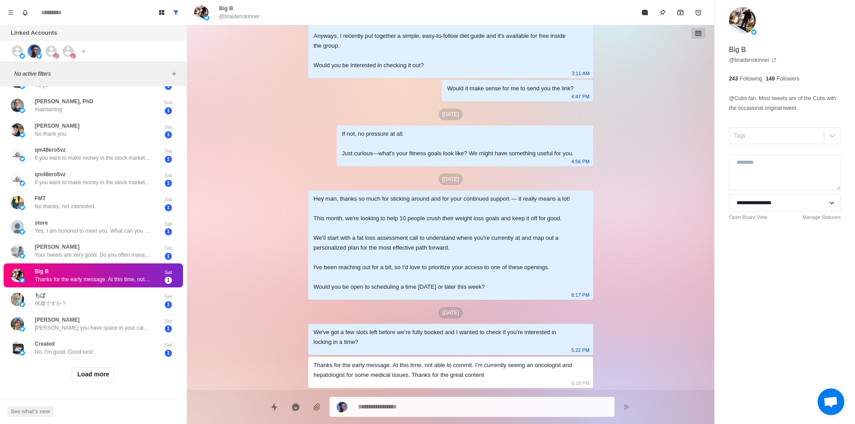
drag, startPoint x: 88, startPoint y: 266, endPoint x: 101, endPoint y: 277, distance: 17.0
click at [110, 277] on div "Mark as read" at bounding box center [124, 281] width 37 height 9
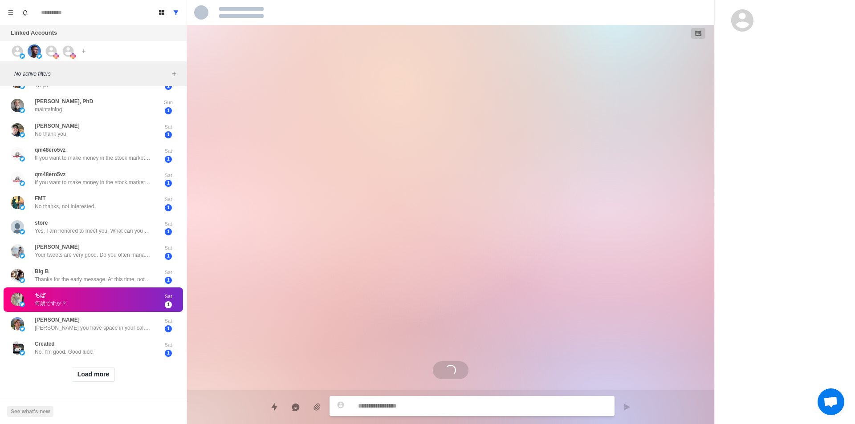
scroll to position [0, 0]
click at [118, 306] on div "Mark as read" at bounding box center [124, 310] width 37 height 9
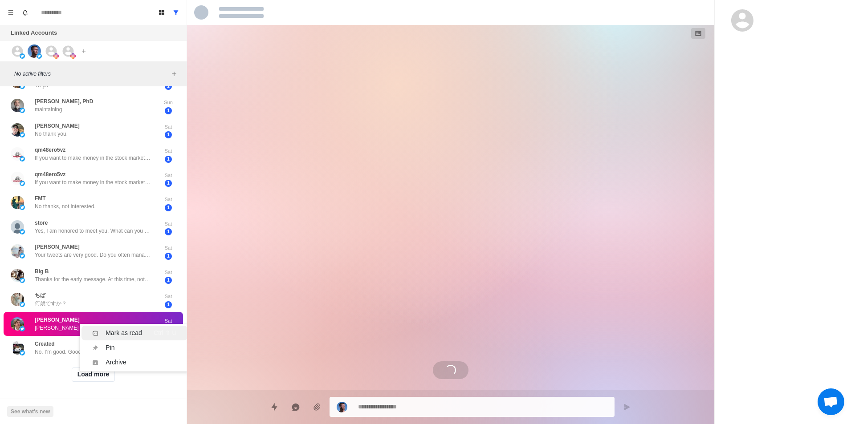
click at [106, 329] on div "Mark as read" at bounding box center [124, 333] width 37 height 9
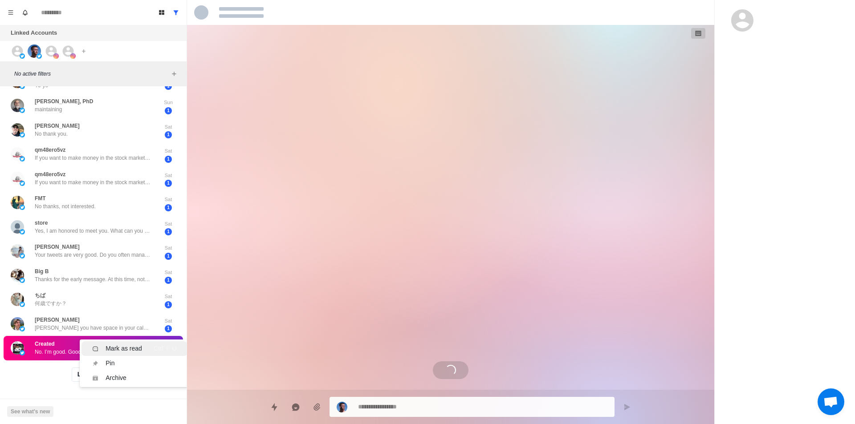
click at [121, 344] on div "Mark as read" at bounding box center [124, 348] width 37 height 9
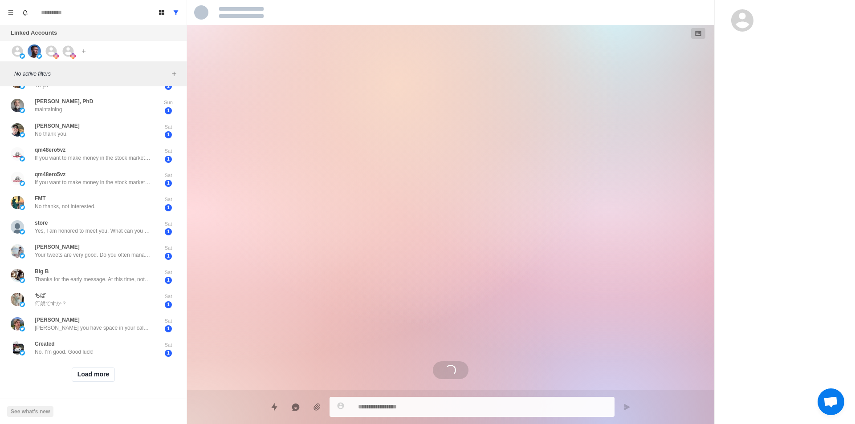
drag, startPoint x: 97, startPoint y: 362, endPoint x: 101, endPoint y: 355, distance: 8.2
click at [98, 368] on button "Load more" at bounding box center [94, 375] width 44 height 14
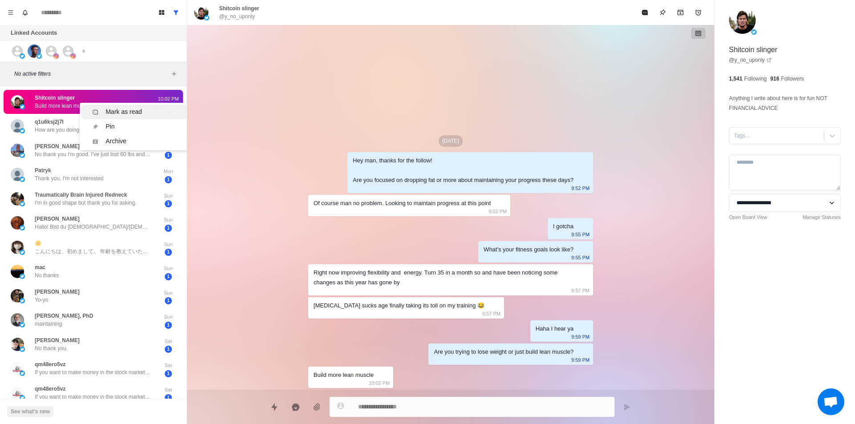
click at [122, 105] on li "Mark as read Ctrl ⇧ U" at bounding box center [134, 112] width 106 height 15
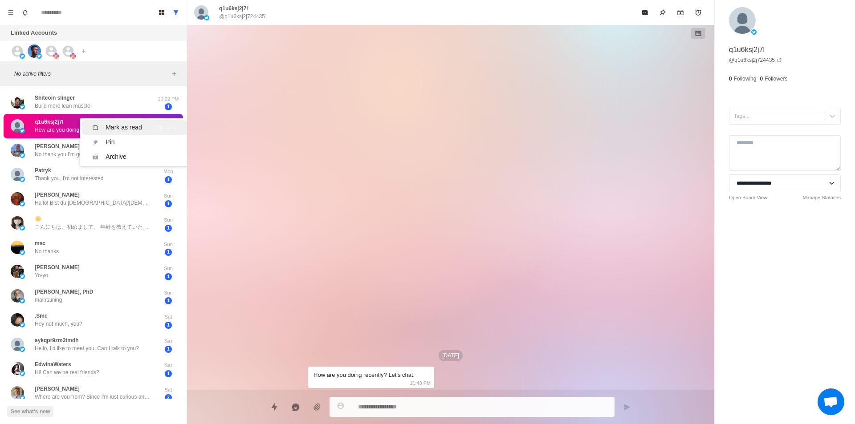
click at [115, 120] on li "Mark as read Ctrl ⇧ U" at bounding box center [134, 127] width 106 height 15
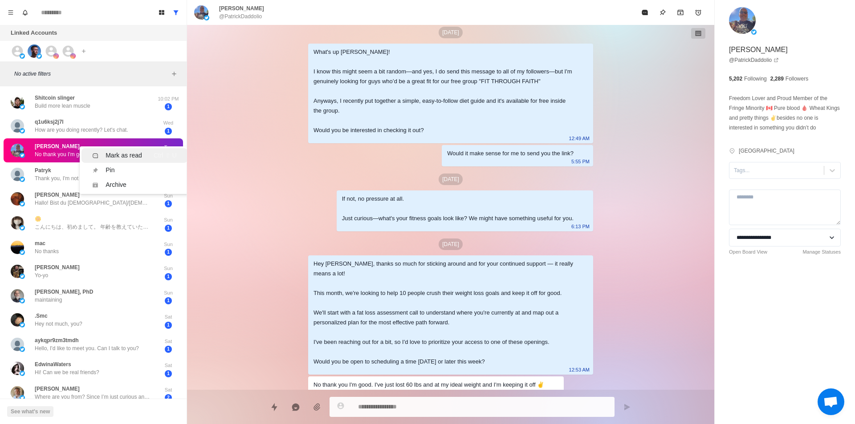
click at [118, 157] on div "Mark as read" at bounding box center [124, 155] width 37 height 9
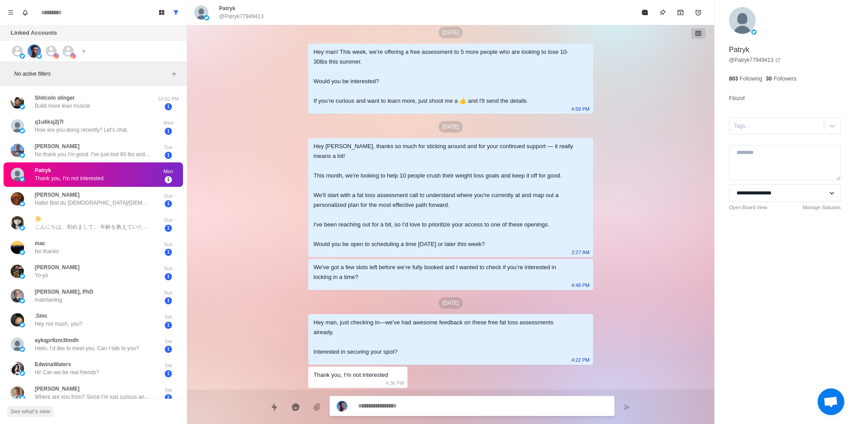
scroll to position [111, 0]
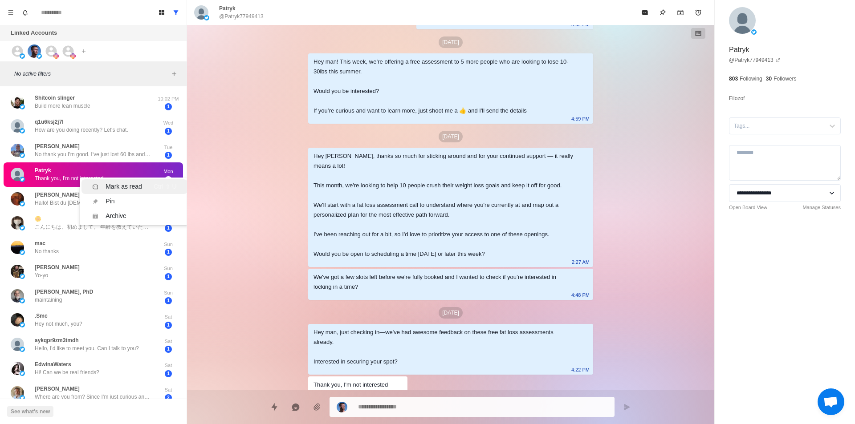
click at [116, 190] on div "Mark as read" at bounding box center [124, 186] width 37 height 9
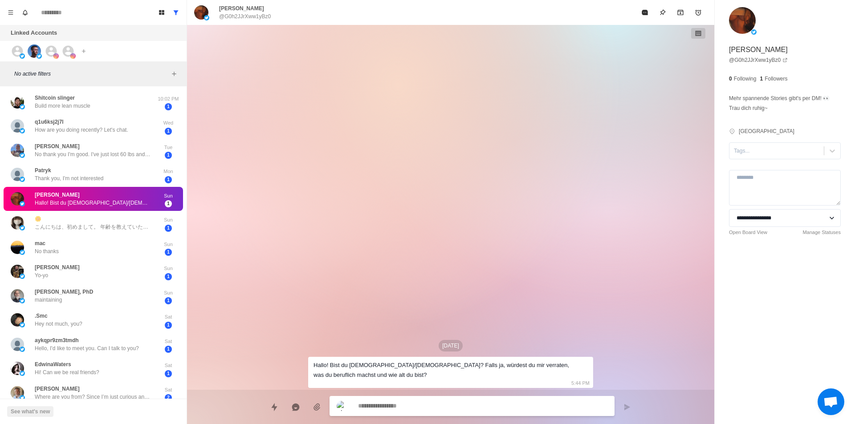
scroll to position [0, 0]
click at [131, 217] on div "Mark as read" at bounding box center [124, 213] width 37 height 9
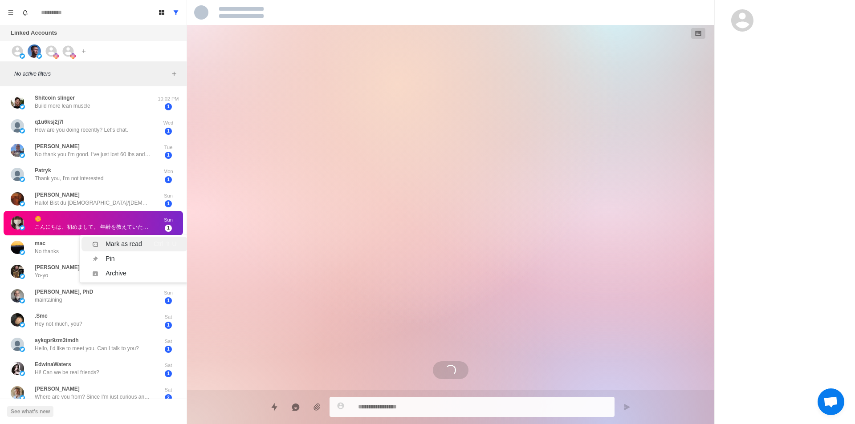
click at [126, 242] on div "Mark as read" at bounding box center [124, 244] width 37 height 9
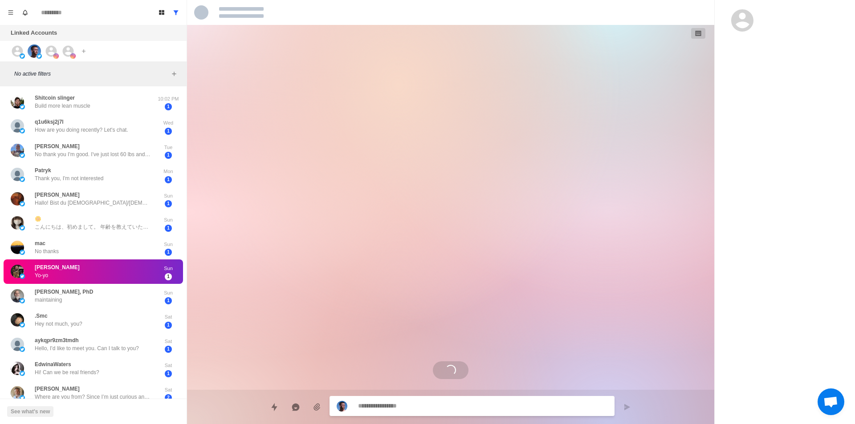
drag, startPoint x: 109, startPoint y: 247, endPoint x: 118, endPoint y: 253, distance: 11.0
click at [128, 259] on div "Mark as read" at bounding box center [124, 256] width 37 height 9
click at [123, 255] on div "Mark as read" at bounding box center [124, 252] width 37 height 9
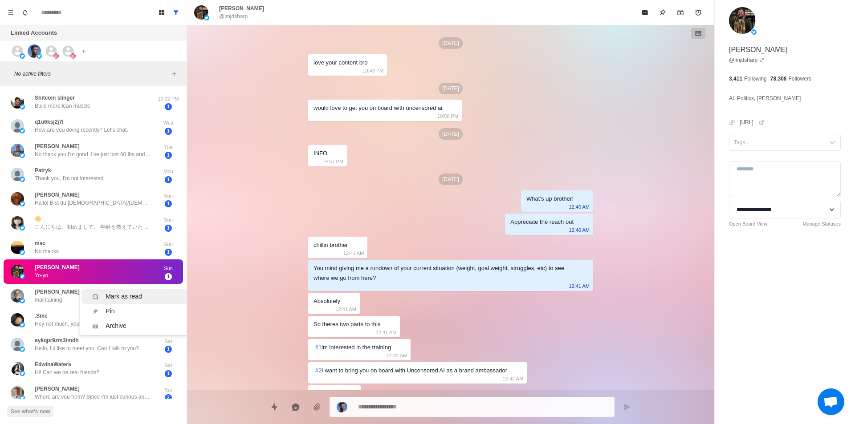
scroll to position [142, 0]
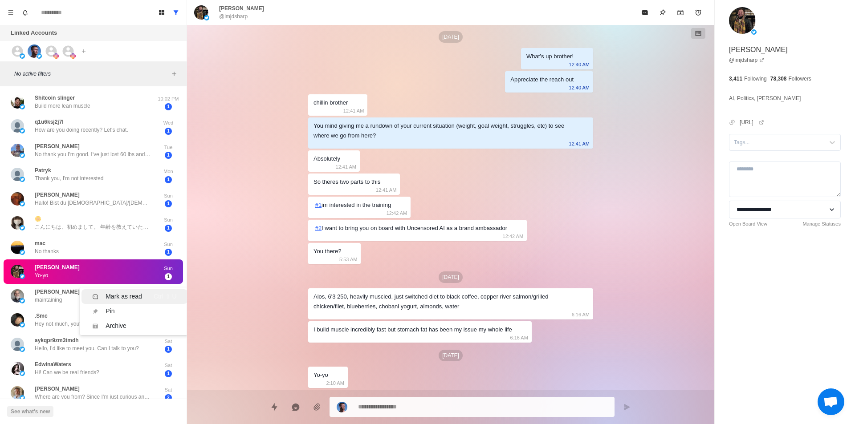
click at [125, 297] on div "Mark as read" at bounding box center [124, 296] width 37 height 9
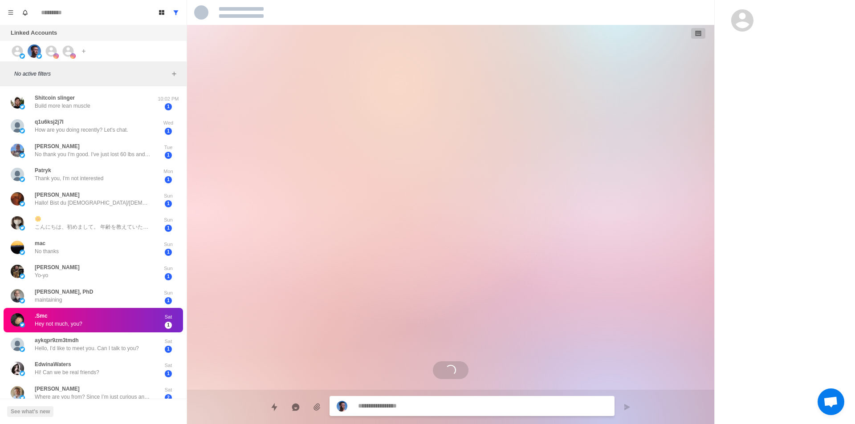
scroll to position [0, 0]
click at [114, 306] on div "Mark as read" at bounding box center [124, 309] width 37 height 9
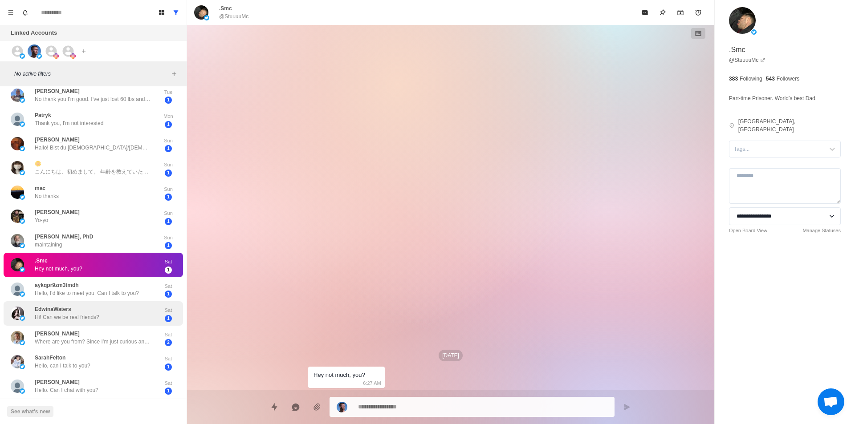
scroll to position [178, 0]
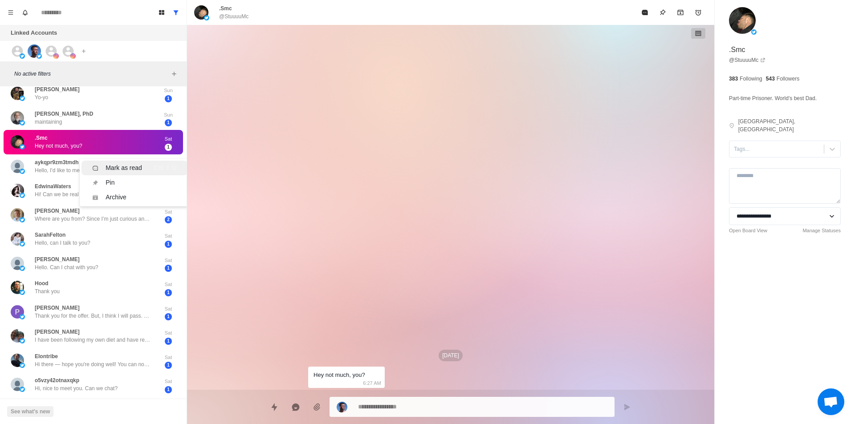
click at [129, 167] on div "Mark as read" at bounding box center [124, 167] width 37 height 9
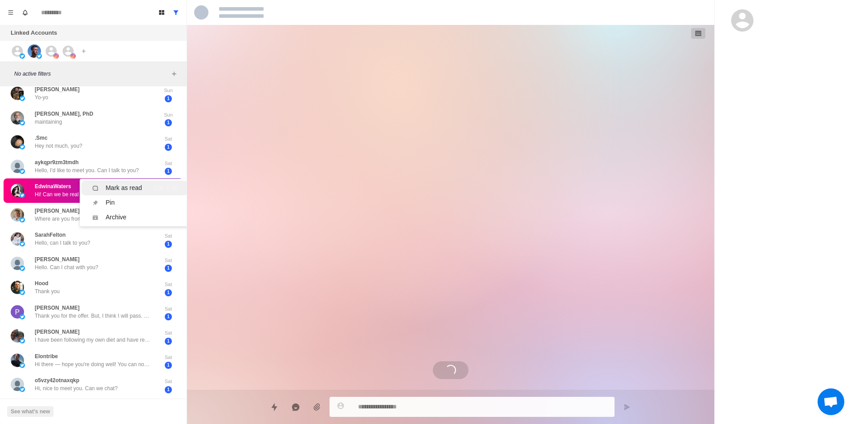
click at [114, 185] on div "Mark as read" at bounding box center [124, 187] width 37 height 9
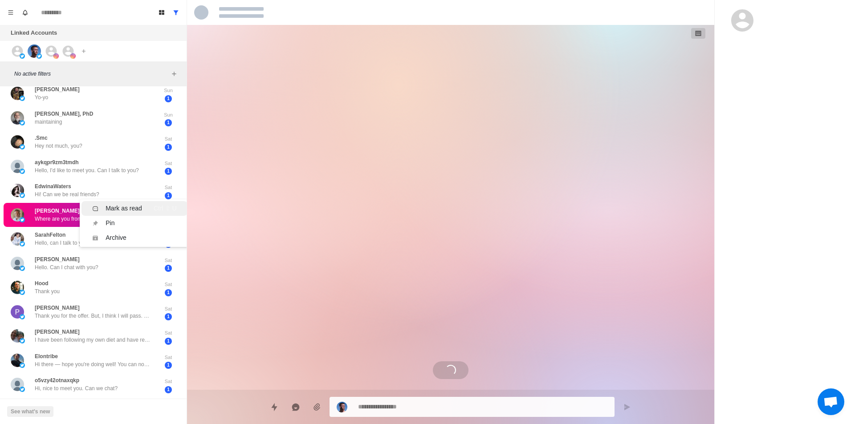
click at [121, 205] on div "Mark as read" at bounding box center [124, 208] width 37 height 9
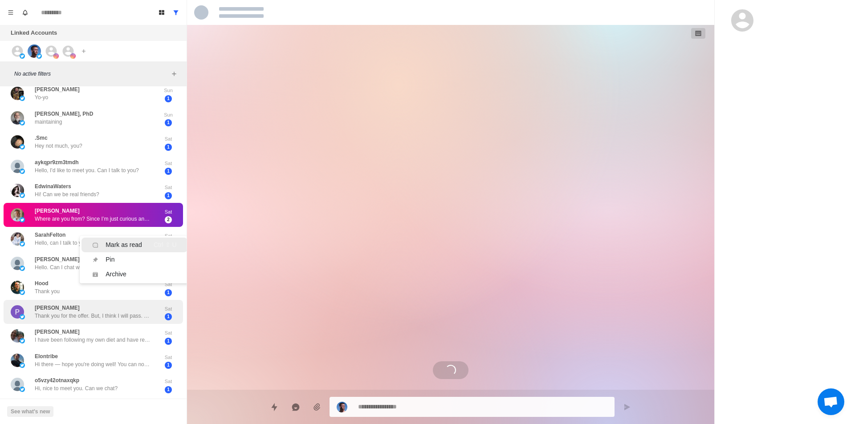
scroll to position [33, 0]
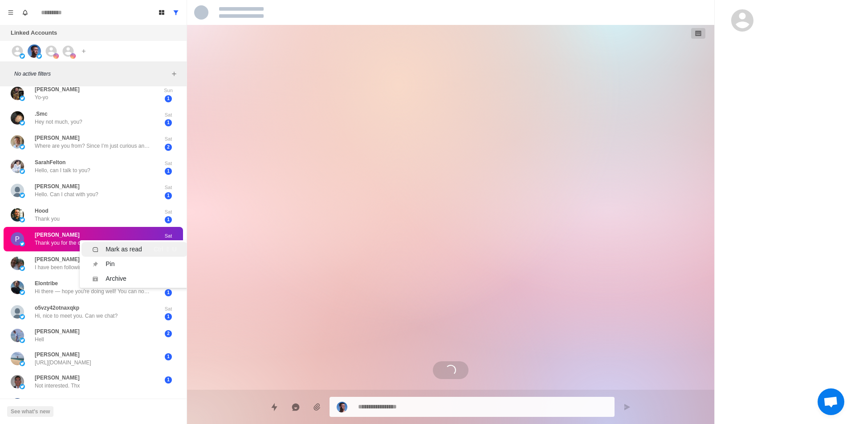
click at [113, 245] on div "Mark as read" at bounding box center [124, 249] width 37 height 9
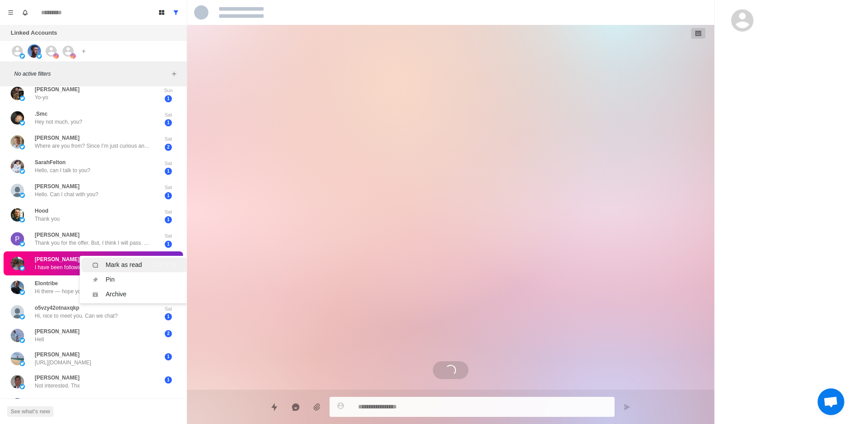
click at [118, 266] on div "Mark as read" at bounding box center [124, 264] width 37 height 9
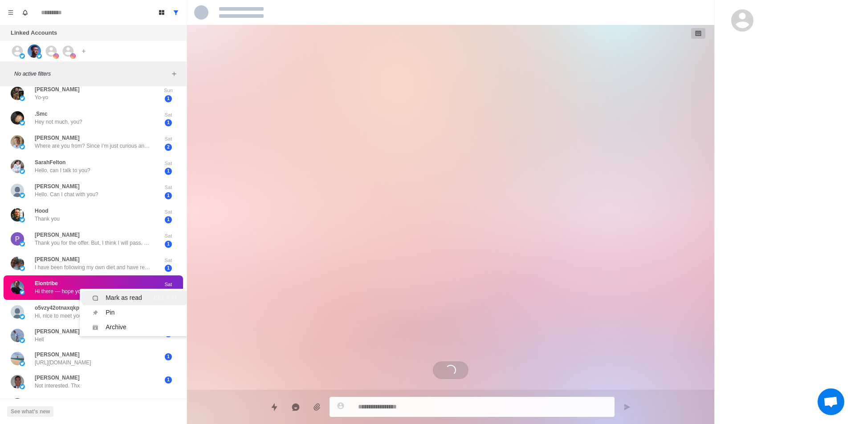
click at [119, 299] on div "Mark as read" at bounding box center [124, 297] width 37 height 9
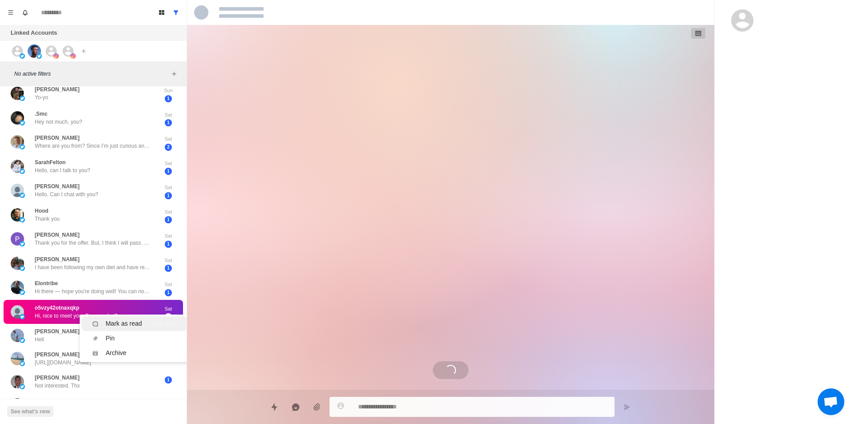
click at [129, 323] on div "Mark as read" at bounding box center [124, 323] width 37 height 9
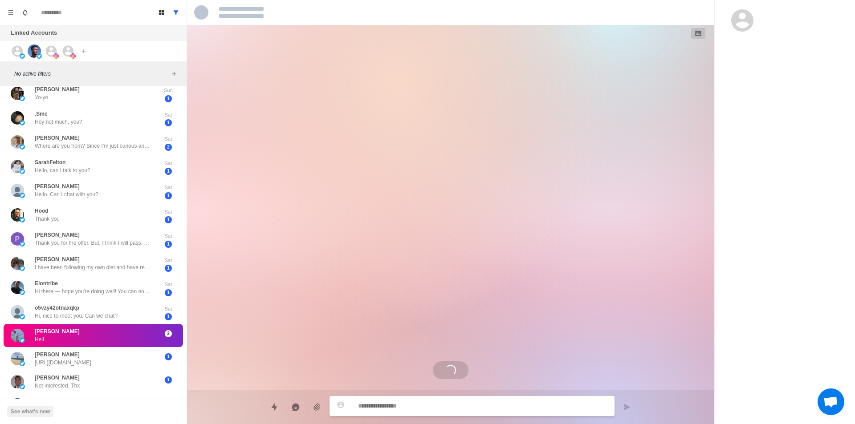
drag, startPoint x: 112, startPoint y: 339, endPoint x: 128, endPoint y: 347, distance: 17.3
click at [134, 349] on div "Mark as read" at bounding box center [124, 348] width 37 height 9
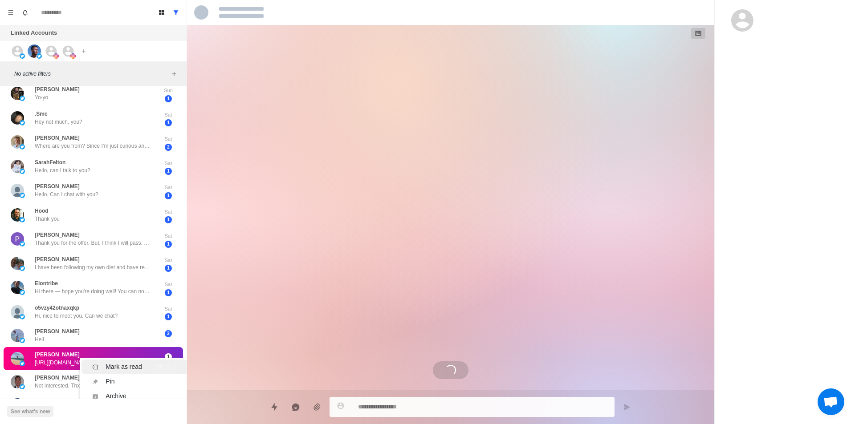
click at [137, 364] on div "Mark as read" at bounding box center [124, 366] width 37 height 9
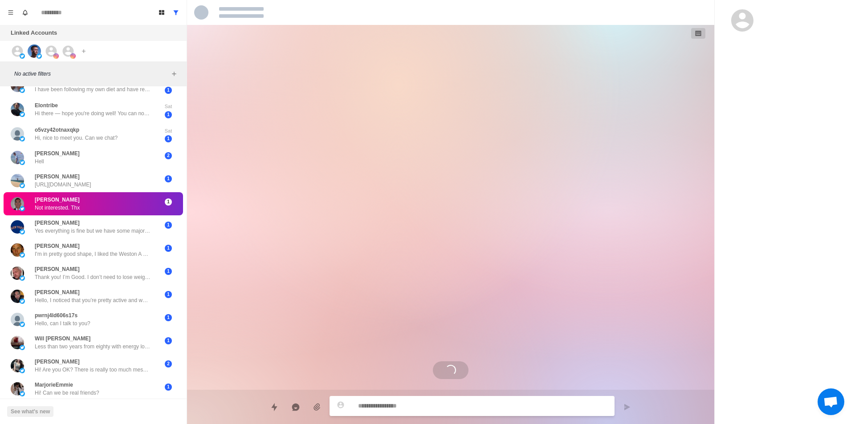
scroll to position [124, 0]
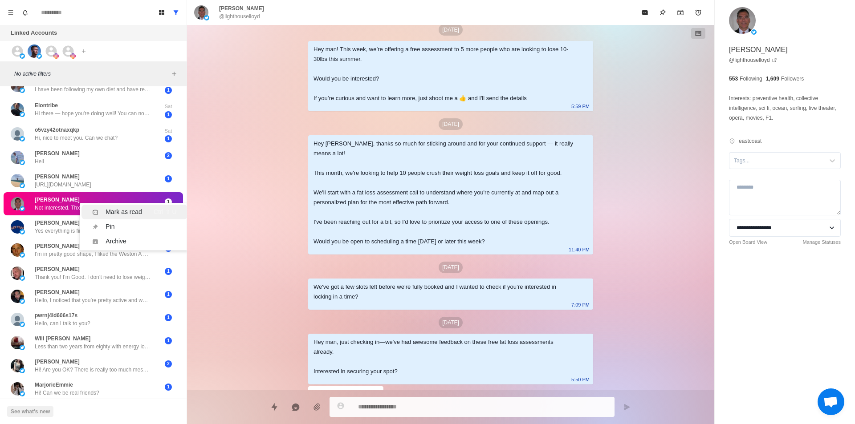
click at [147, 212] on div "Mark as read Ctrl ⇧ U" at bounding box center [134, 211] width 84 height 9
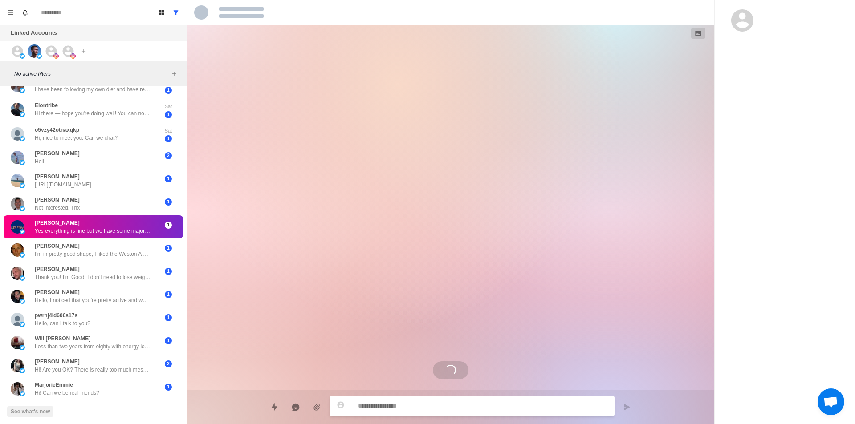
scroll to position [0, 0]
click at [130, 236] on div "Mark as read" at bounding box center [124, 237] width 37 height 9
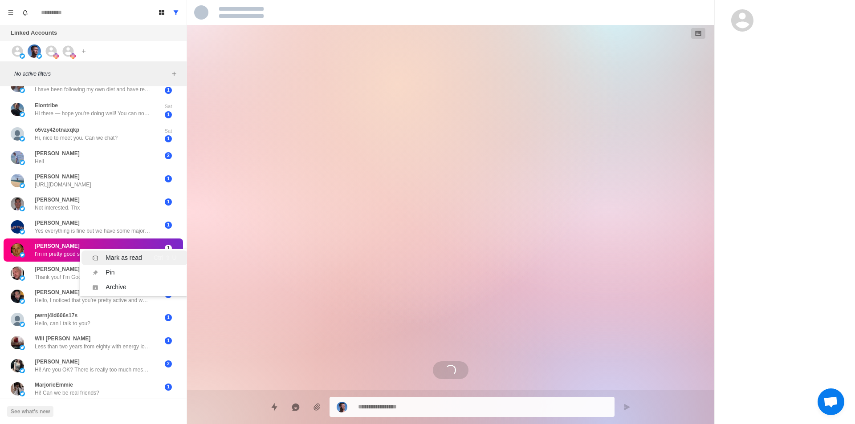
click at [140, 260] on div "Mark as read" at bounding box center [124, 257] width 37 height 9
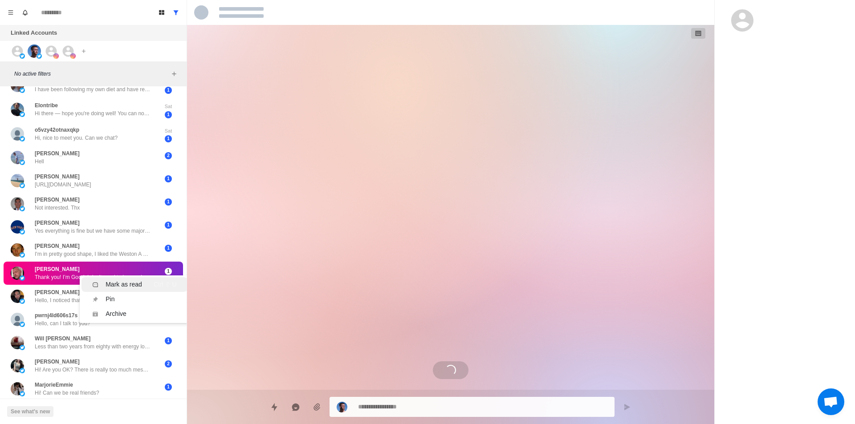
click at [142, 284] on div "Mark as read Ctrl ⇧ U" at bounding box center [134, 284] width 84 height 9
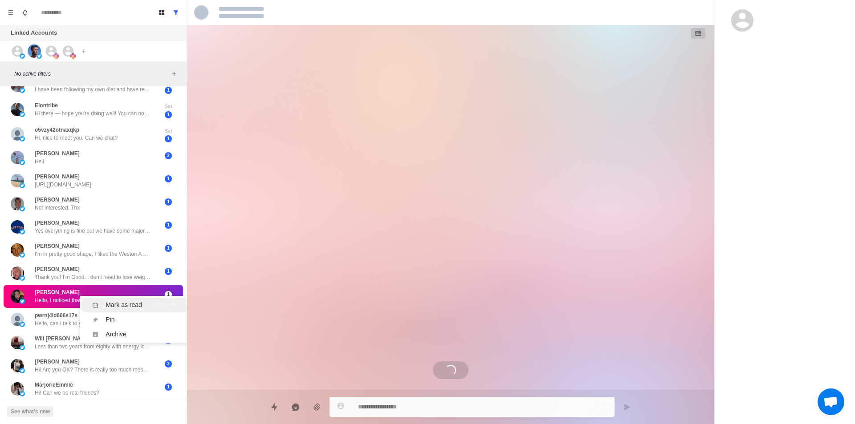
click at [134, 303] on div "Mark as read" at bounding box center [124, 305] width 37 height 9
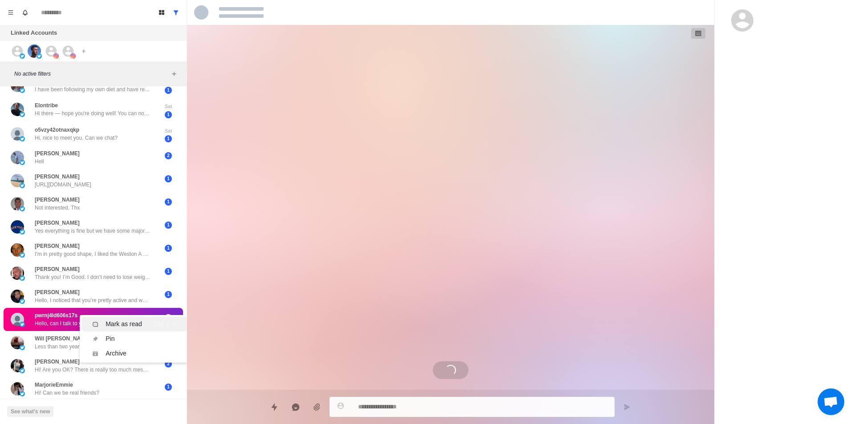
drag, startPoint x: 137, startPoint y: 321, endPoint x: 126, endPoint y: 328, distance: 12.6
click at [138, 321] on div "Mark as read" at bounding box center [124, 324] width 37 height 9
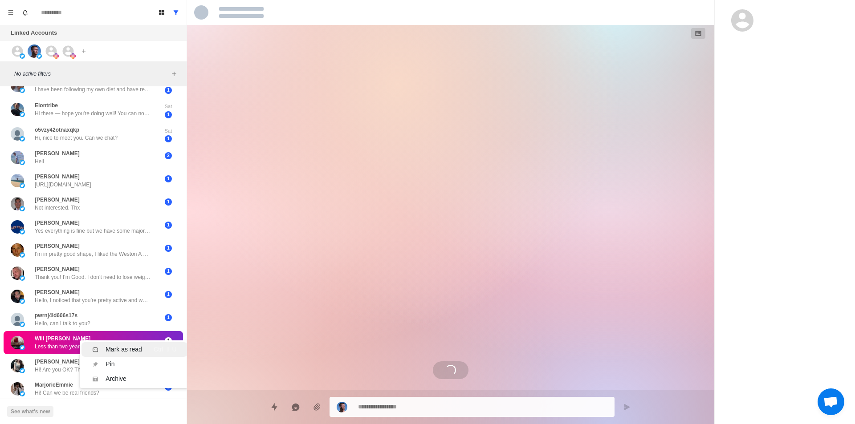
drag, startPoint x: 129, startPoint y: 348, endPoint x: 122, endPoint y: 359, distance: 13.4
click at [129, 348] on div "Mark as read" at bounding box center [124, 349] width 37 height 9
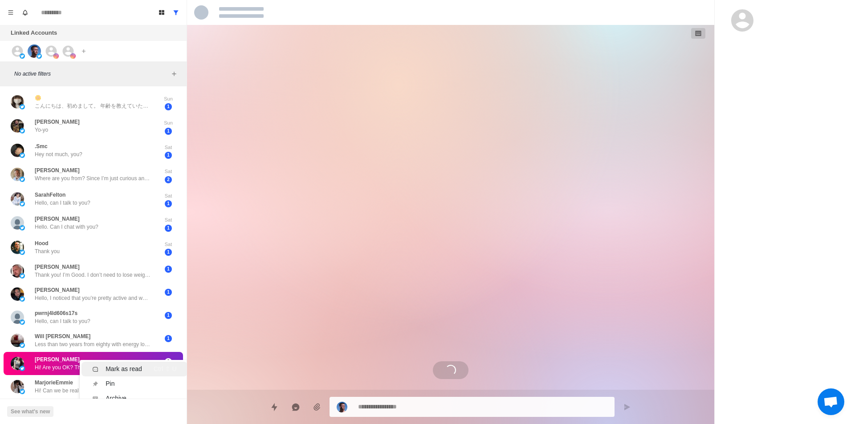
click at [139, 368] on div "Mark as read" at bounding box center [124, 369] width 37 height 9
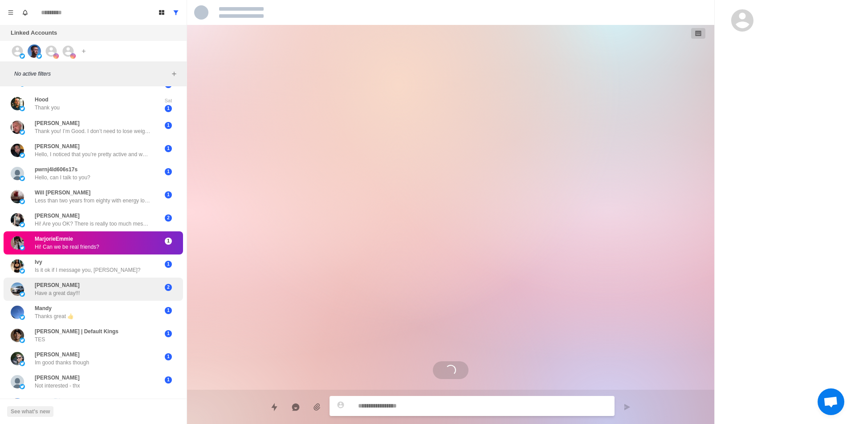
scroll to position [191, 0]
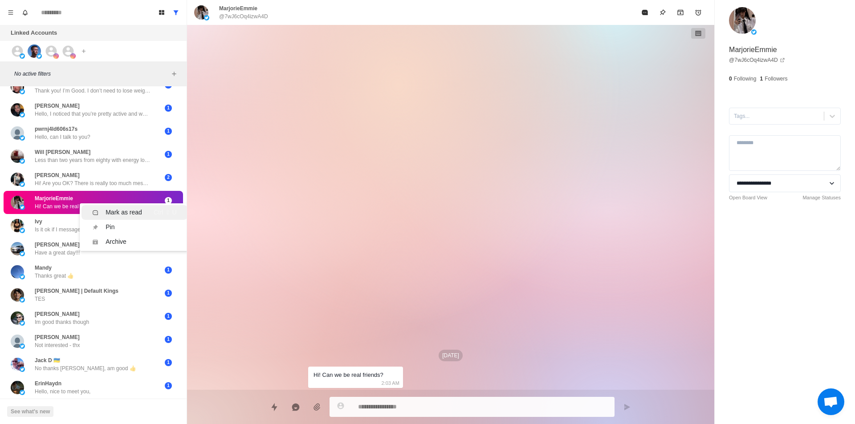
click at [130, 208] on div "Mark as read" at bounding box center [124, 212] width 37 height 9
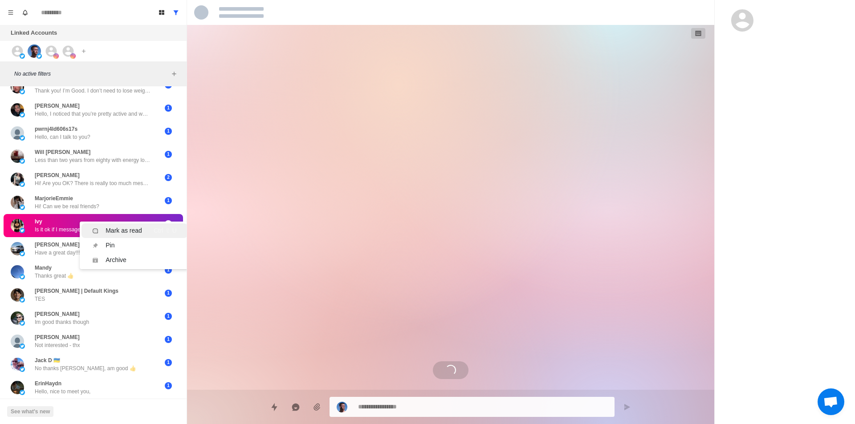
click at [130, 226] on div "Mark as read" at bounding box center [124, 230] width 37 height 9
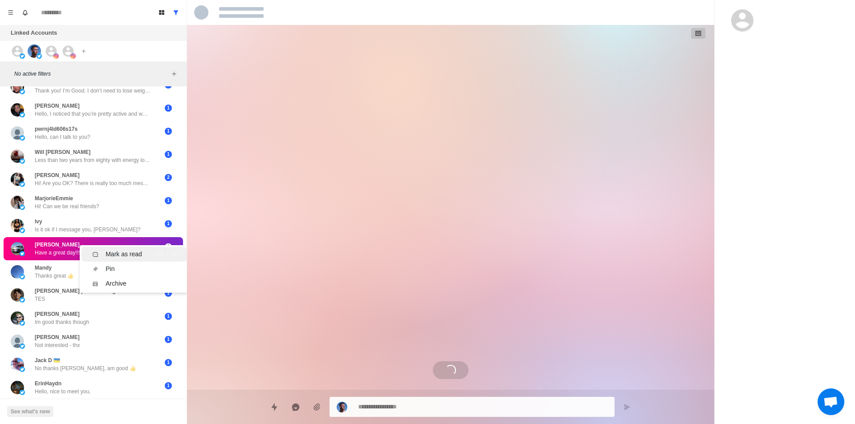
click at [127, 250] on div "Mark as read" at bounding box center [124, 254] width 37 height 9
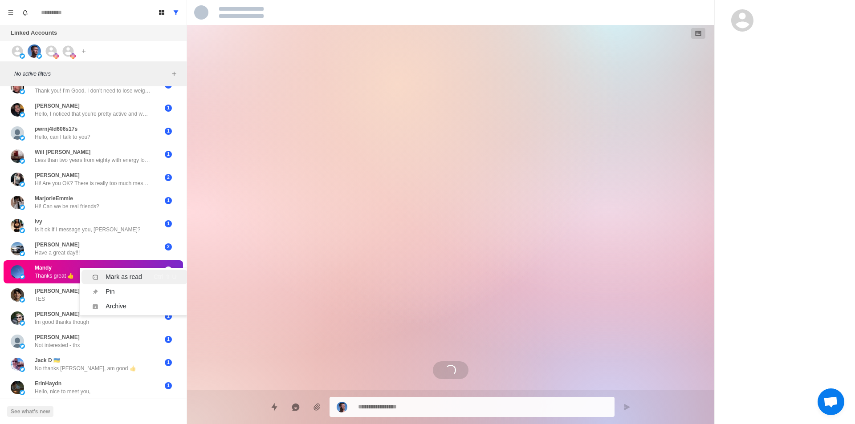
click at [130, 272] on div "Mark as read" at bounding box center [124, 276] width 37 height 9
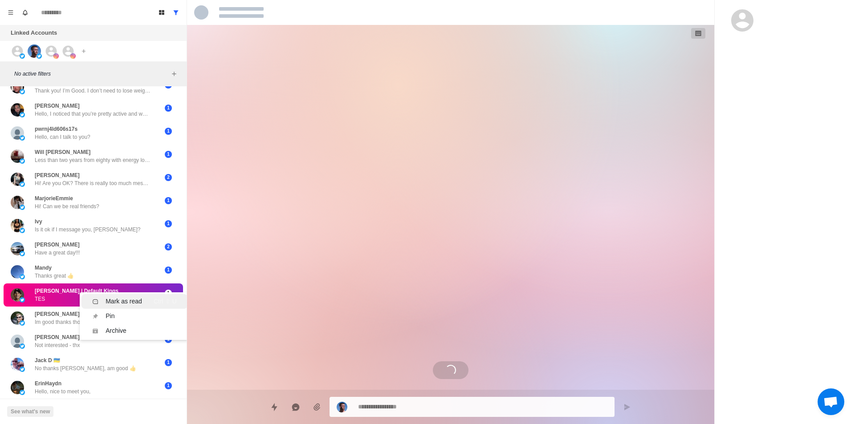
click at [132, 297] on div "Mark as read" at bounding box center [124, 301] width 37 height 9
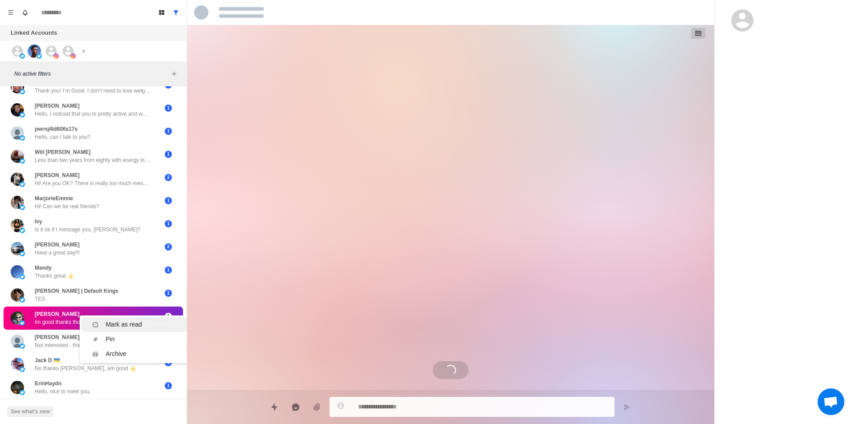
click at [131, 320] on div "Mark as read" at bounding box center [124, 324] width 37 height 9
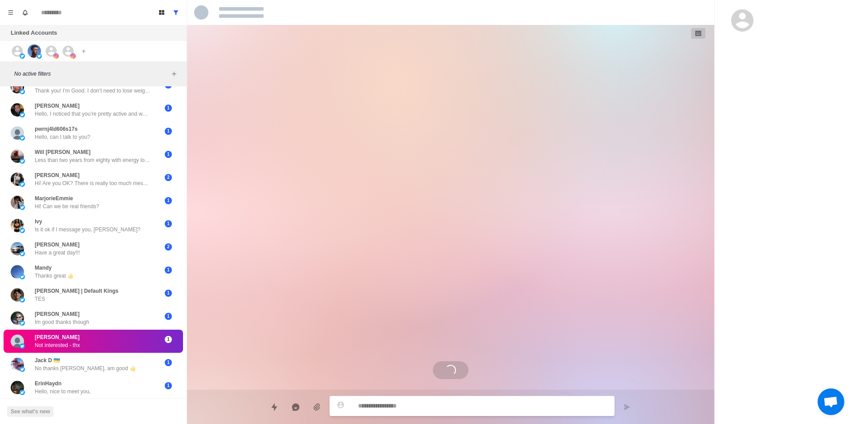
scroll to position [0, 0]
drag, startPoint x: 123, startPoint y: 334, endPoint x: 129, endPoint y: 338, distance: 7.2
click at [133, 345] on div "Mark as read" at bounding box center [124, 349] width 37 height 9
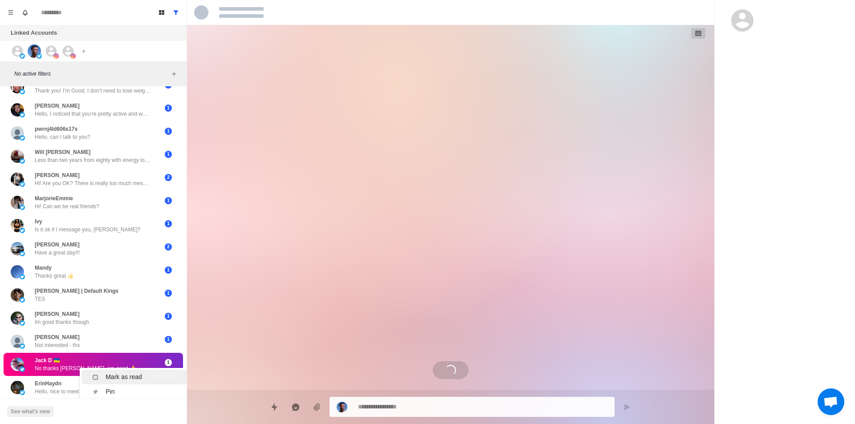
click at [123, 373] on div "Mark as read" at bounding box center [124, 377] width 37 height 9
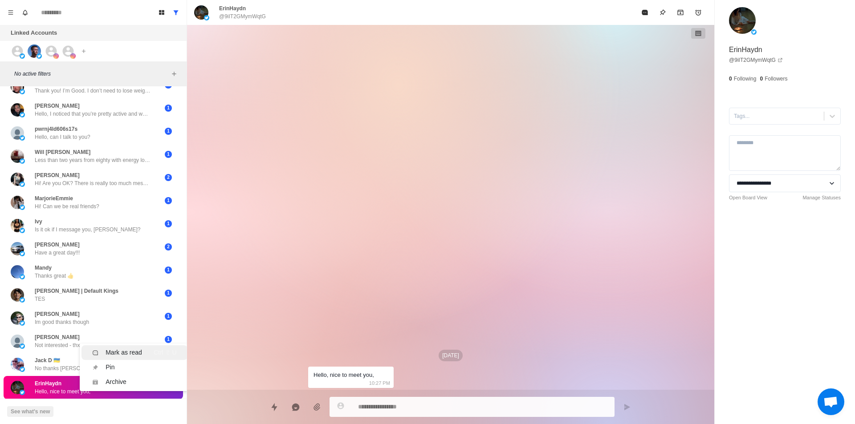
click at [141, 348] on div "Mark as read" at bounding box center [124, 352] width 37 height 9
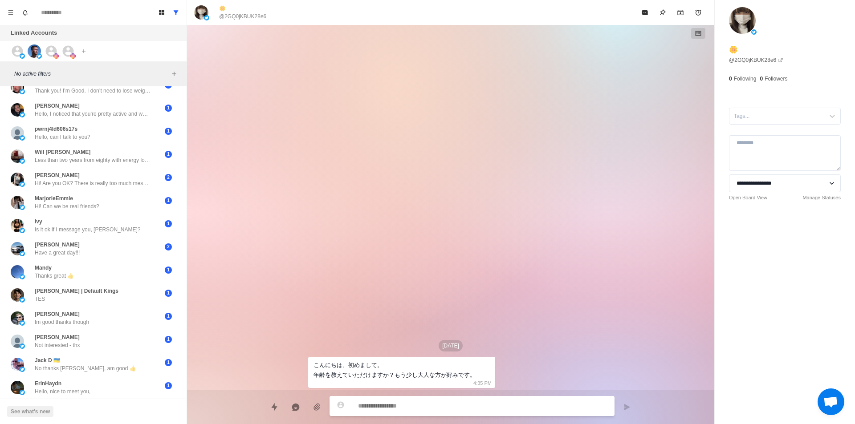
type textarea "*"
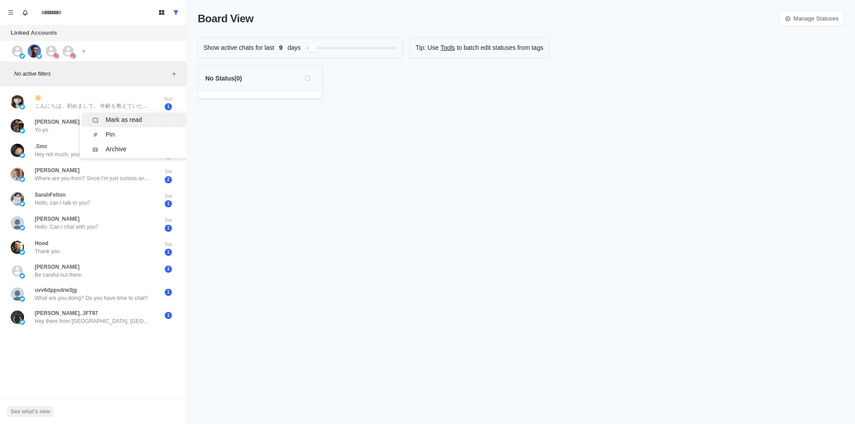
click at [131, 118] on div "Mark as read" at bounding box center [124, 119] width 37 height 9
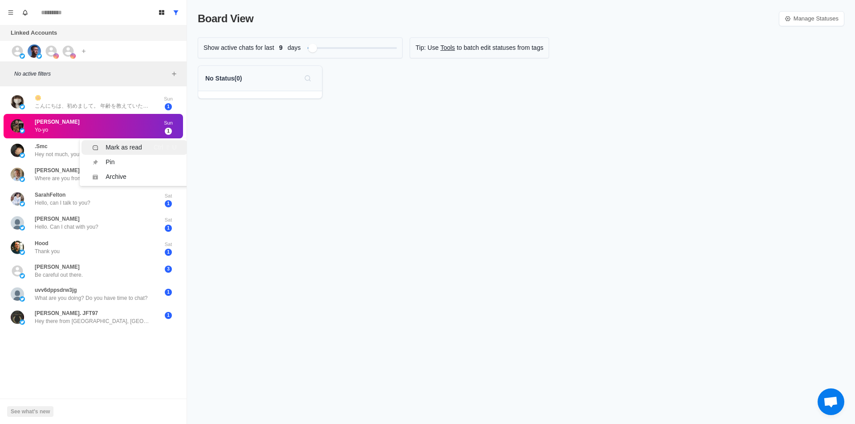
click at [129, 142] on li "Mark as read Ctrl ⇧ U" at bounding box center [134, 147] width 106 height 15
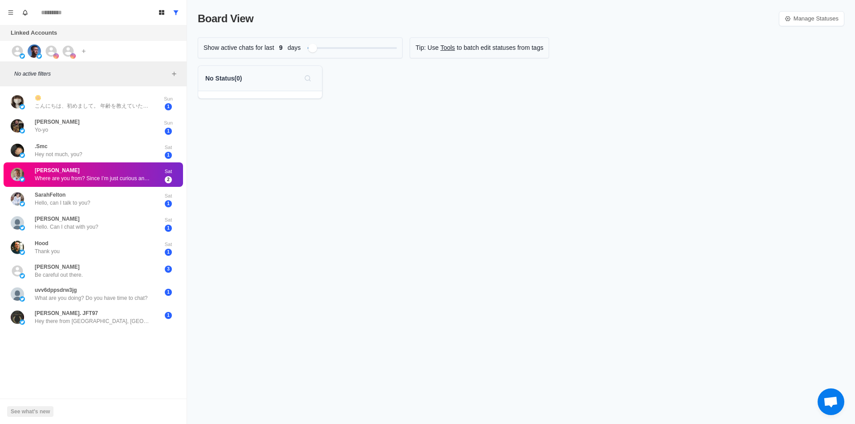
drag, startPoint x: 115, startPoint y: 152, endPoint x: 128, endPoint y: 163, distance: 16.7
click at [133, 166] on div "Mark as read" at bounding box center [124, 161] width 37 height 9
drag, startPoint x: 117, startPoint y: 176, endPoint x: 122, endPoint y: 180, distance: 7.0
click at [125, 183] on div "Mark as read" at bounding box center [124, 185] width 37 height 9
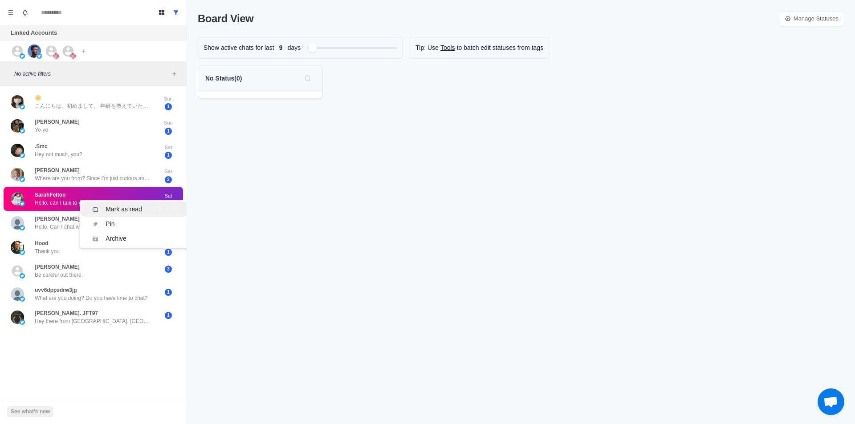
click at [135, 212] on div "Mark as read" at bounding box center [124, 209] width 37 height 9
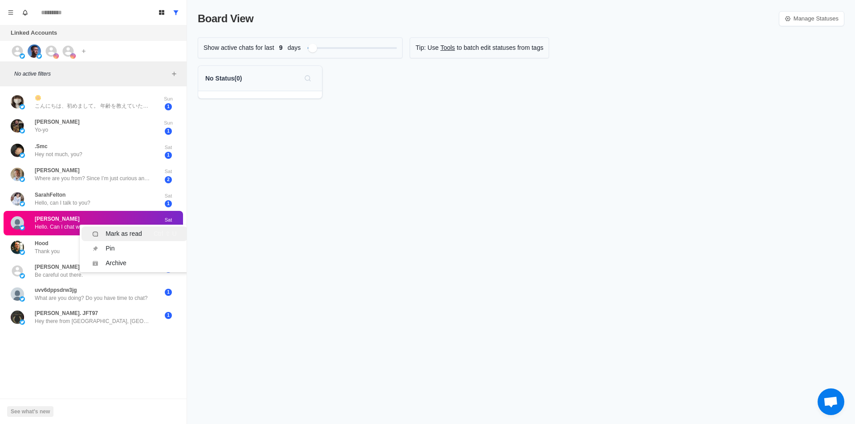
click at [120, 232] on div "Mark as read" at bounding box center [124, 233] width 37 height 9
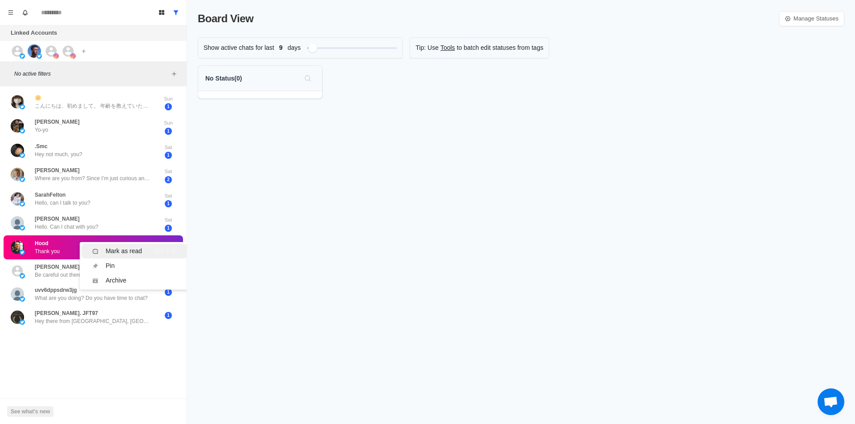
click at [124, 254] on div "Mark as read" at bounding box center [124, 251] width 37 height 9
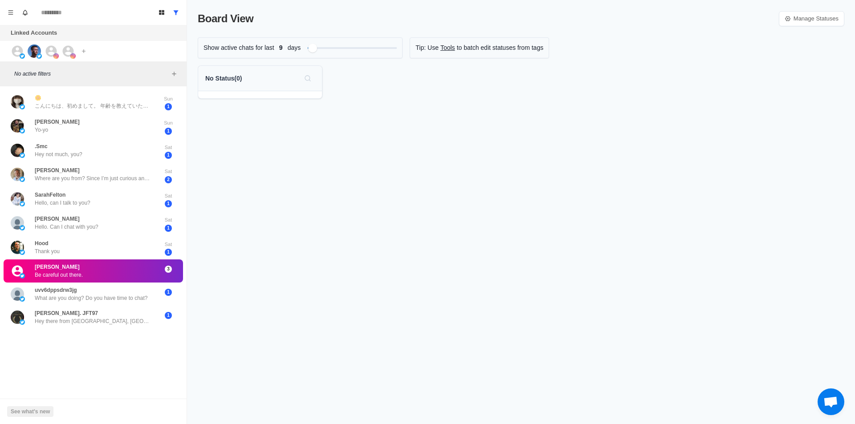
drag, startPoint x: 122, startPoint y: 262, endPoint x: 127, endPoint y: 269, distance: 9.5
click at [130, 271] on div "Mark as read" at bounding box center [124, 271] width 37 height 9
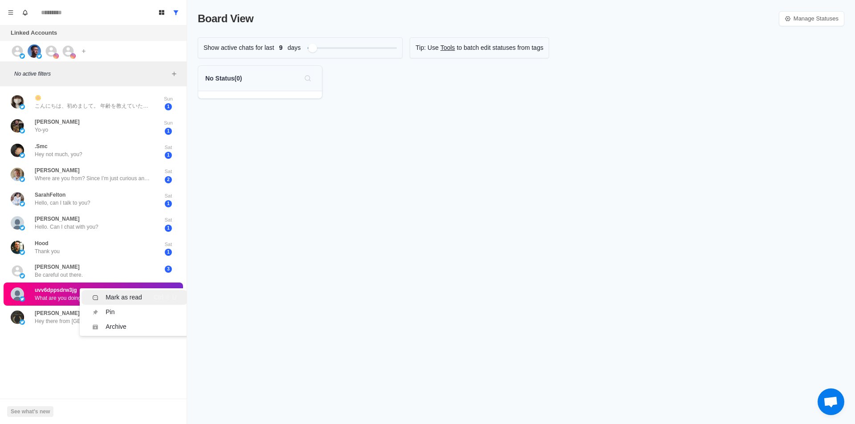
drag, startPoint x: 131, startPoint y: 293, endPoint x: 129, endPoint y: 302, distance: 9.5
click at [130, 293] on div "Mark as read" at bounding box center [124, 297] width 37 height 9
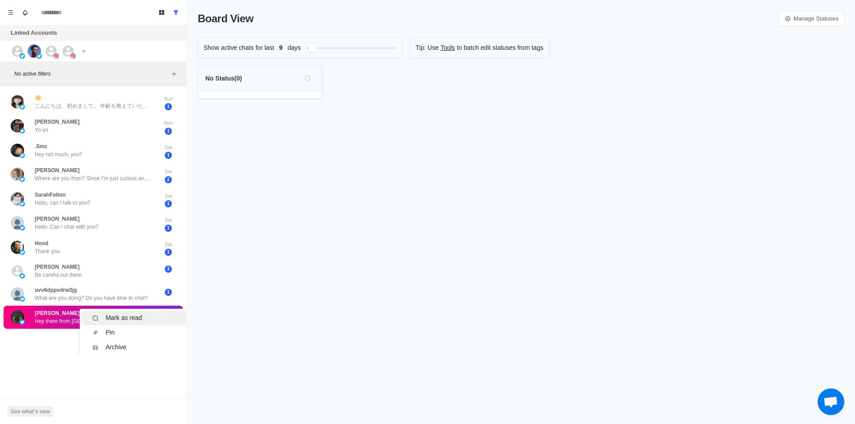
drag, startPoint x: 144, startPoint y: 318, endPoint x: 142, endPoint y: 308, distance: 10.0
click at [143, 318] on div "Mark as read Ctrl ⇧ U" at bounding box center [134, 317] width 84 height 9
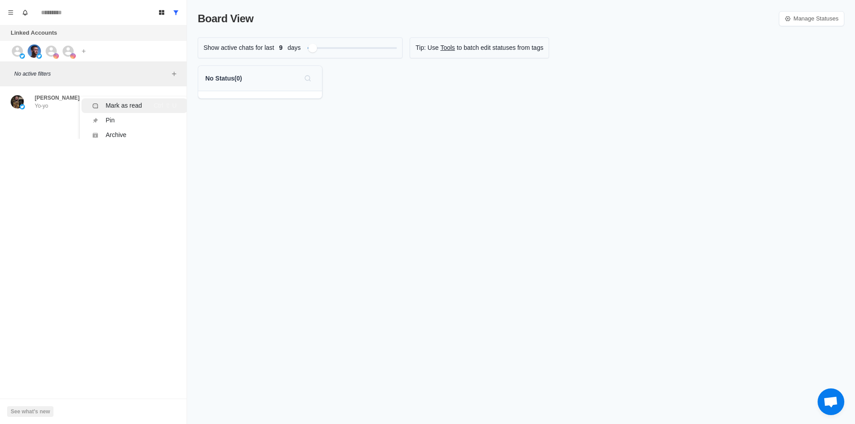
click at [142, 102] on div "Mark as read Ctrl ⇧ U" at bounding box center [134, 105] width 84 height 9
